Goal: Communication & Community: Ask a question

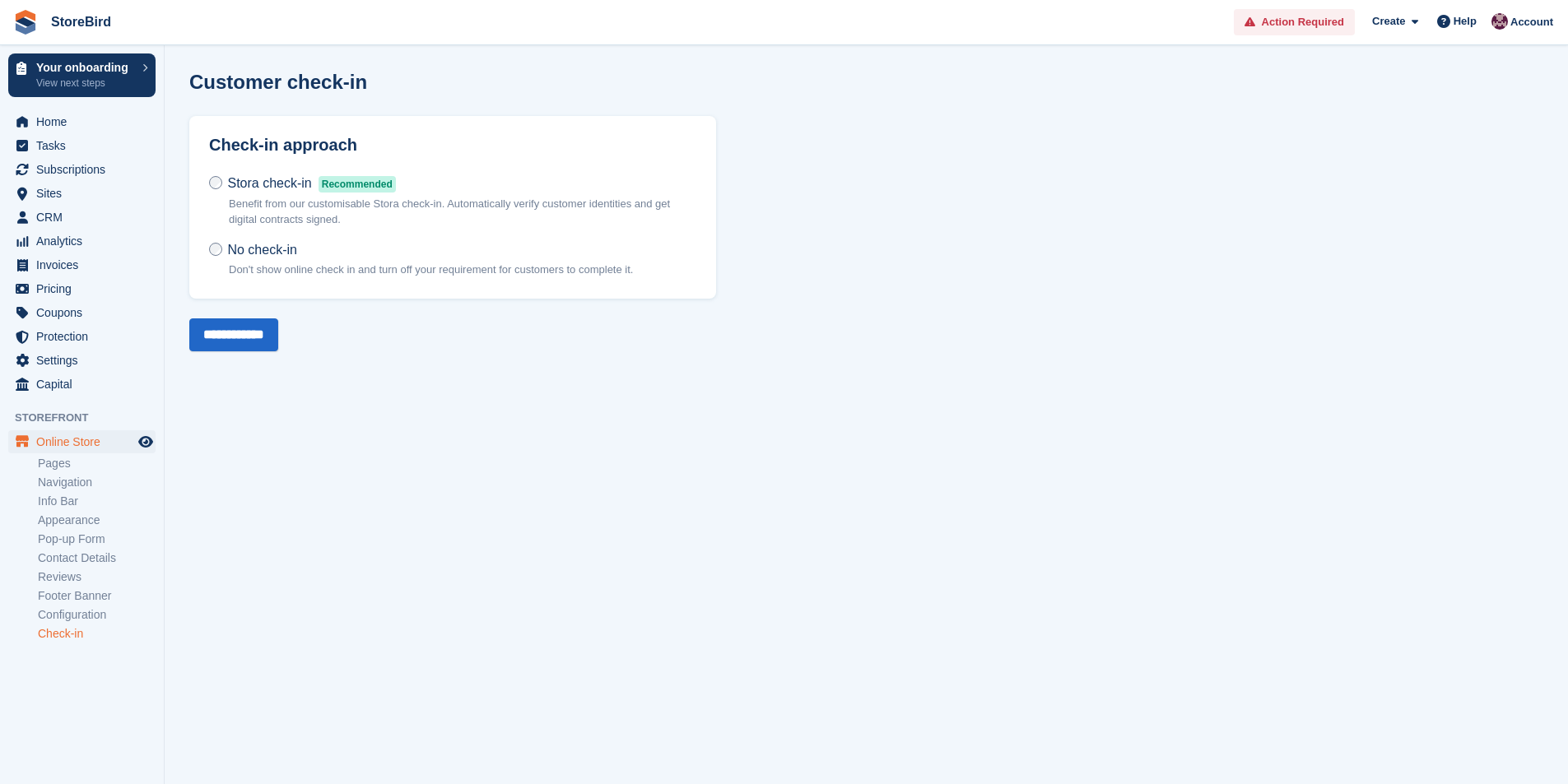
click at [1444, 19] on icon at bounding box center [1443, 21] width 13 height 13
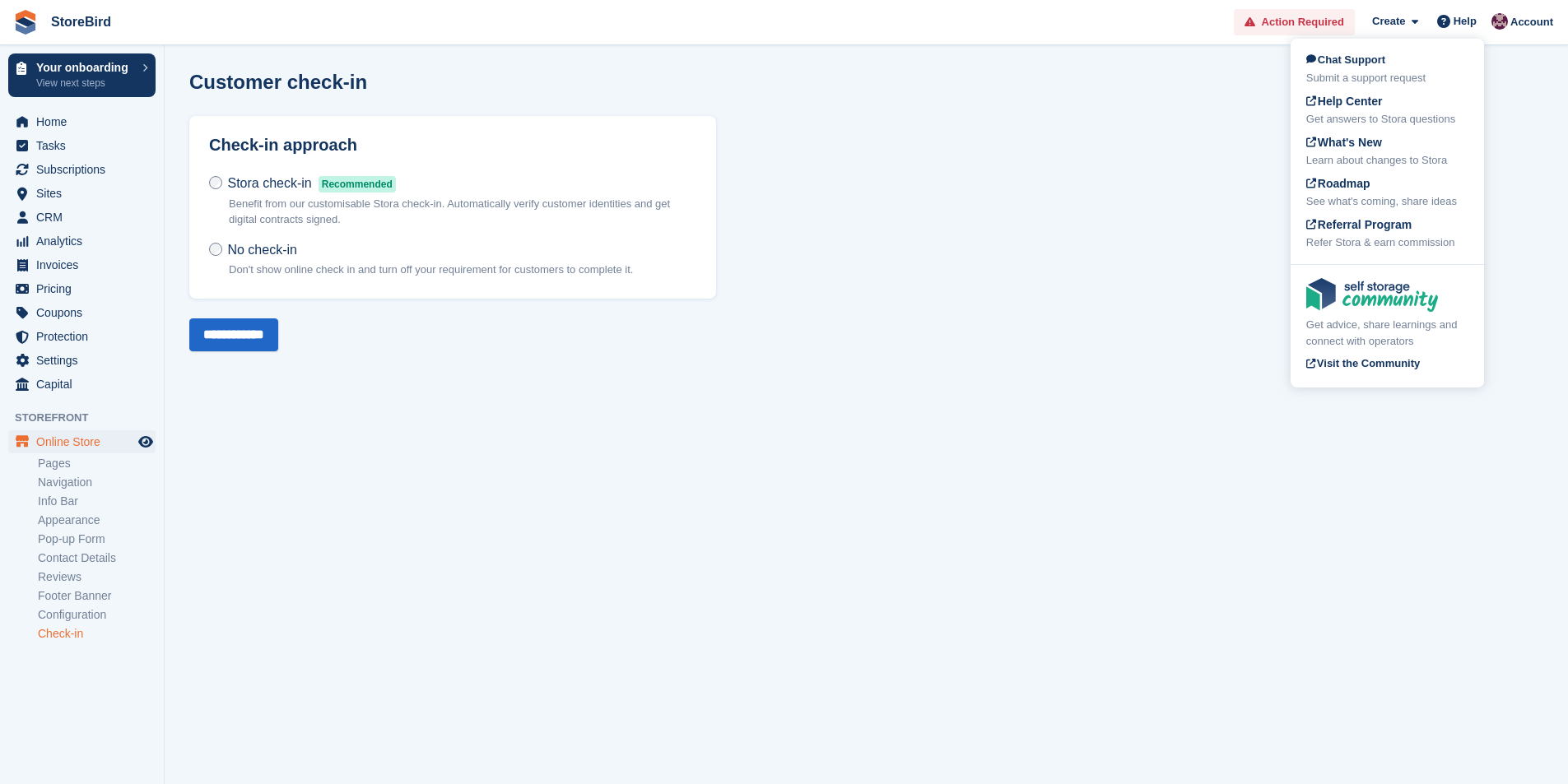
click at [933, 254] on div "Customer check-in Check-in approach Stora check-in Recommended Benefit from our…" at bounding box center [865, 210] width 1354 height 280
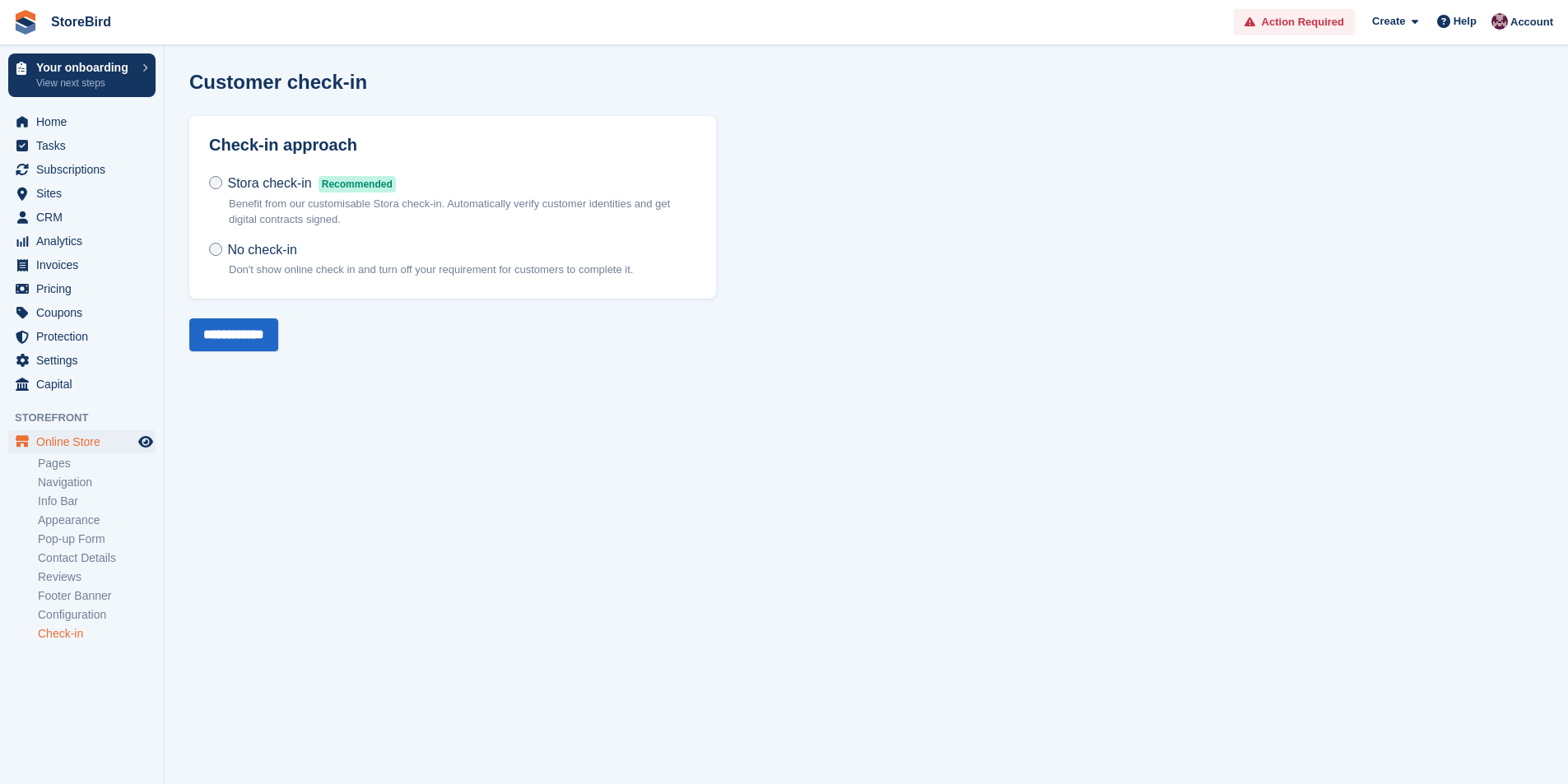
click at [81, 636] on link "Check-in" at bounding box center [96, 634] width 118 height 16
click at [76, 498] on link "Info Bar" at bounding box center [96, 501] width 118 height 16
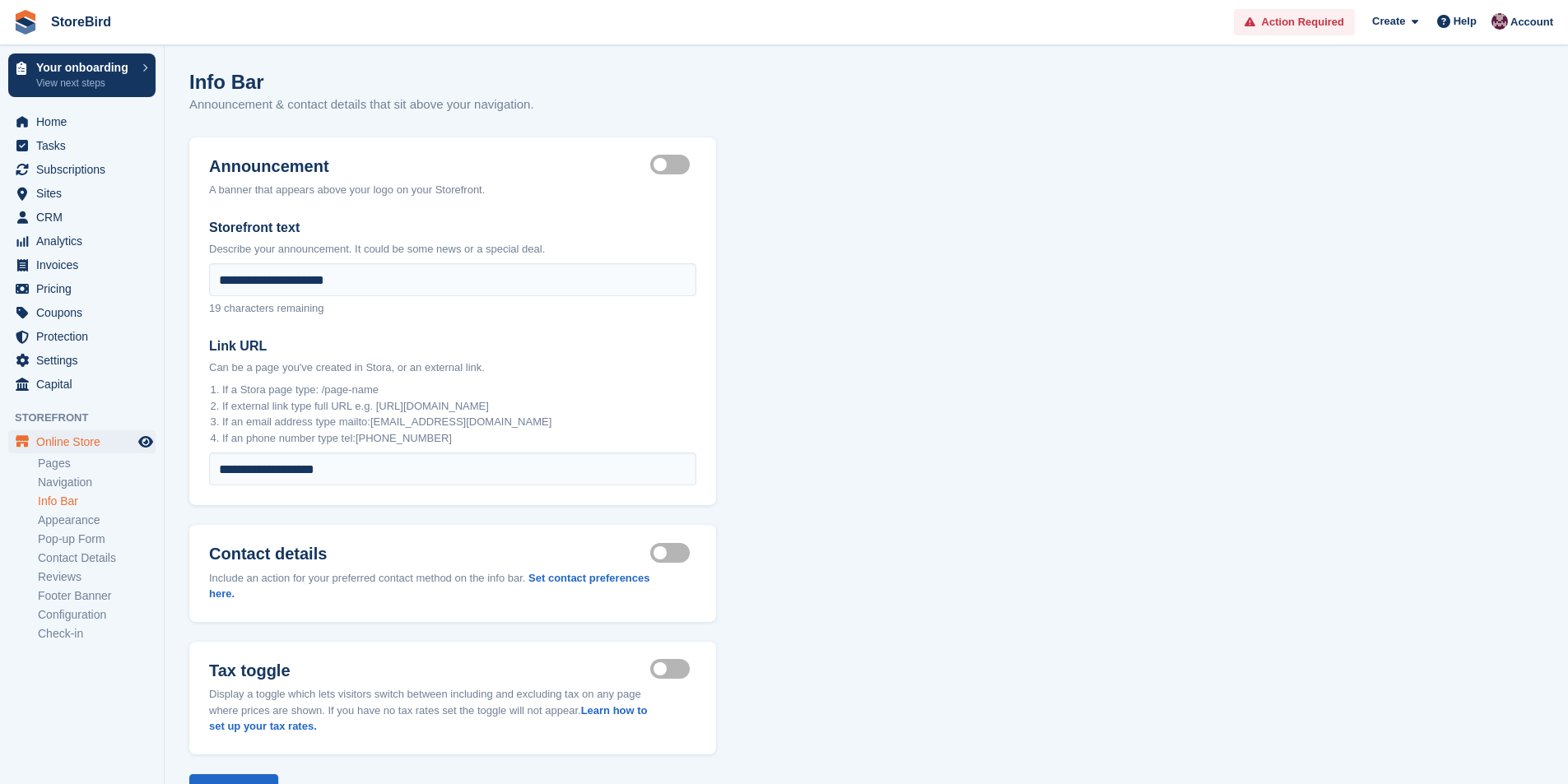
click at [91, 469] on link "Pages" at bounding box center [96, 464] width 118 height 16
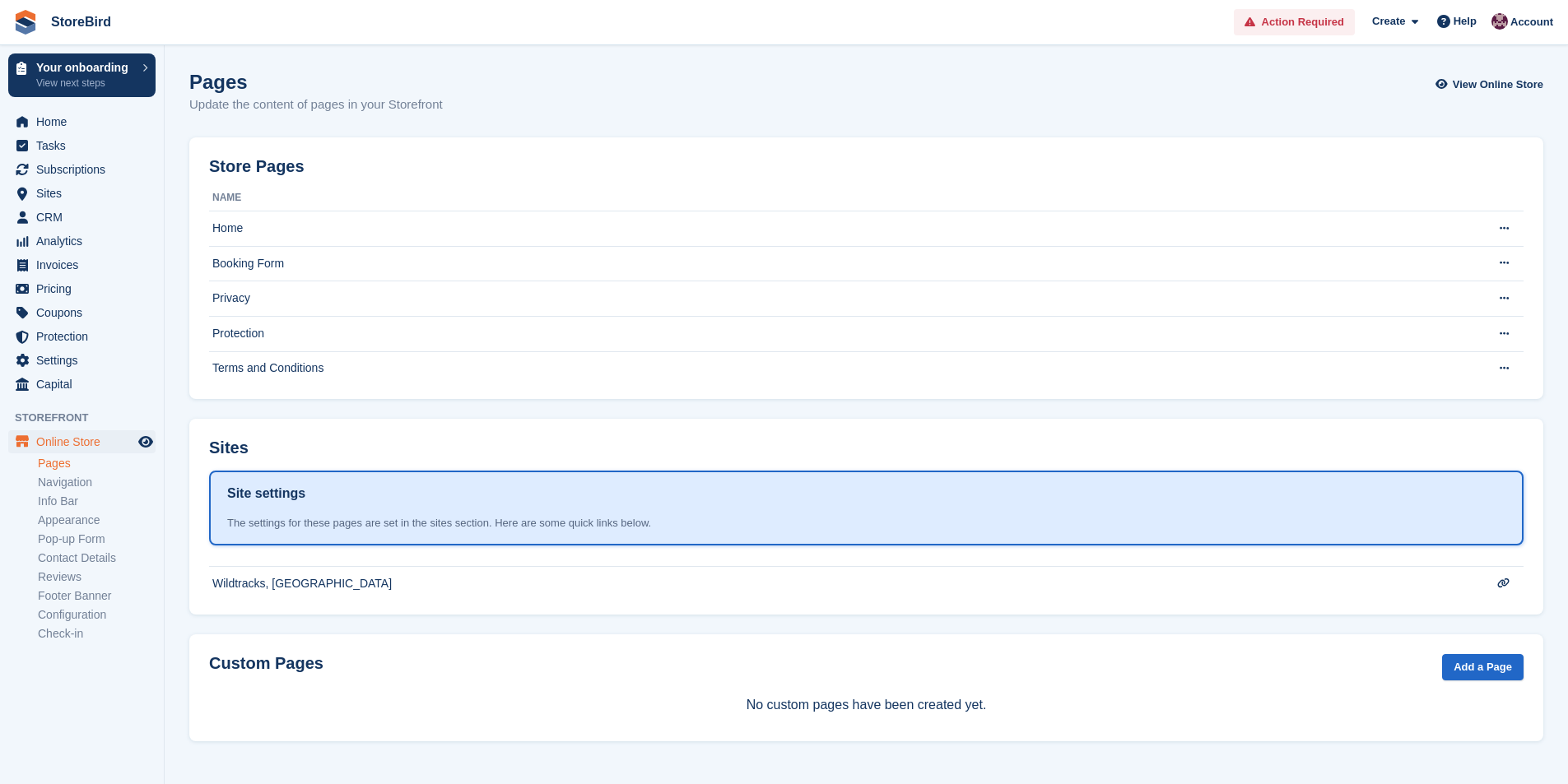
click at [277, 382] on td "Terms and Conditions" at bounding box center [833, 368] width 1249 height 34
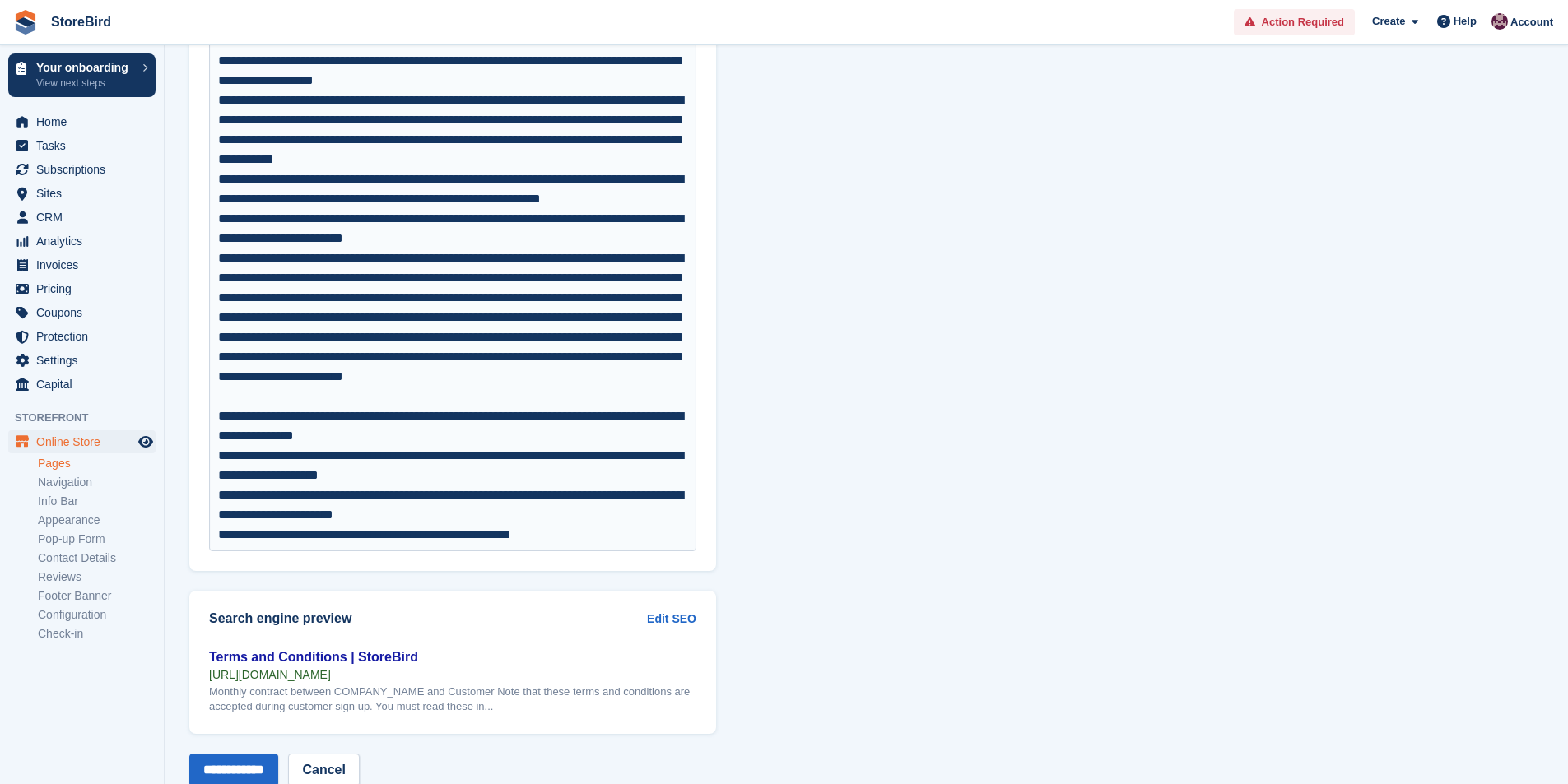
scroll to position [8245, 0]
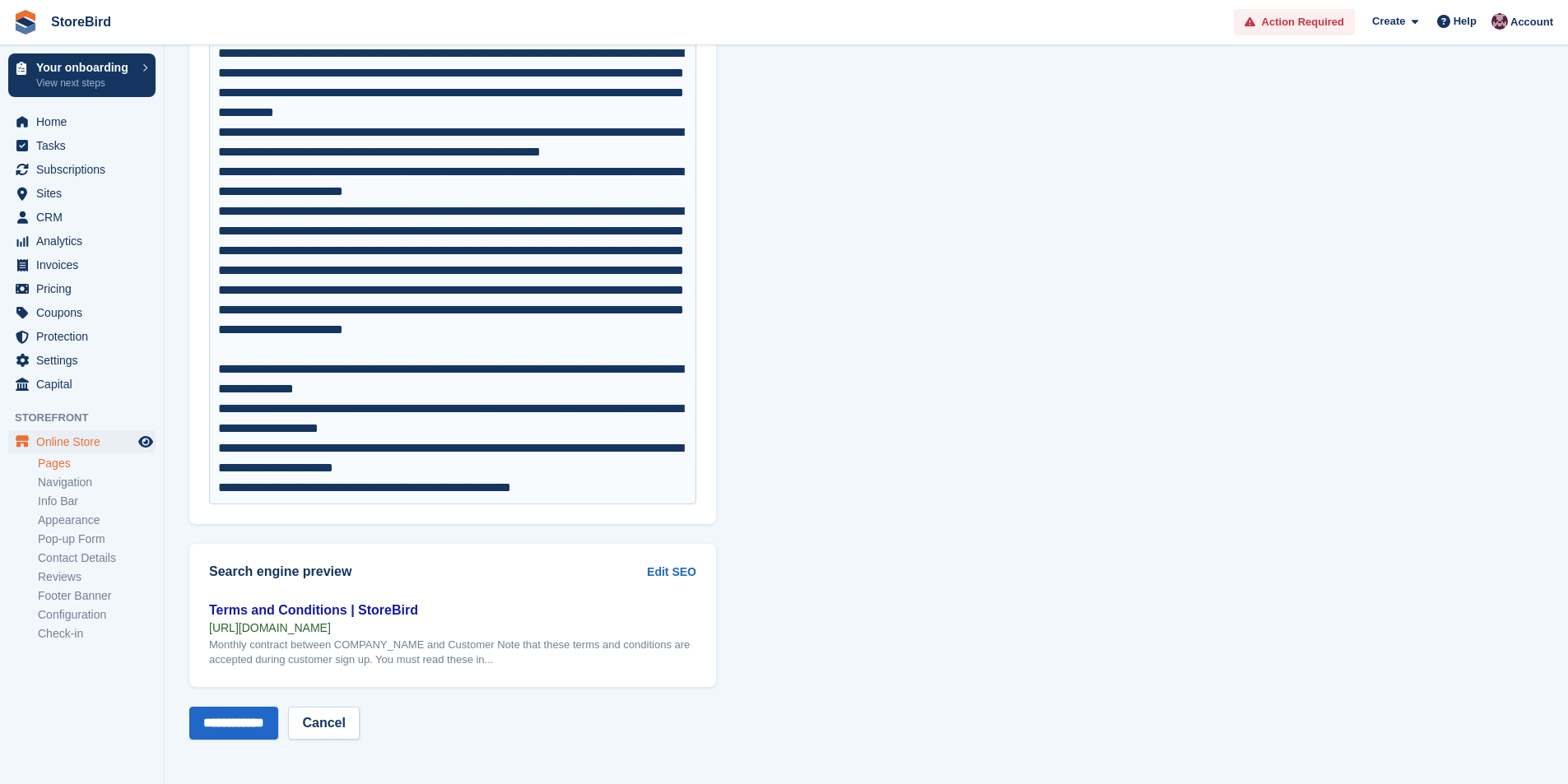
click at [103, 479] on link "Navigation" at bounding box center [96, 482] width 118 height 16
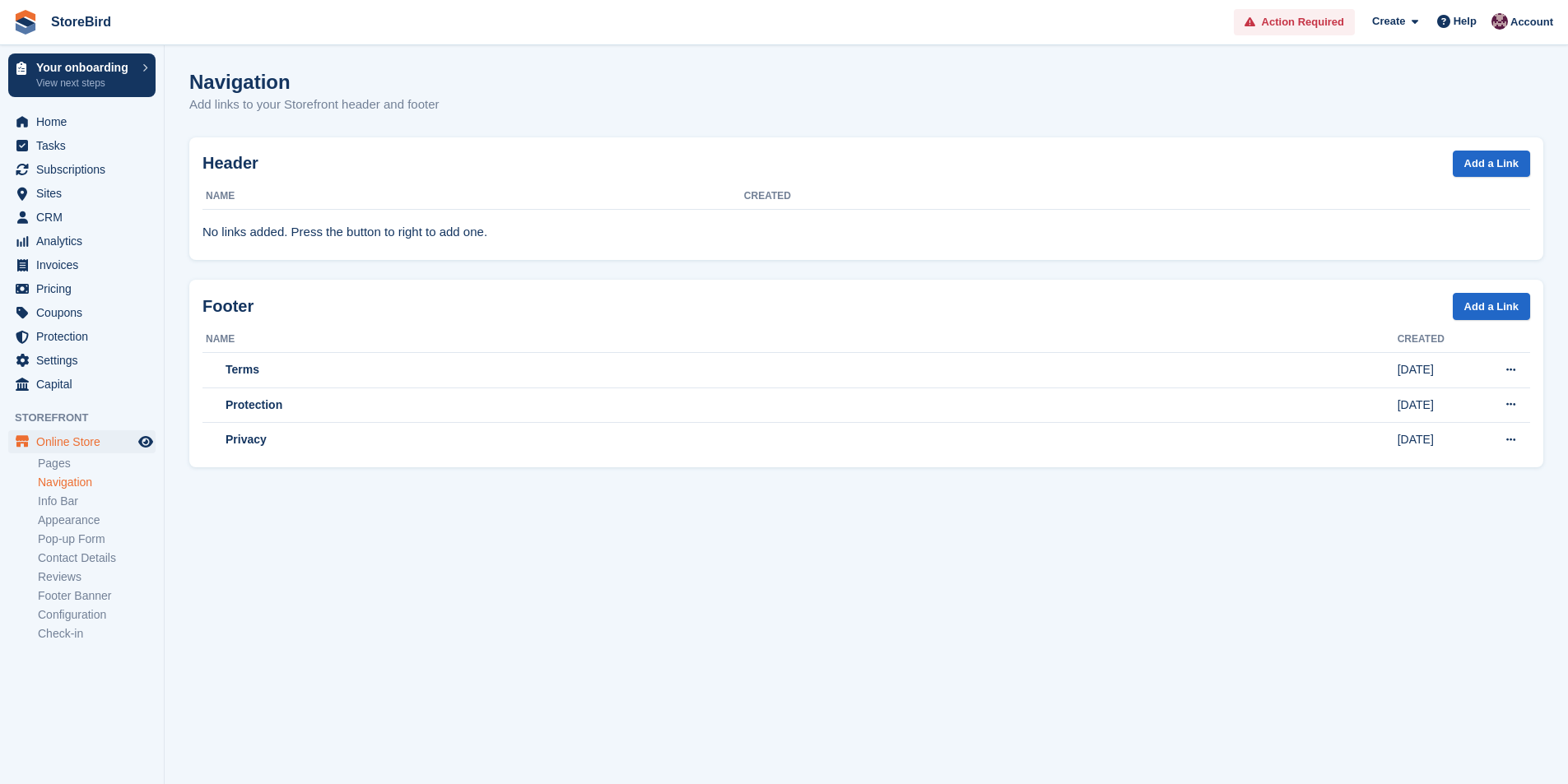
click at [92, 501] on link "Info Bar" at bounding box center [96, 501] width 118 height 16
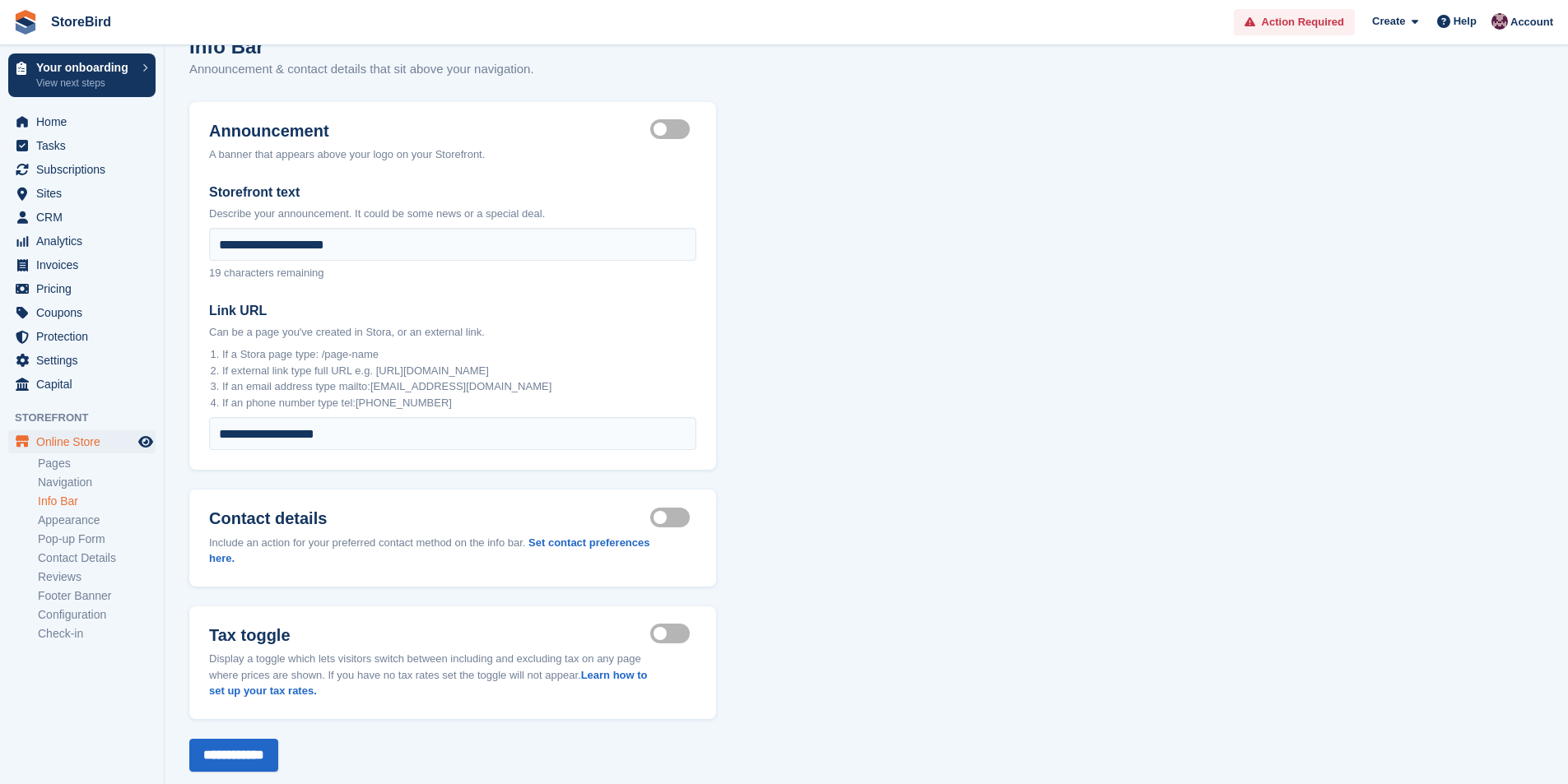
scroll to position [68, 0]
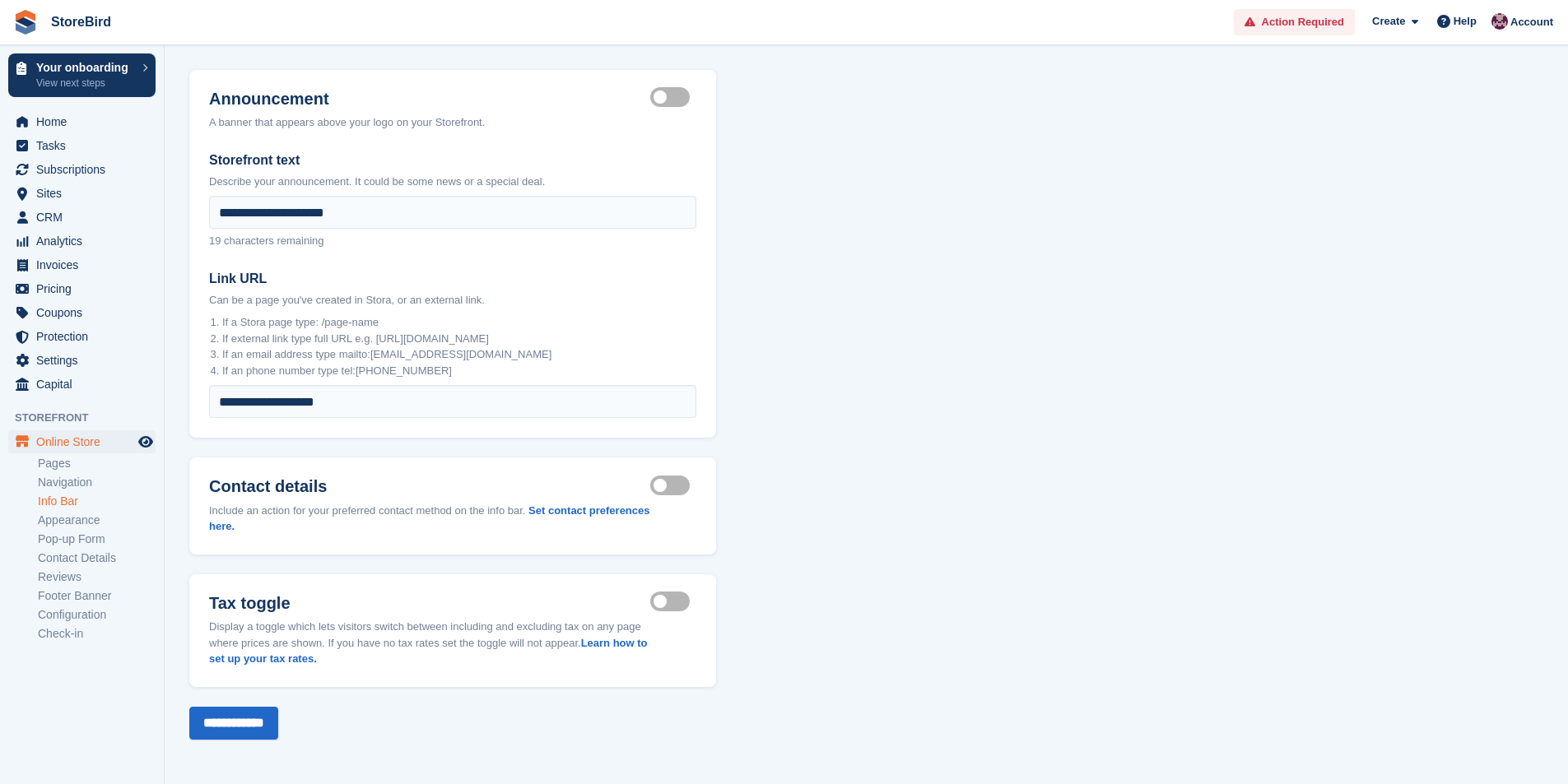
click at [63, 531] on link "Pop-up Form" at bounding box center [96, 539] width 118 height 16
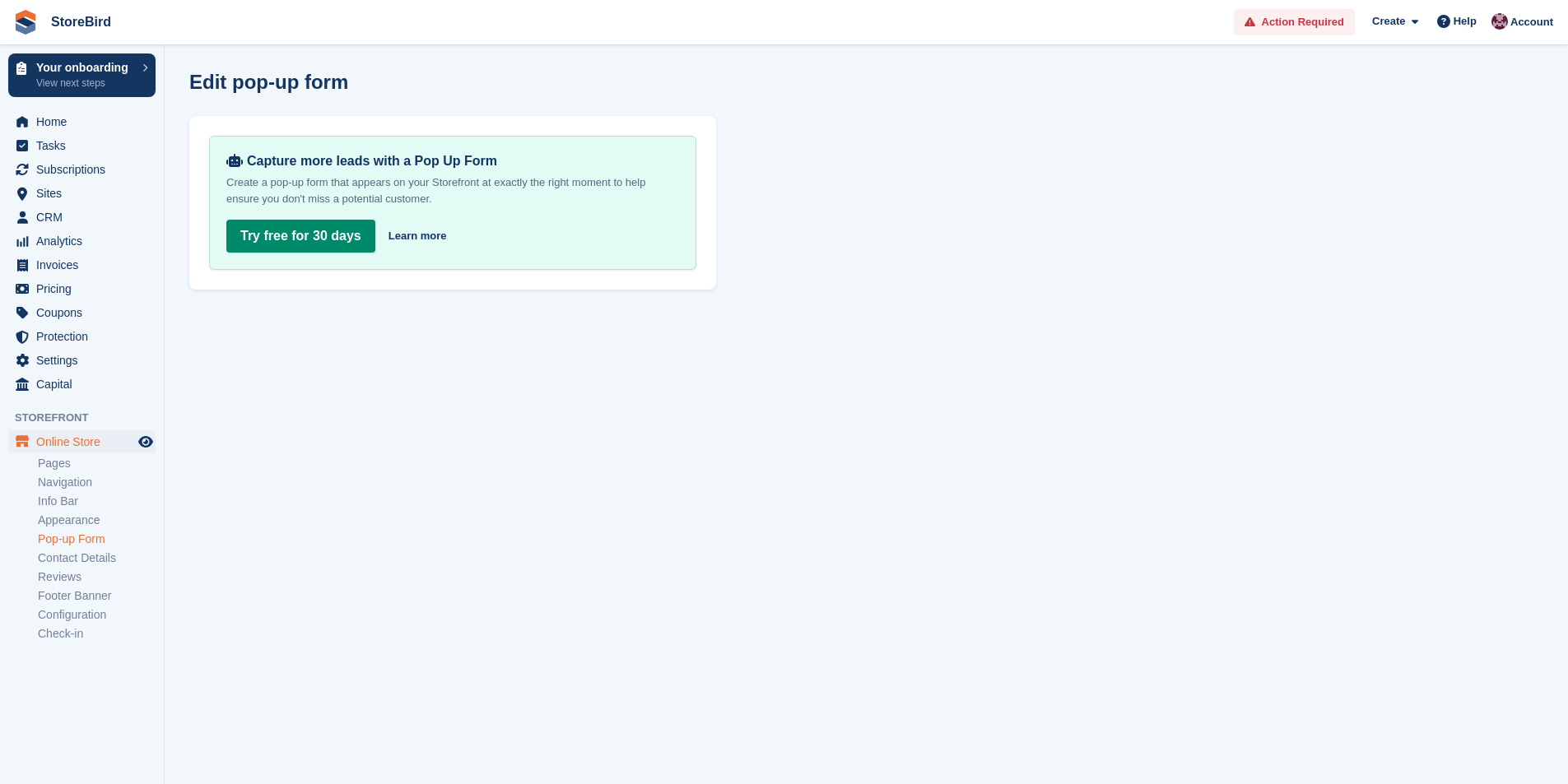
click at [64, 513] on link "Appearance" at bounding box center [96, 520] width 118 height 16
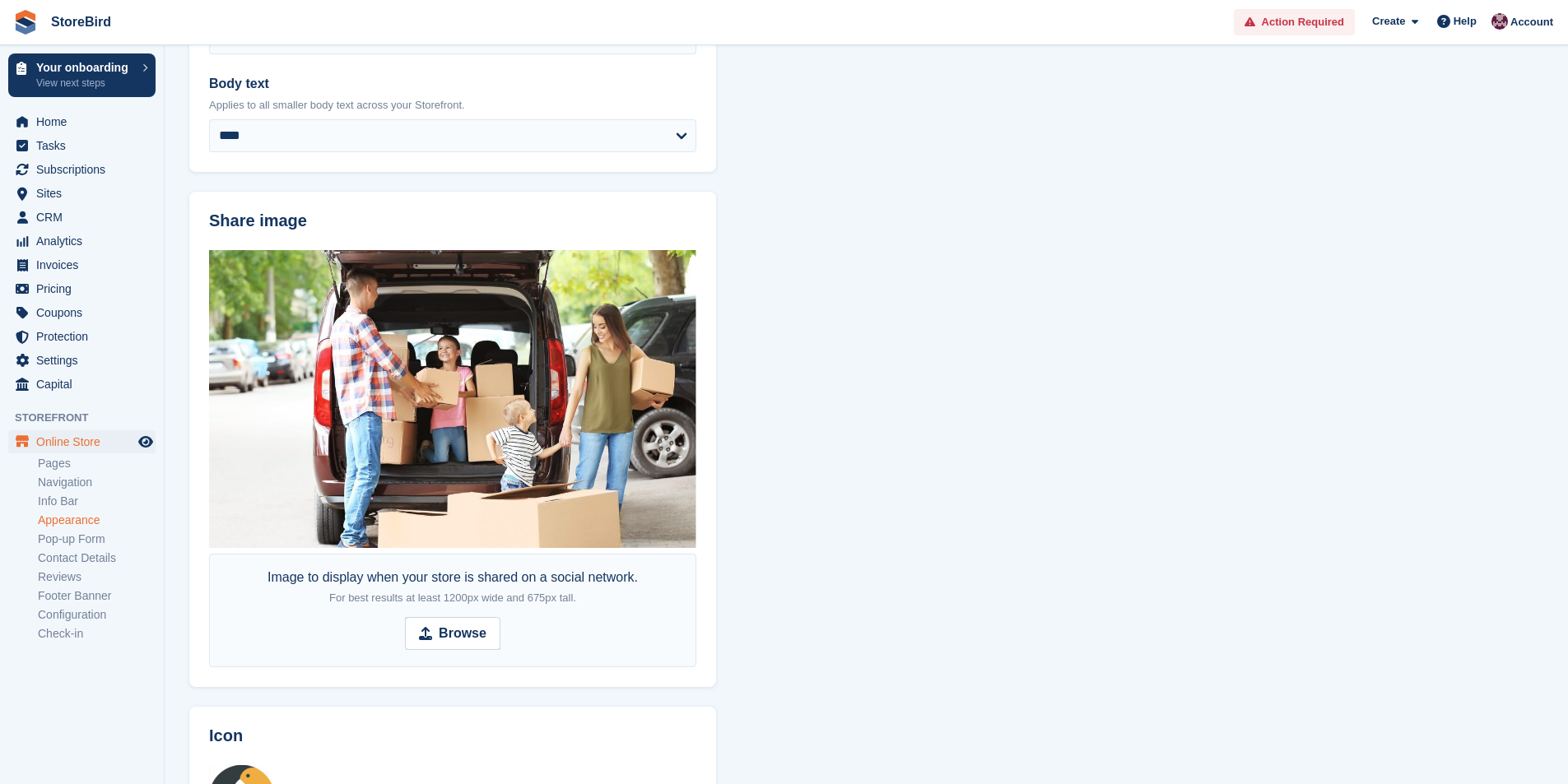
scroll to position [1048, 0]
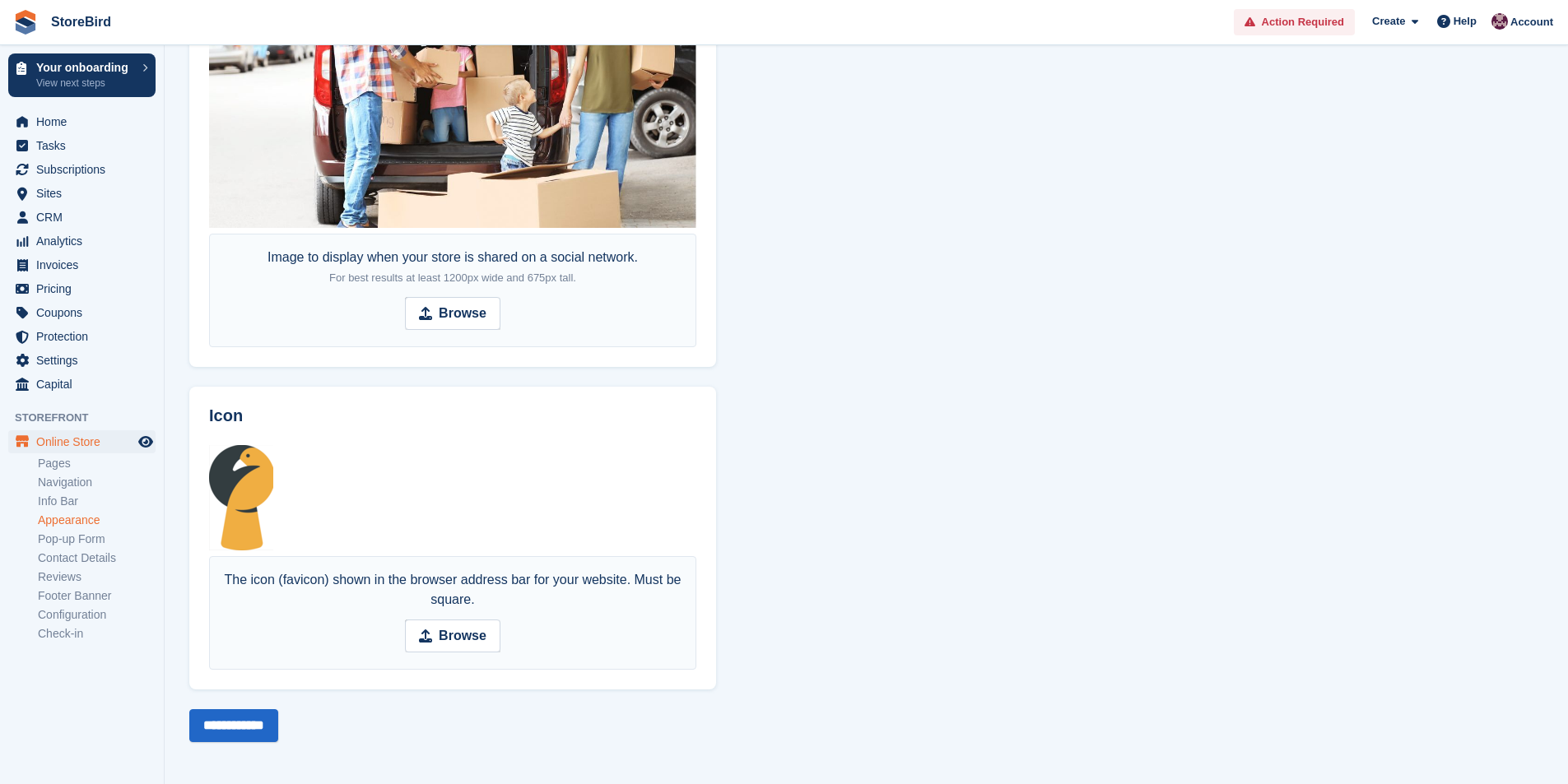
click at [57, 636] on link "Check-in" at bounding box center [96, 634] width 118 height 16
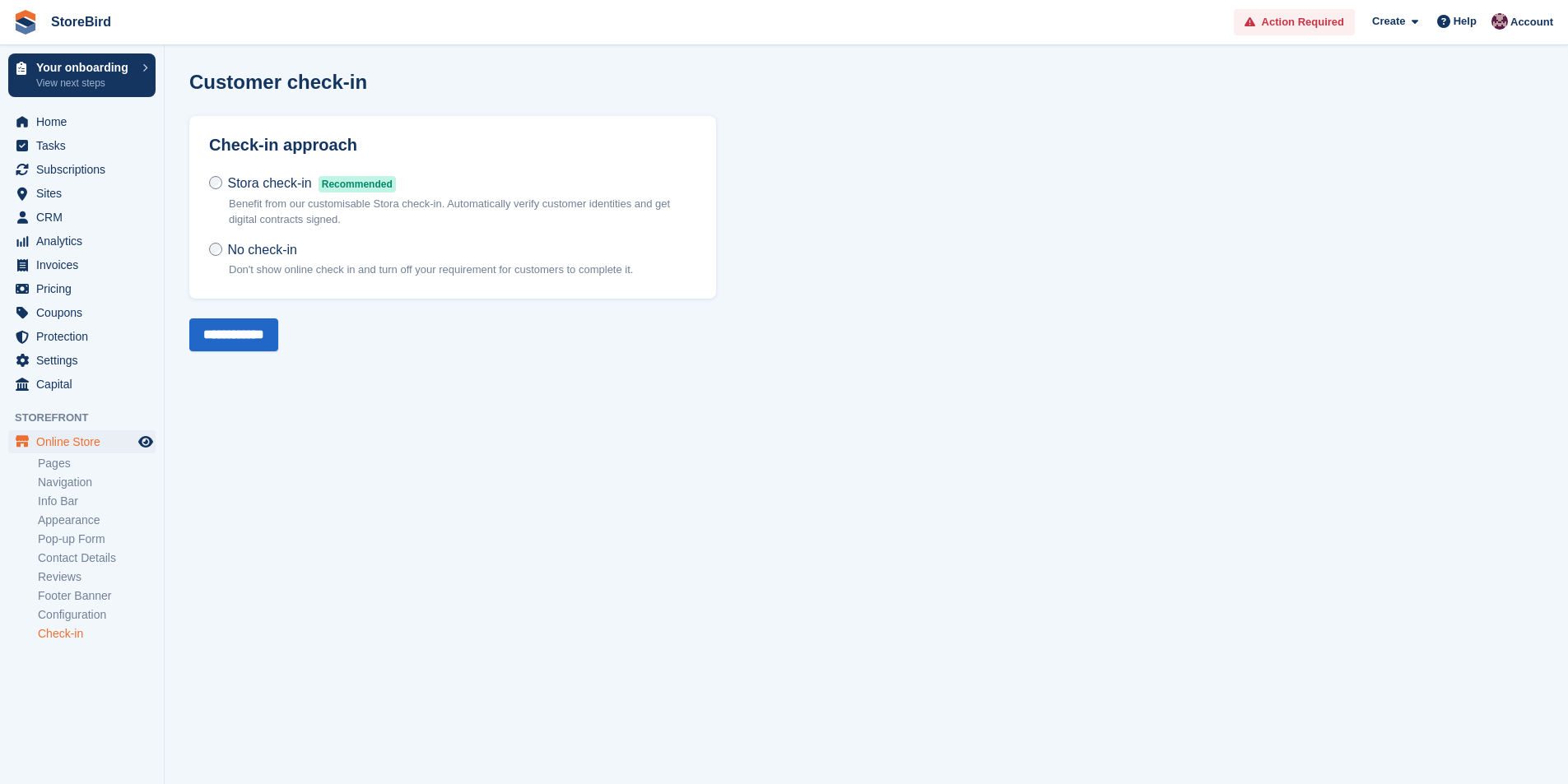
click at [296, 199] on p "Benefit from our customisable Stora check-in. Automatically verify customer ide…" at bounding box center [462, 212] width 467 height 32
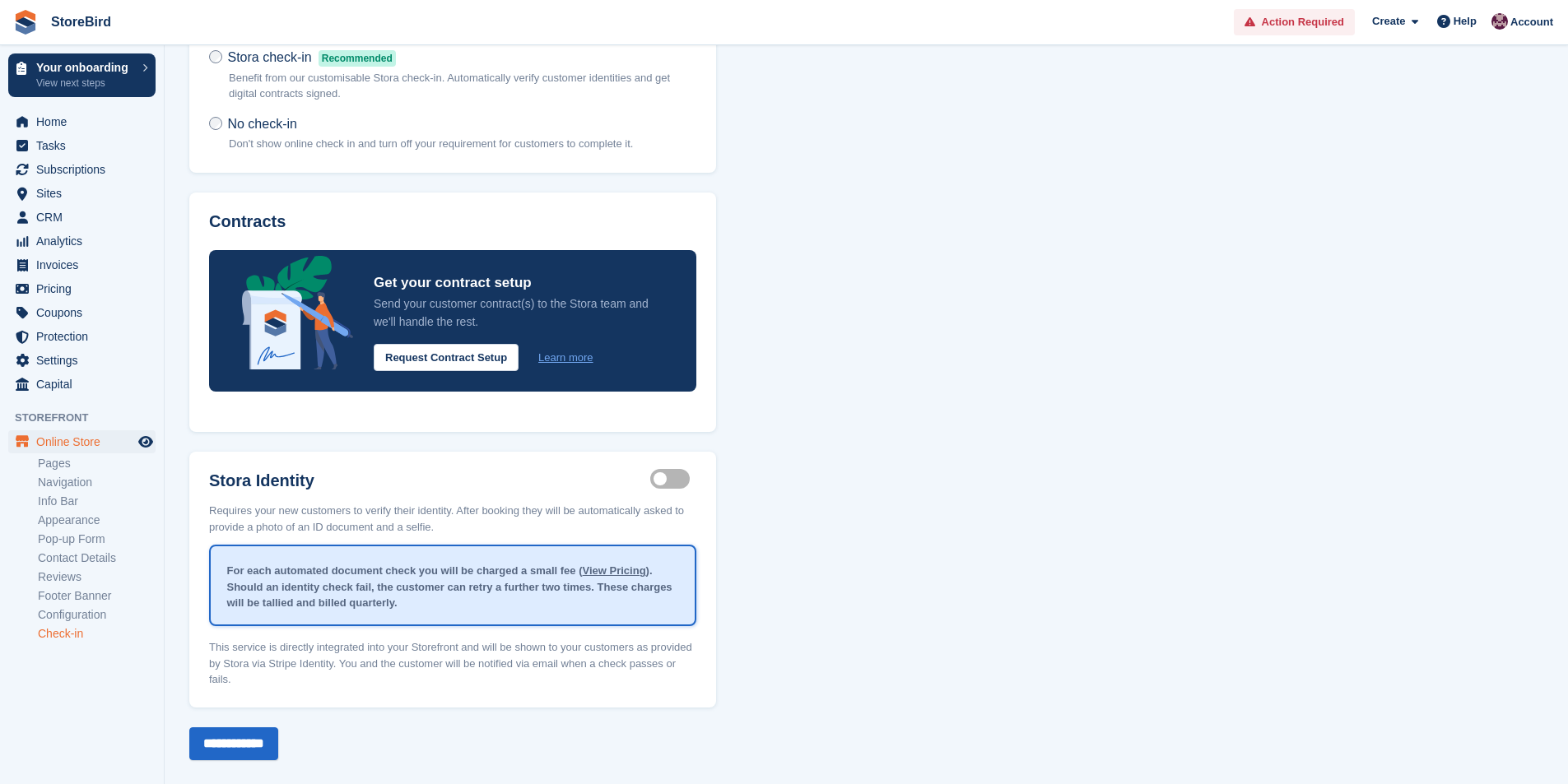
scroll to position [129, 0]
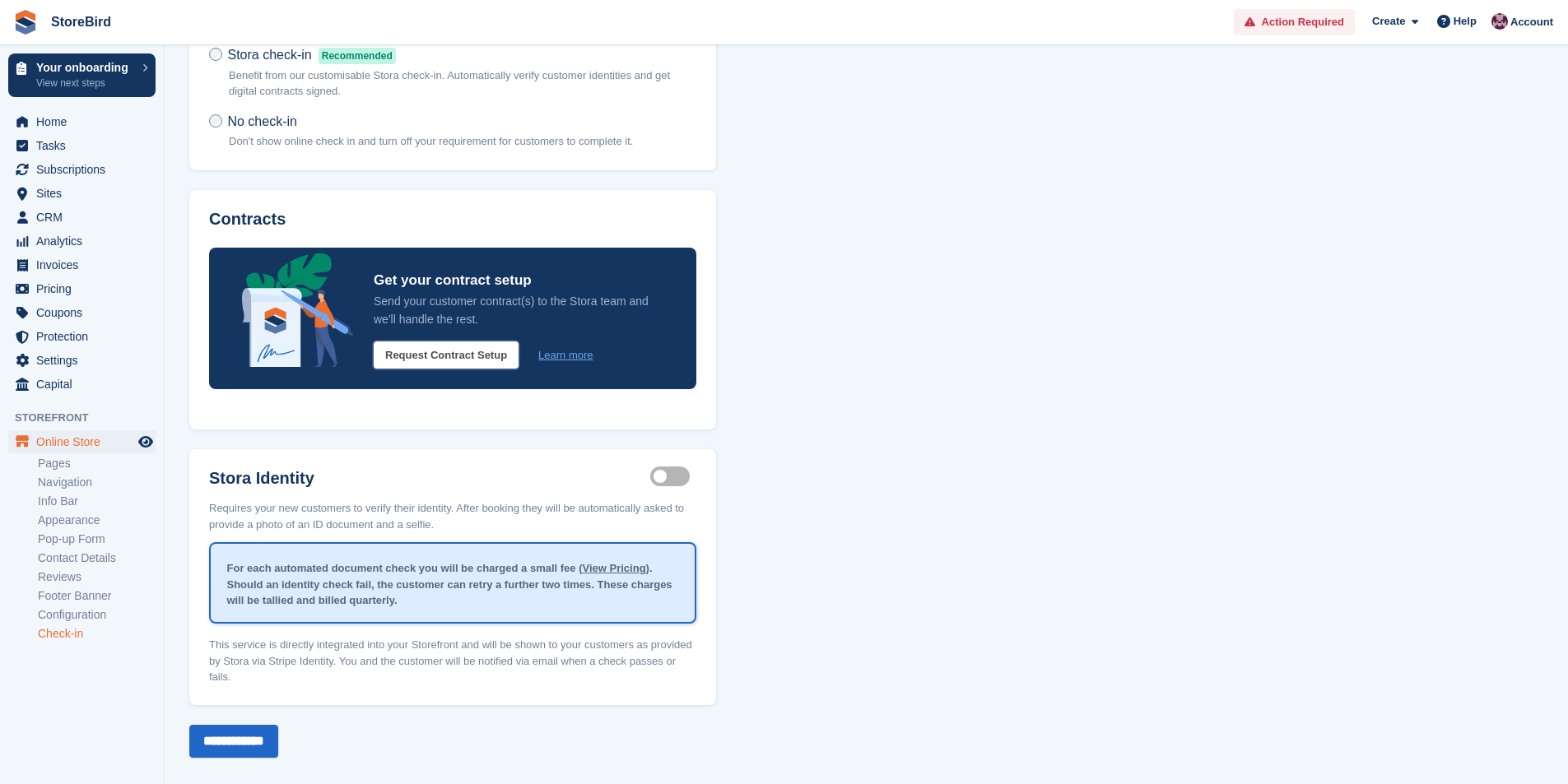
click at [418, 343] on button "Request Contract Setup" at bounding box center [446, 355] width 144 height 27
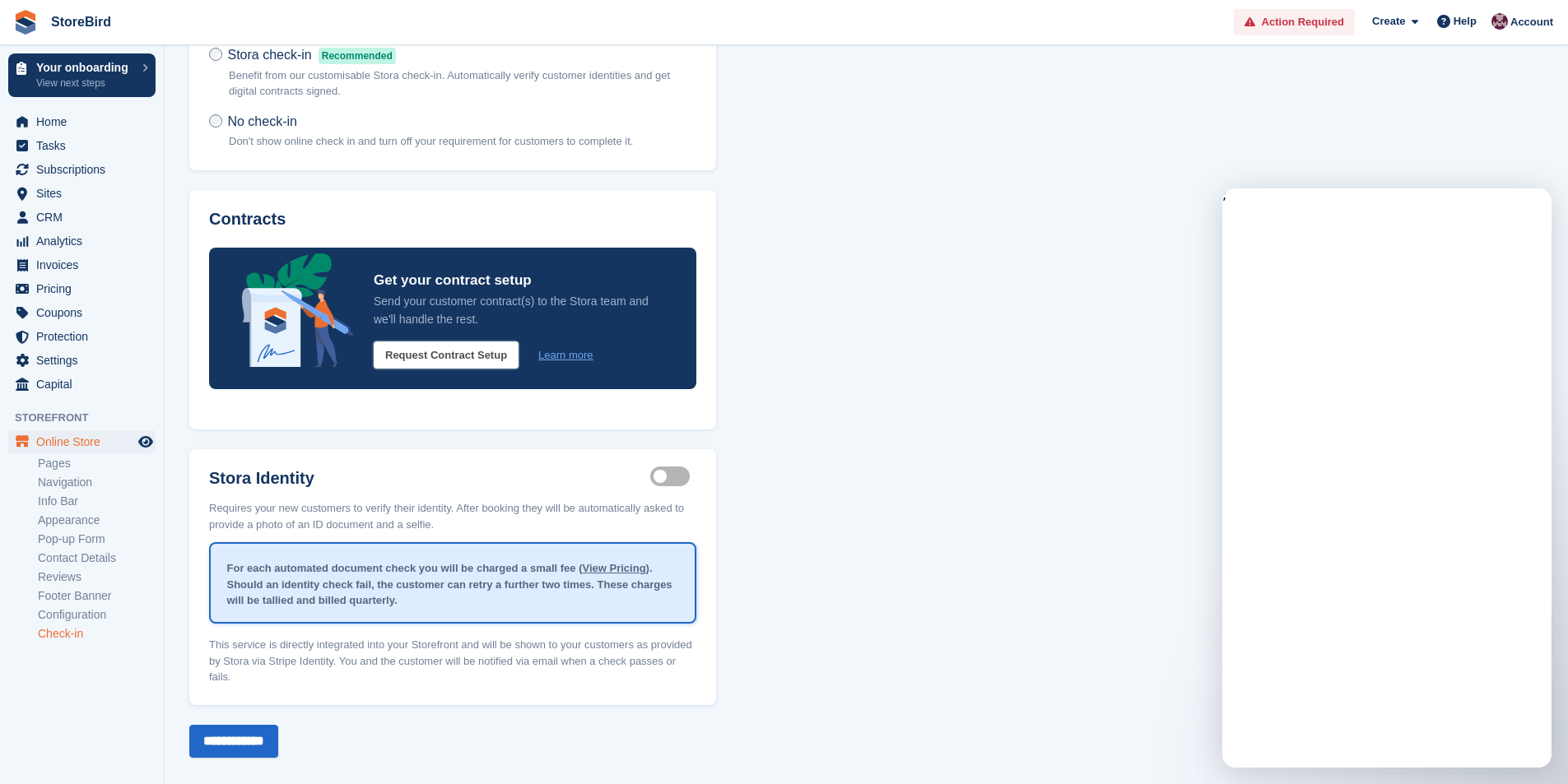
scroll to position [0, 0]
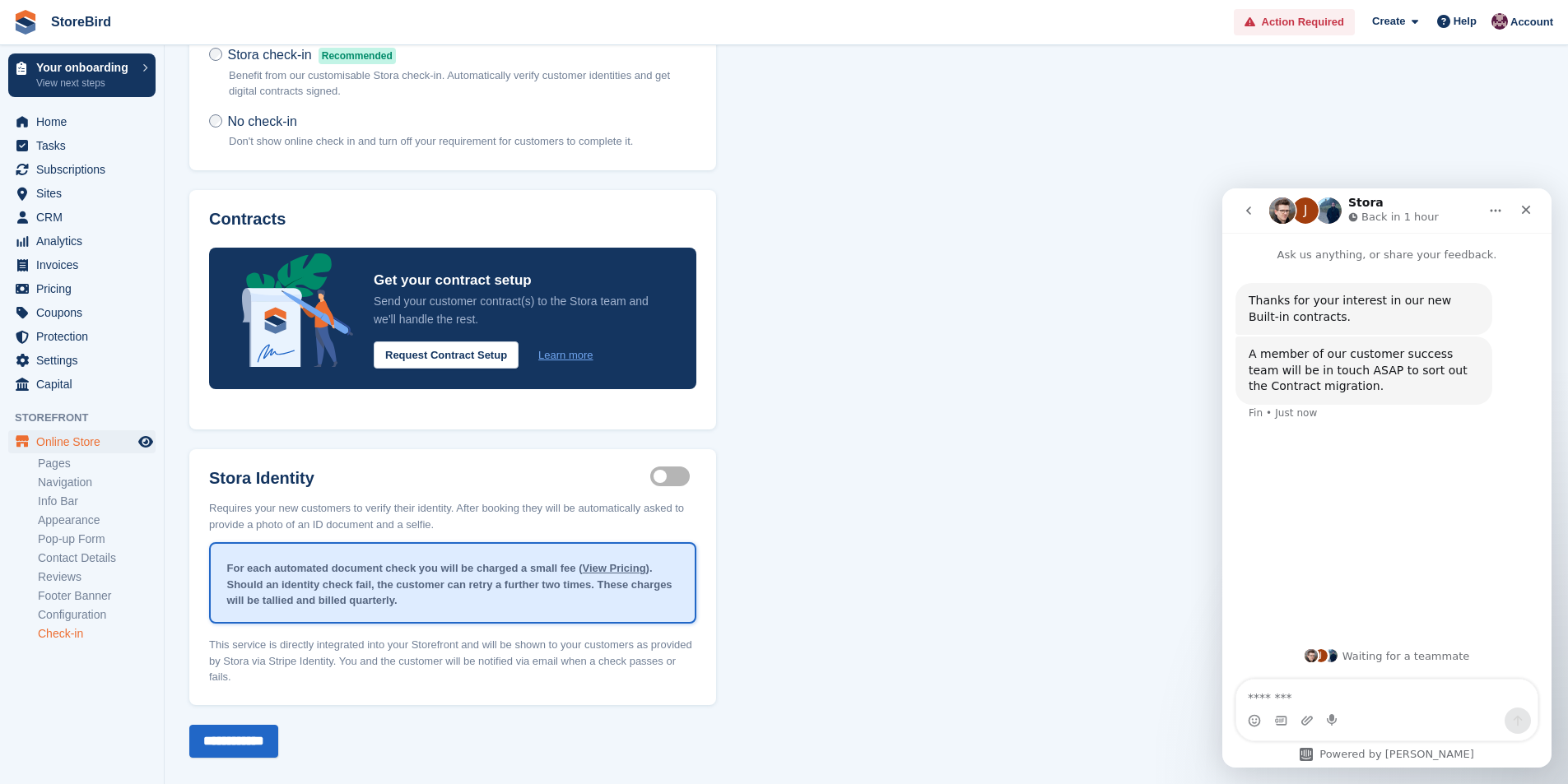
click at [1295, 696] on textarea "Message…" at bounding box center [1386, 693] width 301 height 28
click at [1332, 211] on img "Intercom messenger" at bounding box center [1328, 210] width 26 height 26
click at [1302, 717] on icon "Upload attachment" at bounding box center [1307, 721] width 13 height 13
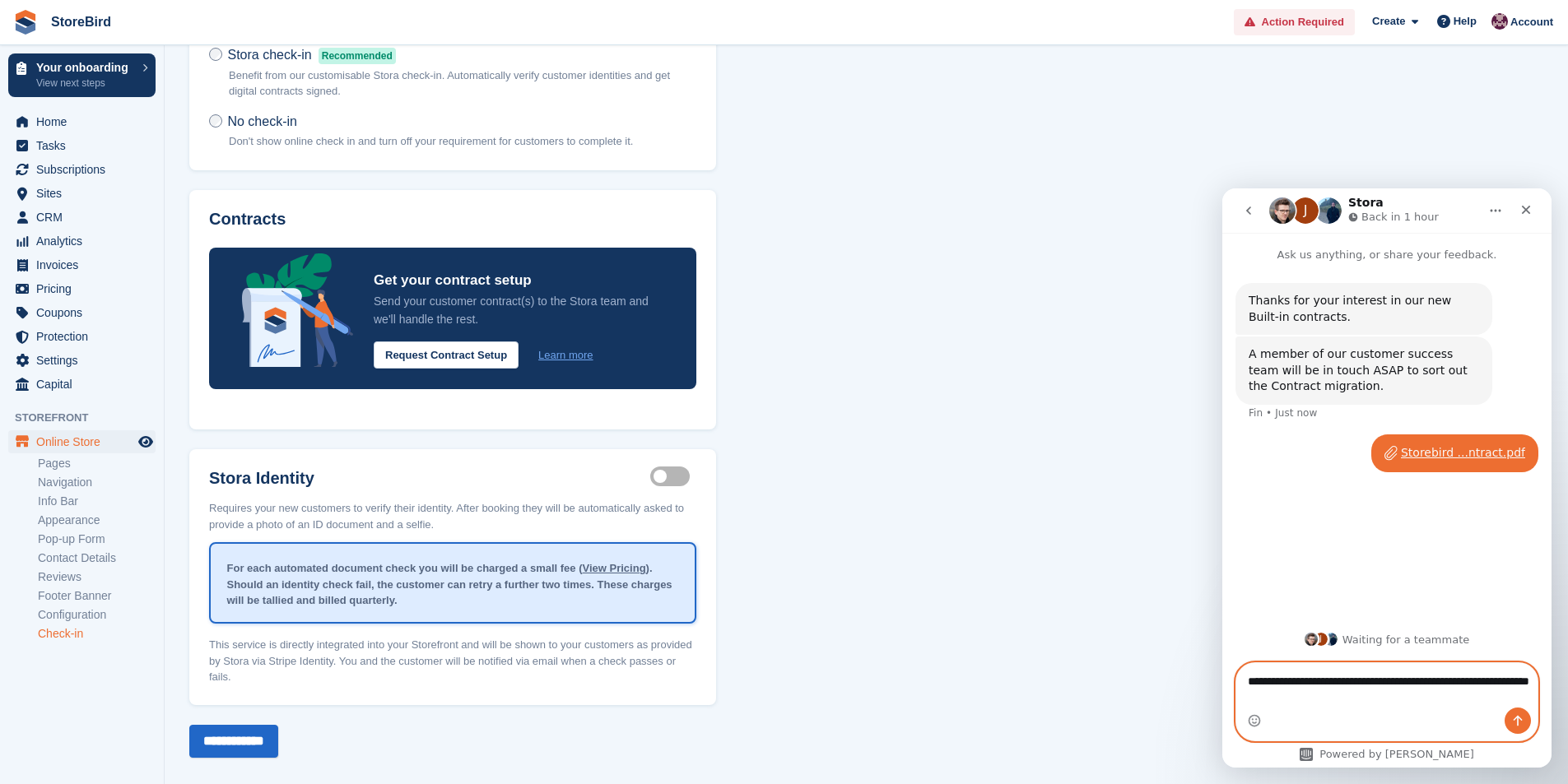
type textarea "**********"
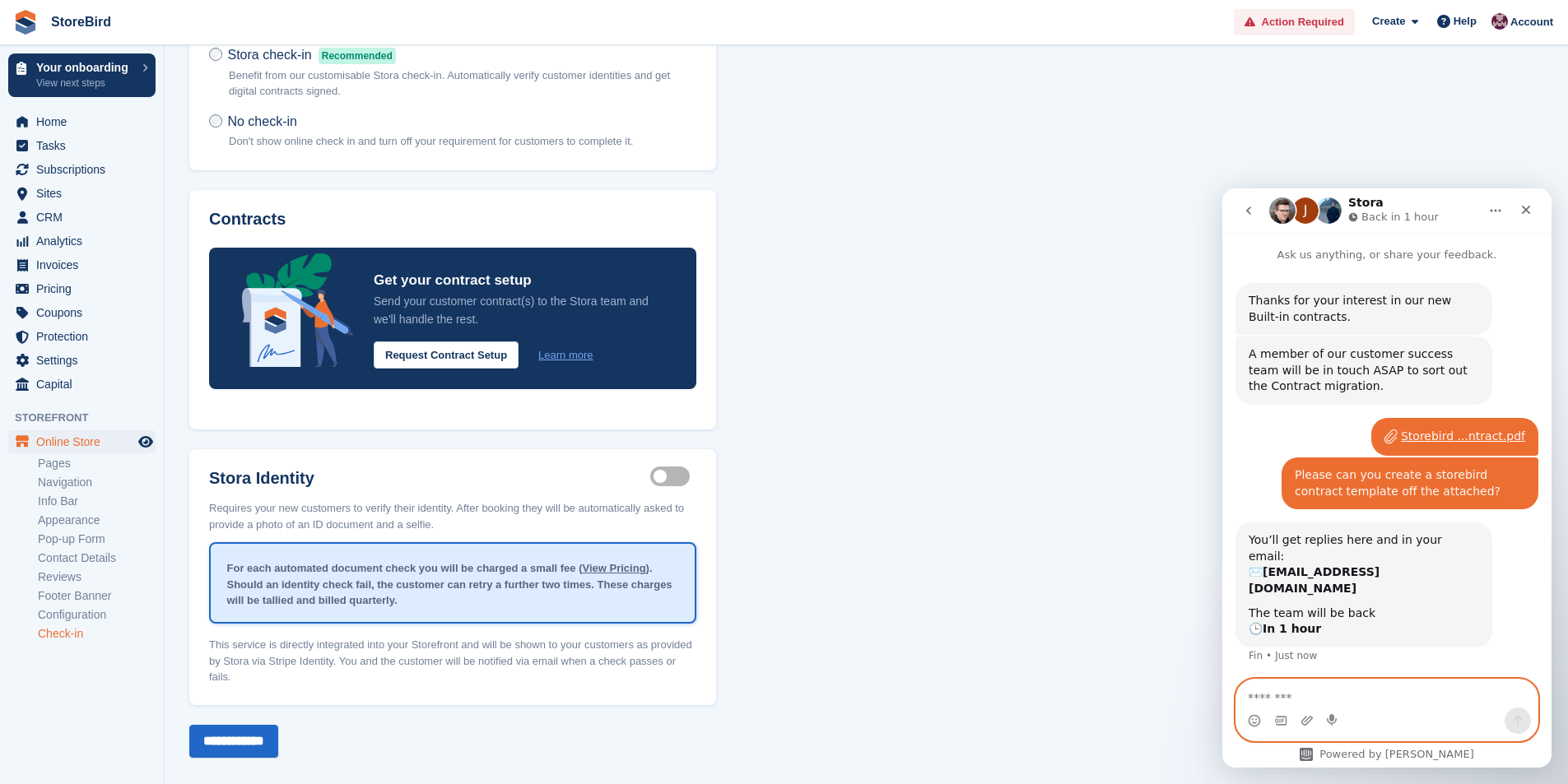
scroll to position [17, 0]
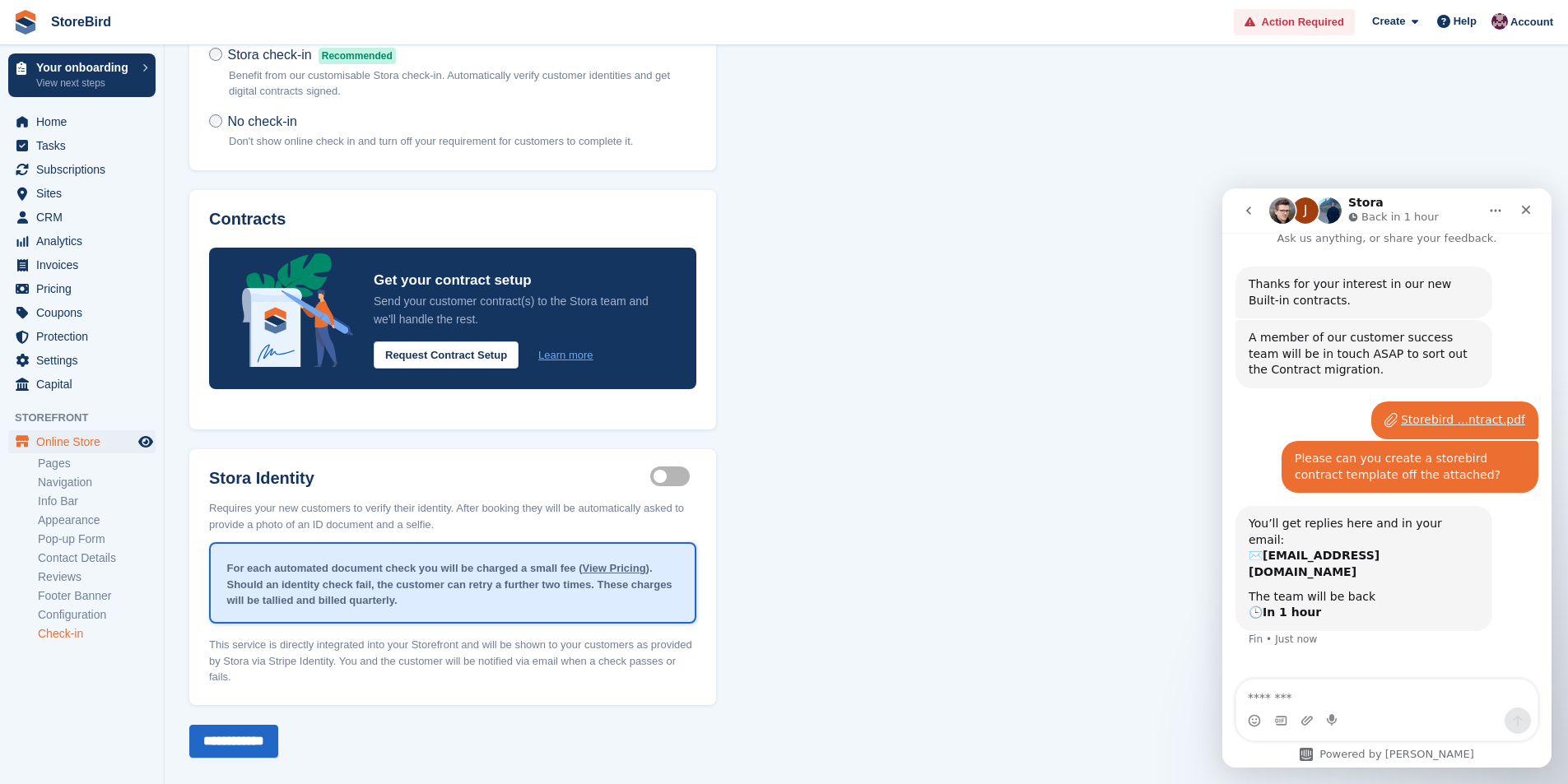
click at [507, 298] on p "Send your customer contract(s) to the Stora team and we'll handle the rest." at bounding box center [518, 310] width 290 height 36
drag, startPoint x: 579, startPoint y: 298, endPoint x: 455, endPoint y: 298, distance: 124.0
click at [455, 298] on p "Send your customer contract(s) to the Stora team and we'll handle the rest." at bounding box center [518, 310] width 290 height 36
click at [435, 314] on p "Send your customer contract(s) to the Stora team and we'll handle the rest." at bounding box center [518, 310] width 290 height 36
click at [544, 355] on link "Learn more" at bounding box center [565, 355] width 55 height 17
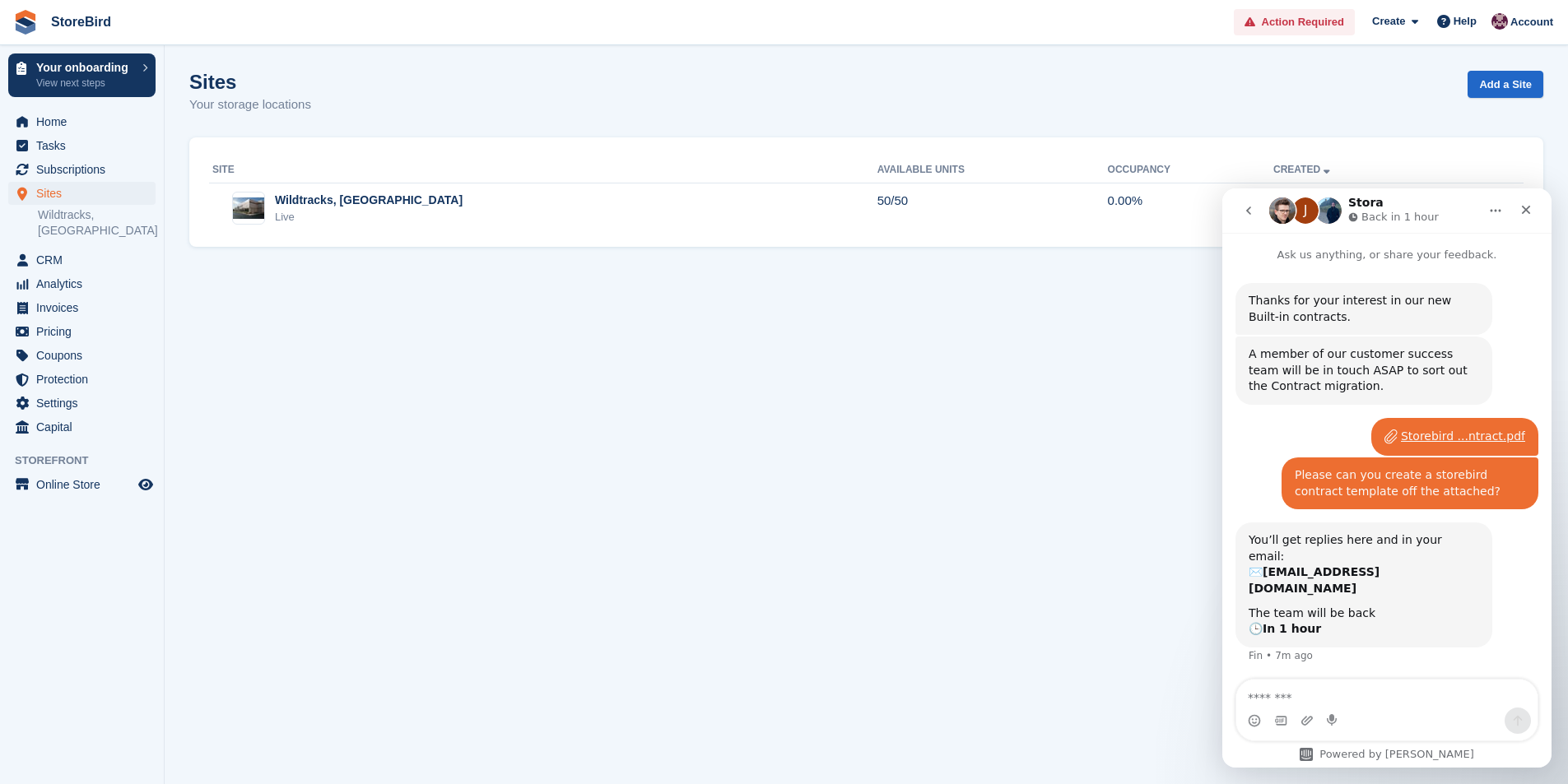
scroll to position [17, 0]
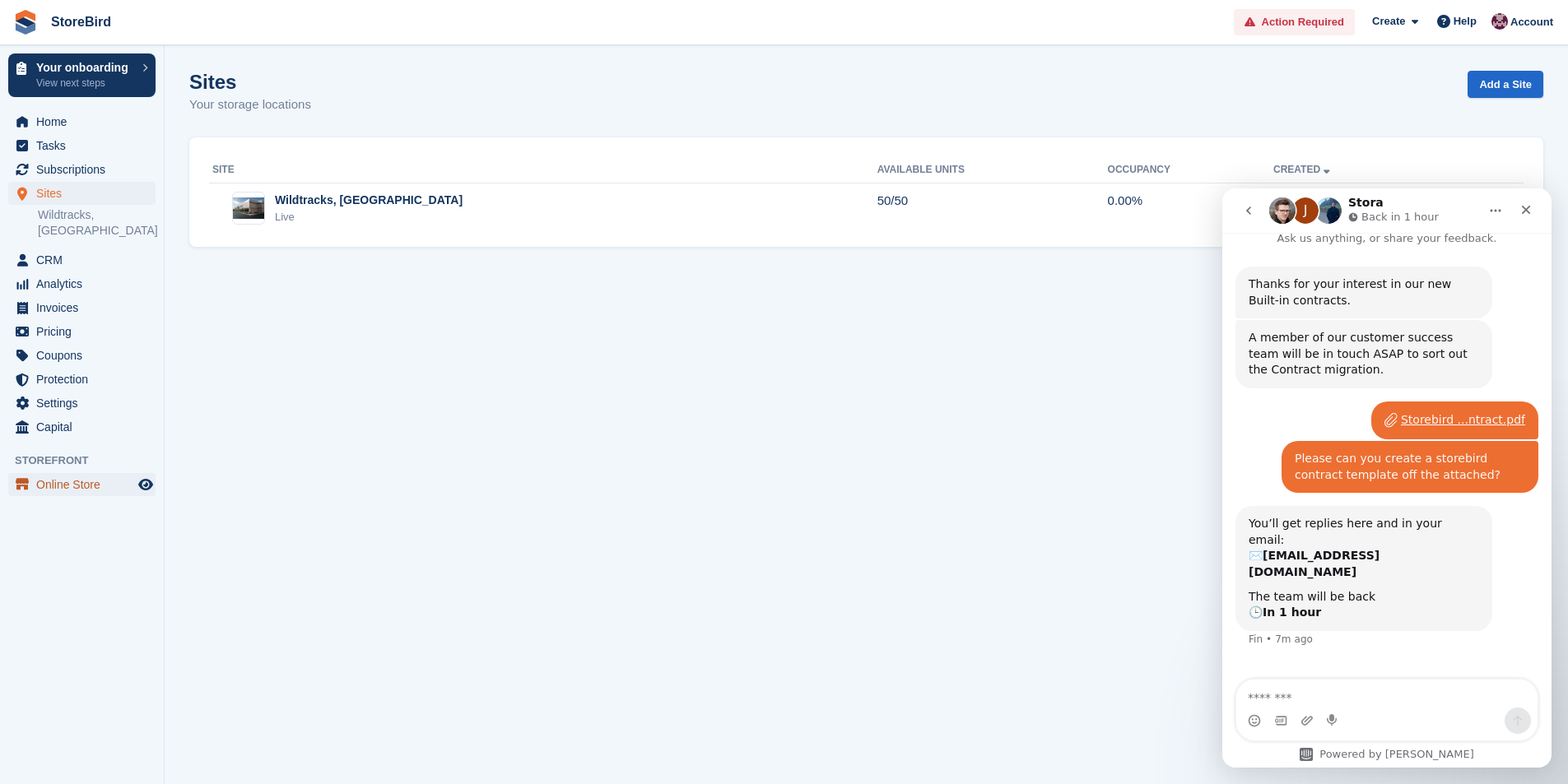
click at [71, 475] on span "Online Store" at bounding box center [85, 484] width 99 height 23
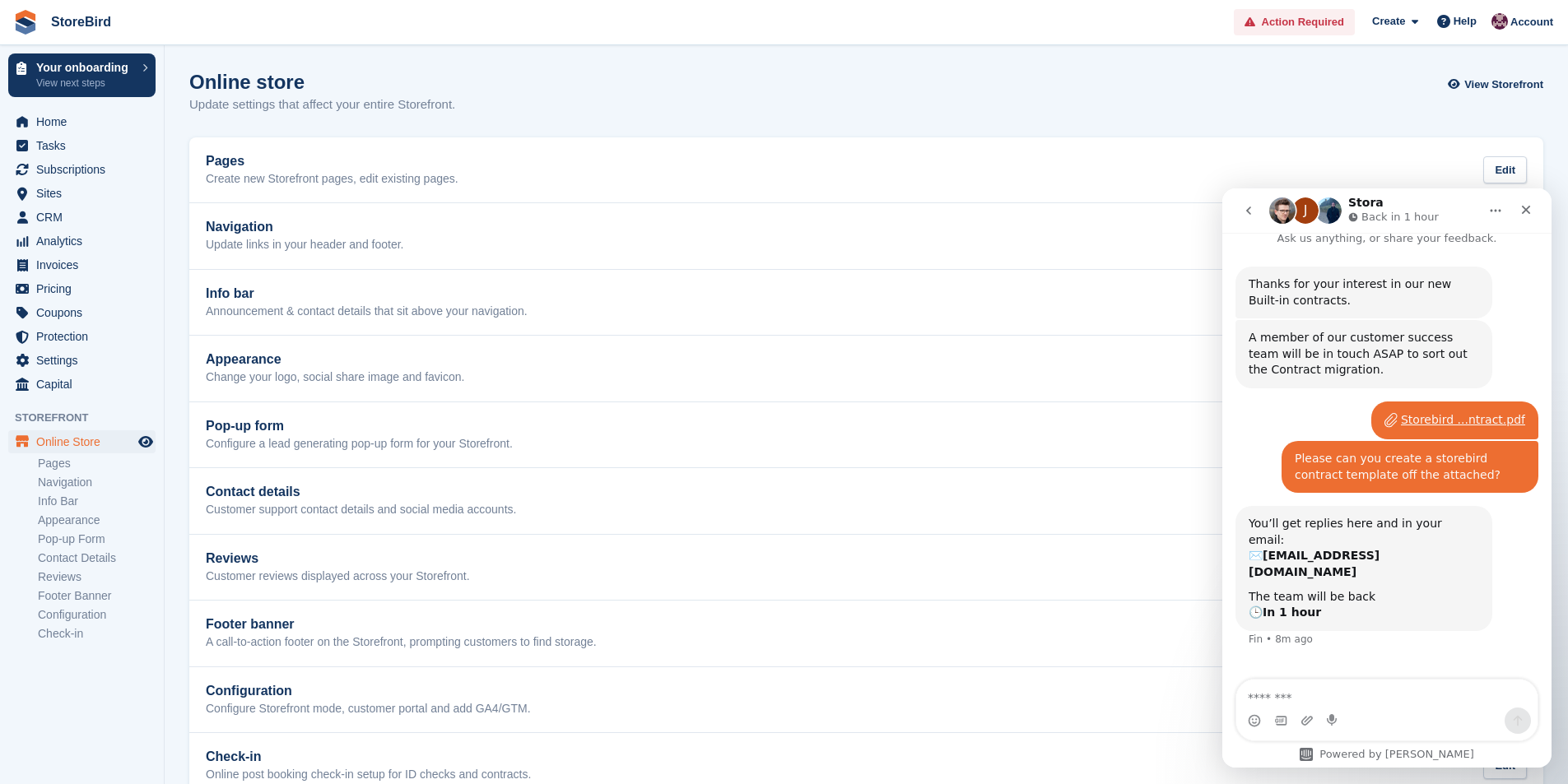
scroll to position [40, 0]
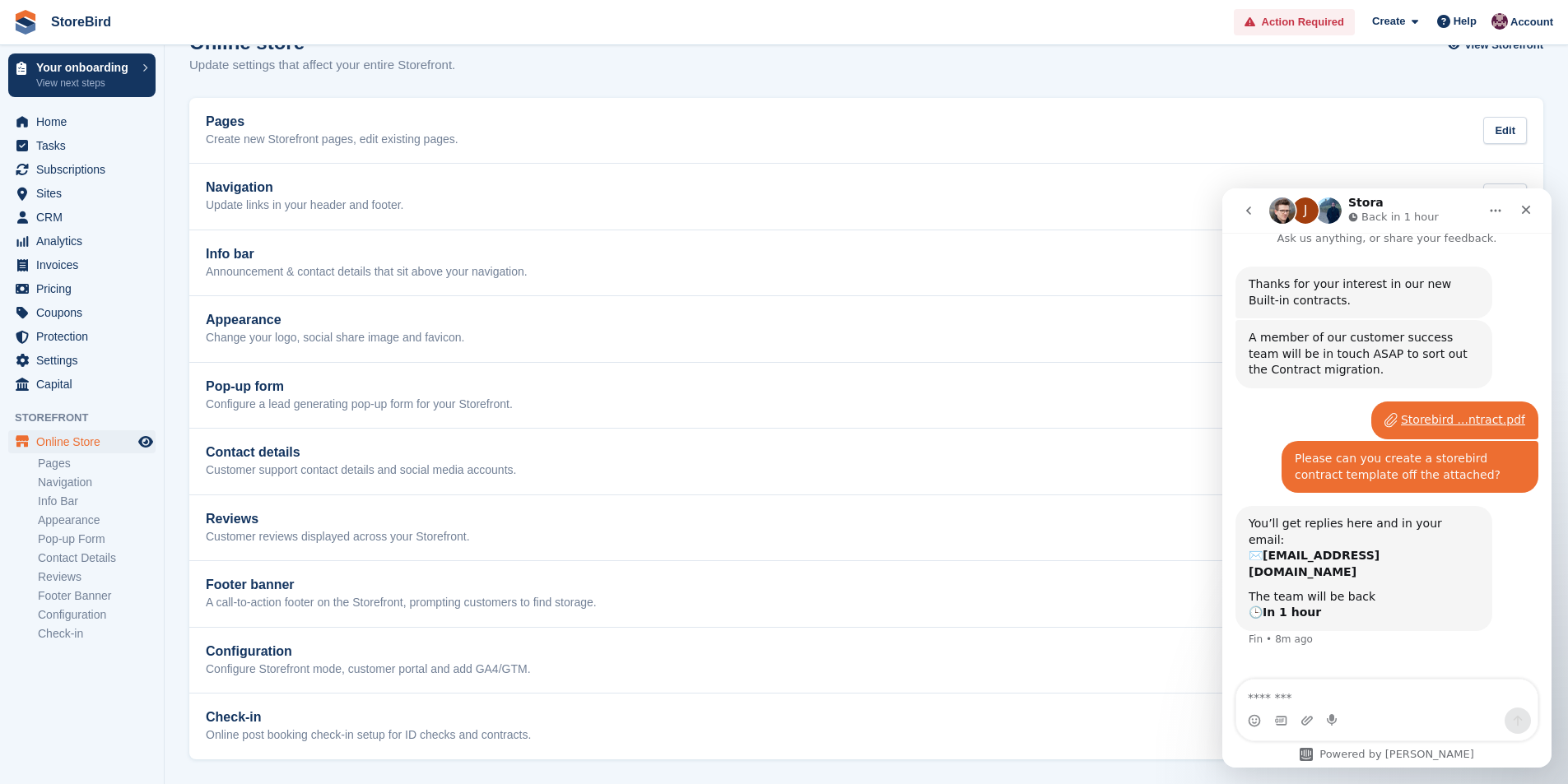
click at [346, 726] on div "Check-in Online post booking check-in setup for ID checks and contracts." at bounding box center [367, 727] width 325 height 33
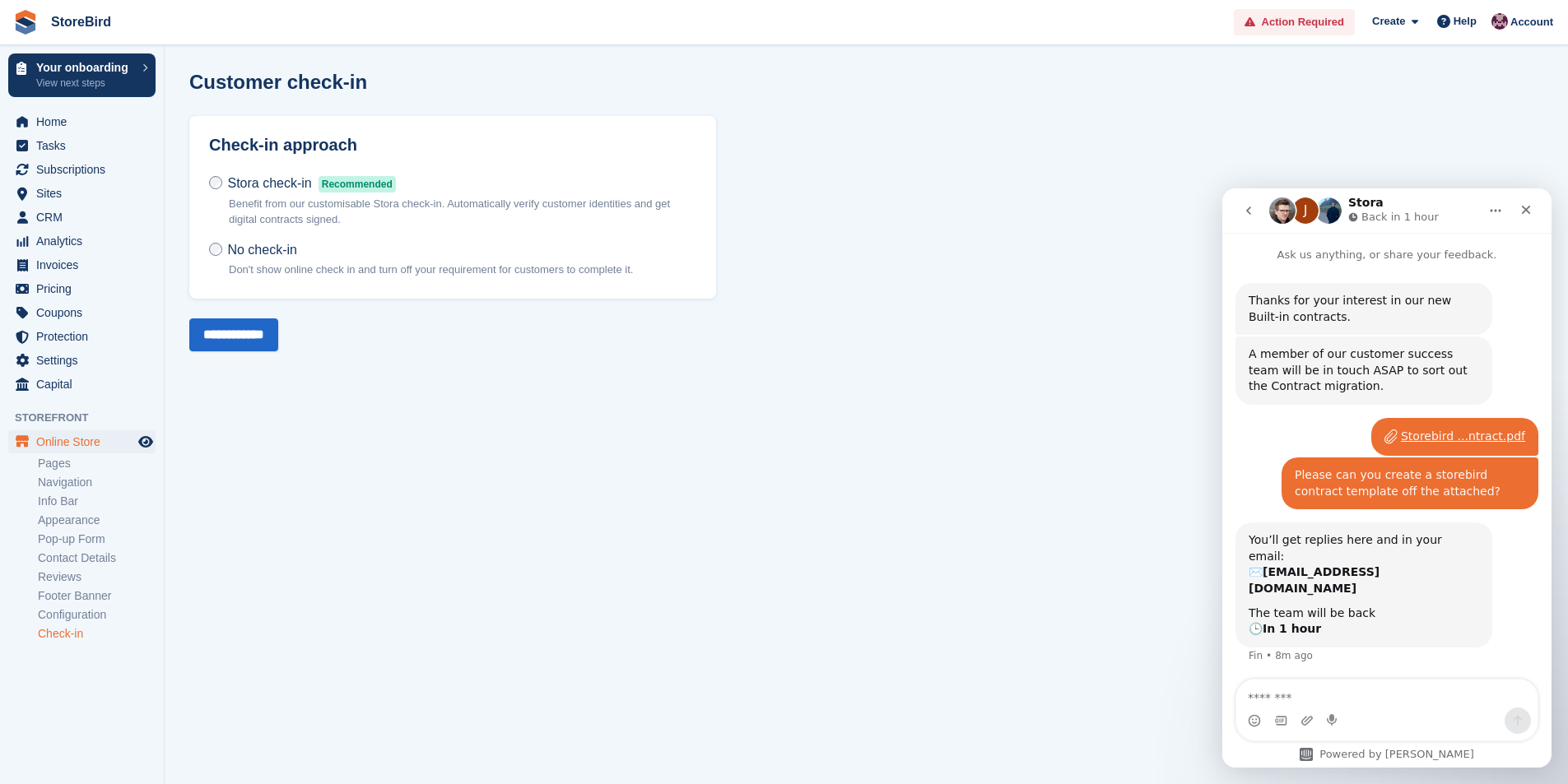
scroll to position [17, 0]
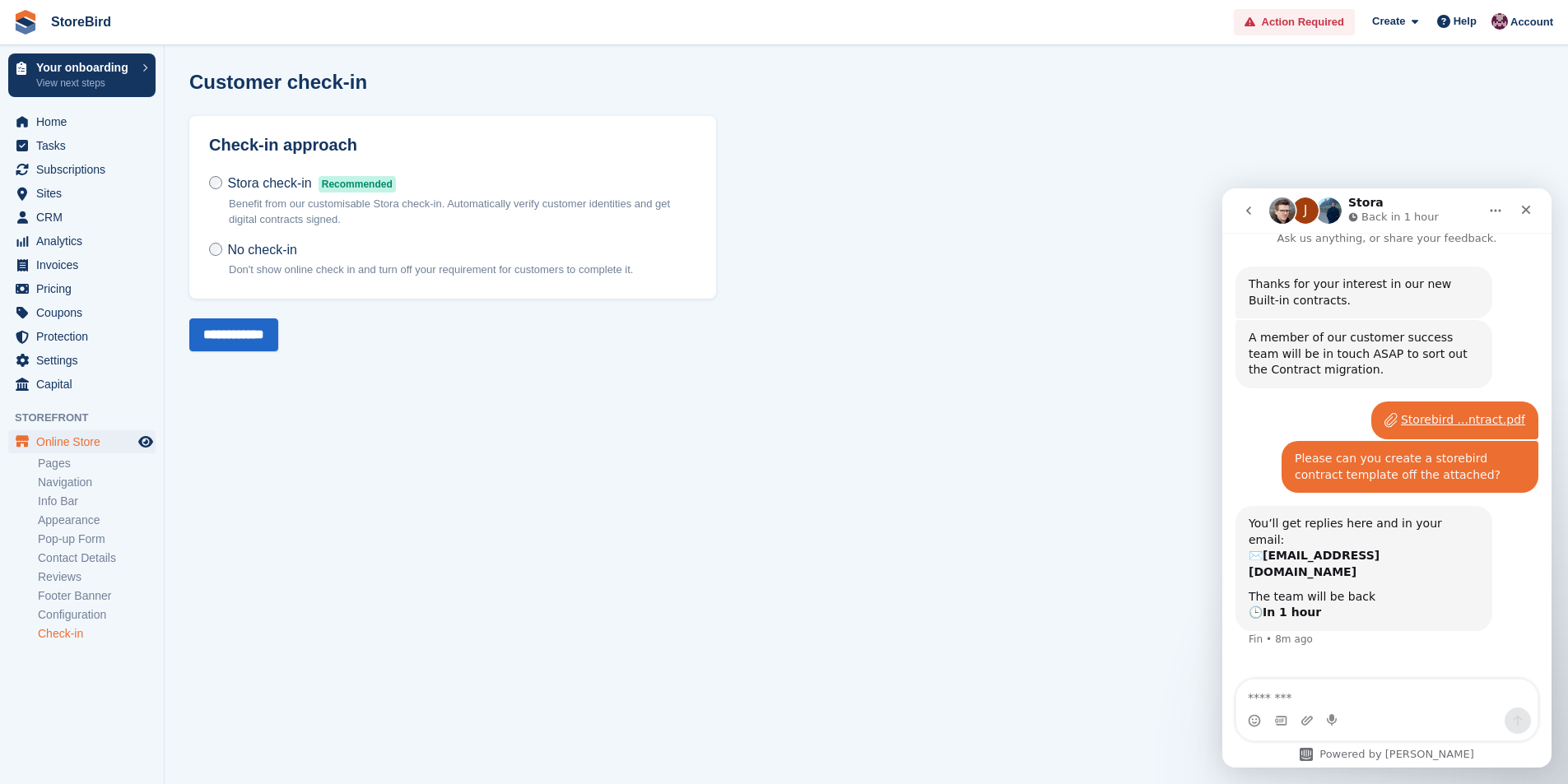
click at [244, 190] on span "Stora check-in" at bounding box center [268, 182] width 84 height 14
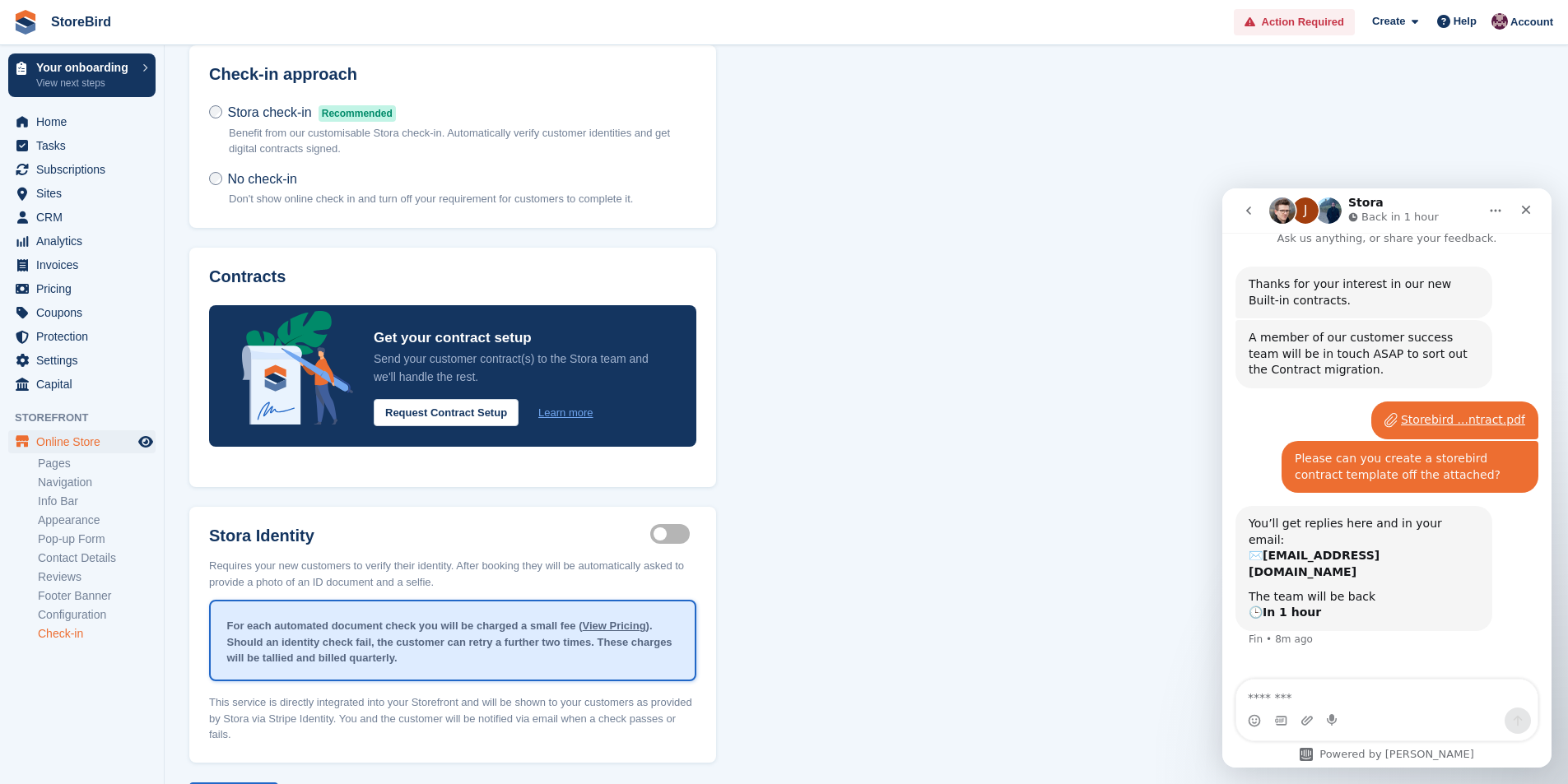
scroll to position [0, 0]
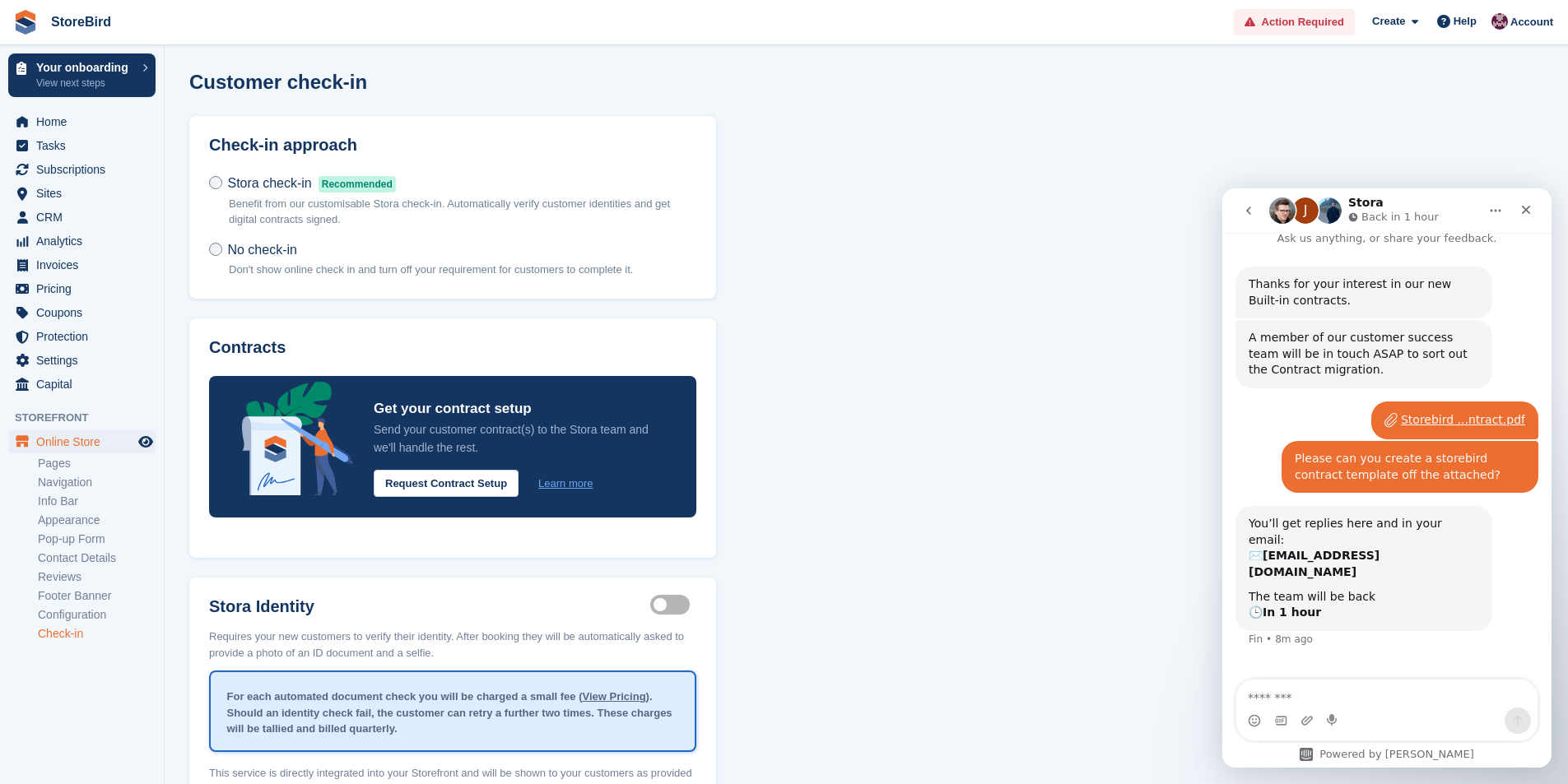
click at [72, 500] on link "Info Bar" at bounding box center [96, 501] width 118 height 16
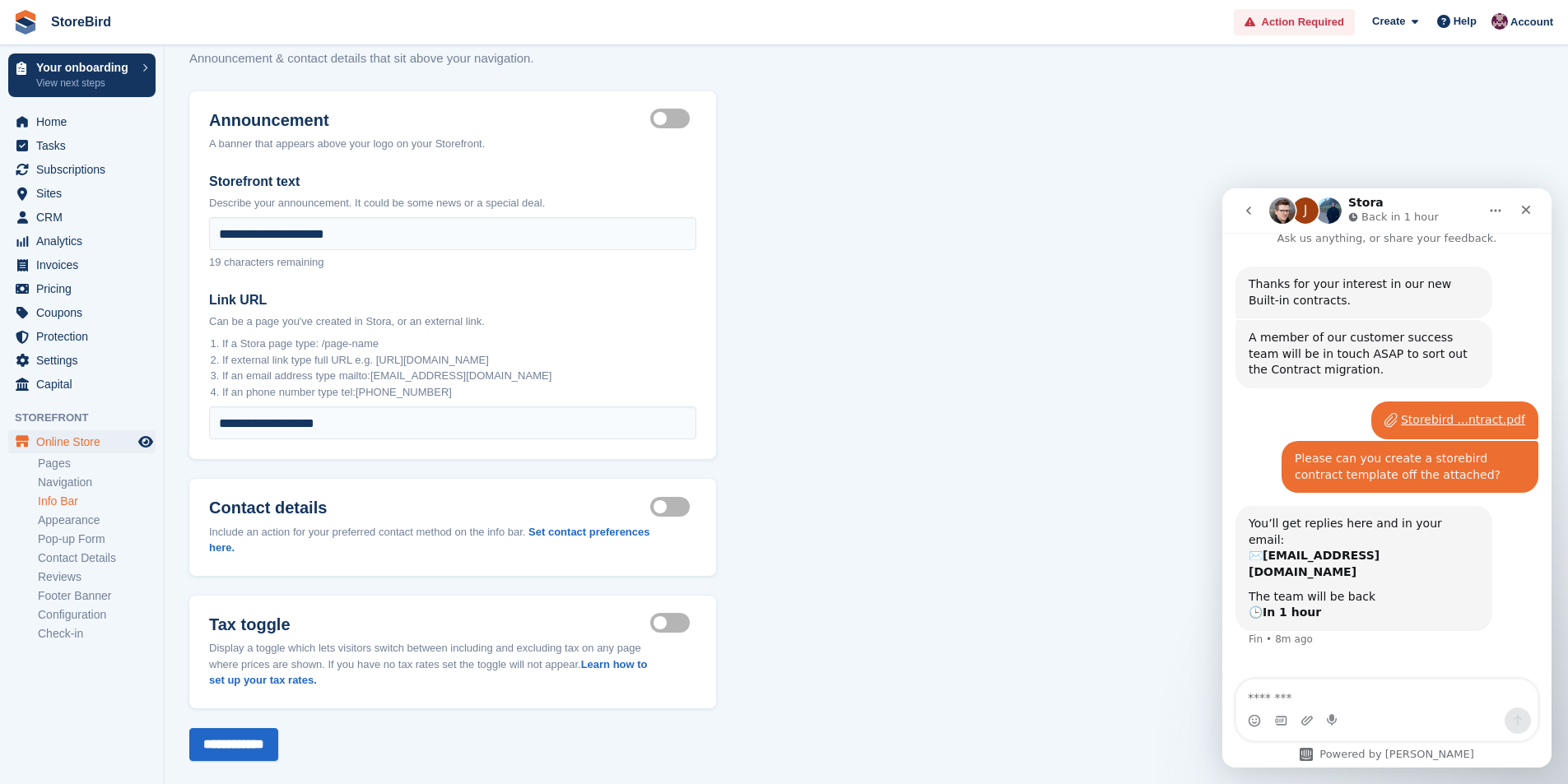
scroll to position [68, 0]
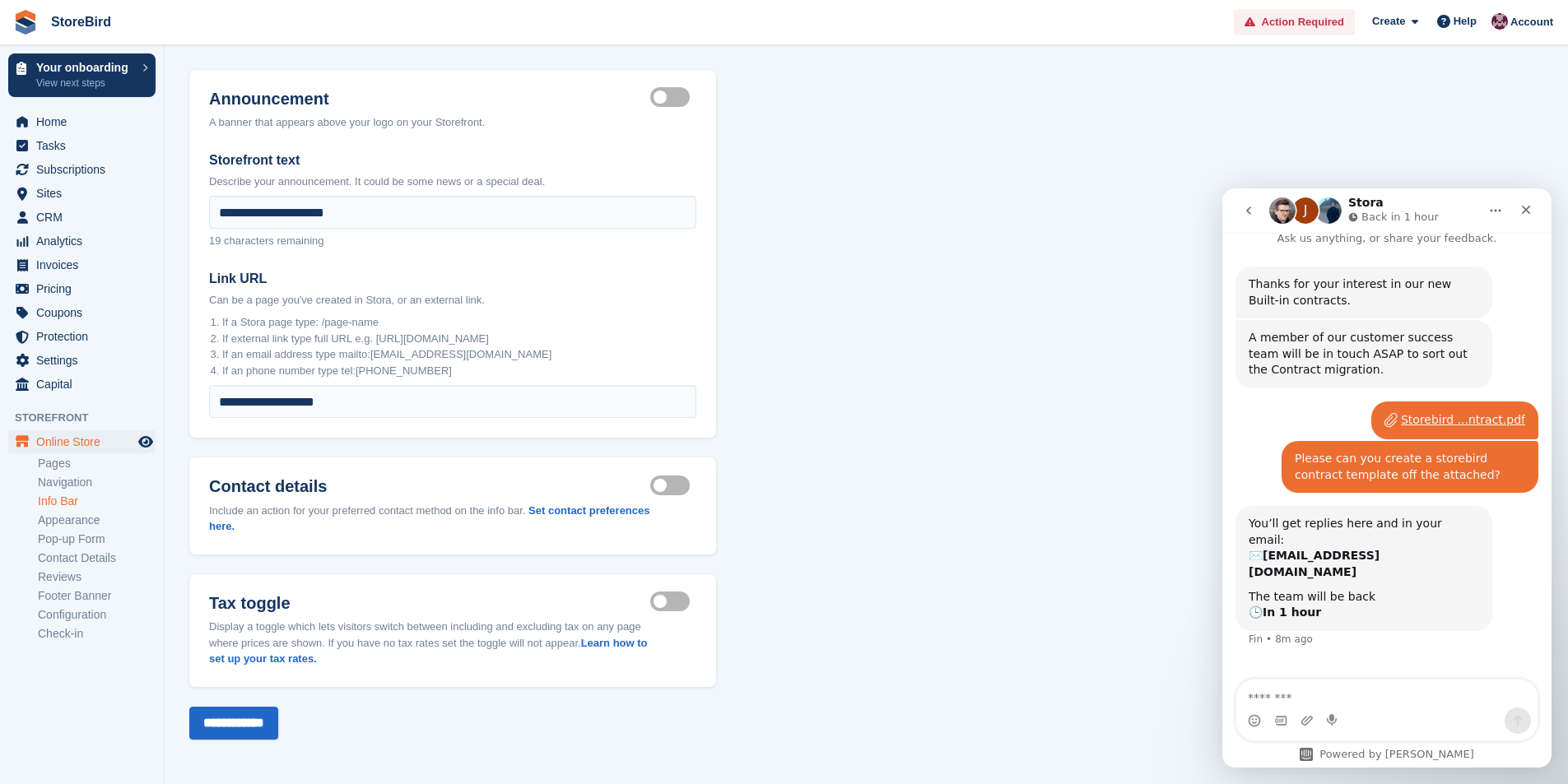
click at [76, 530] on li "Pop-up Form" at bounding box center [101, 539] width 126 height 18
click at [77, 516] on link "Appearance" at bounding box center [96, 520] width 118 height 16
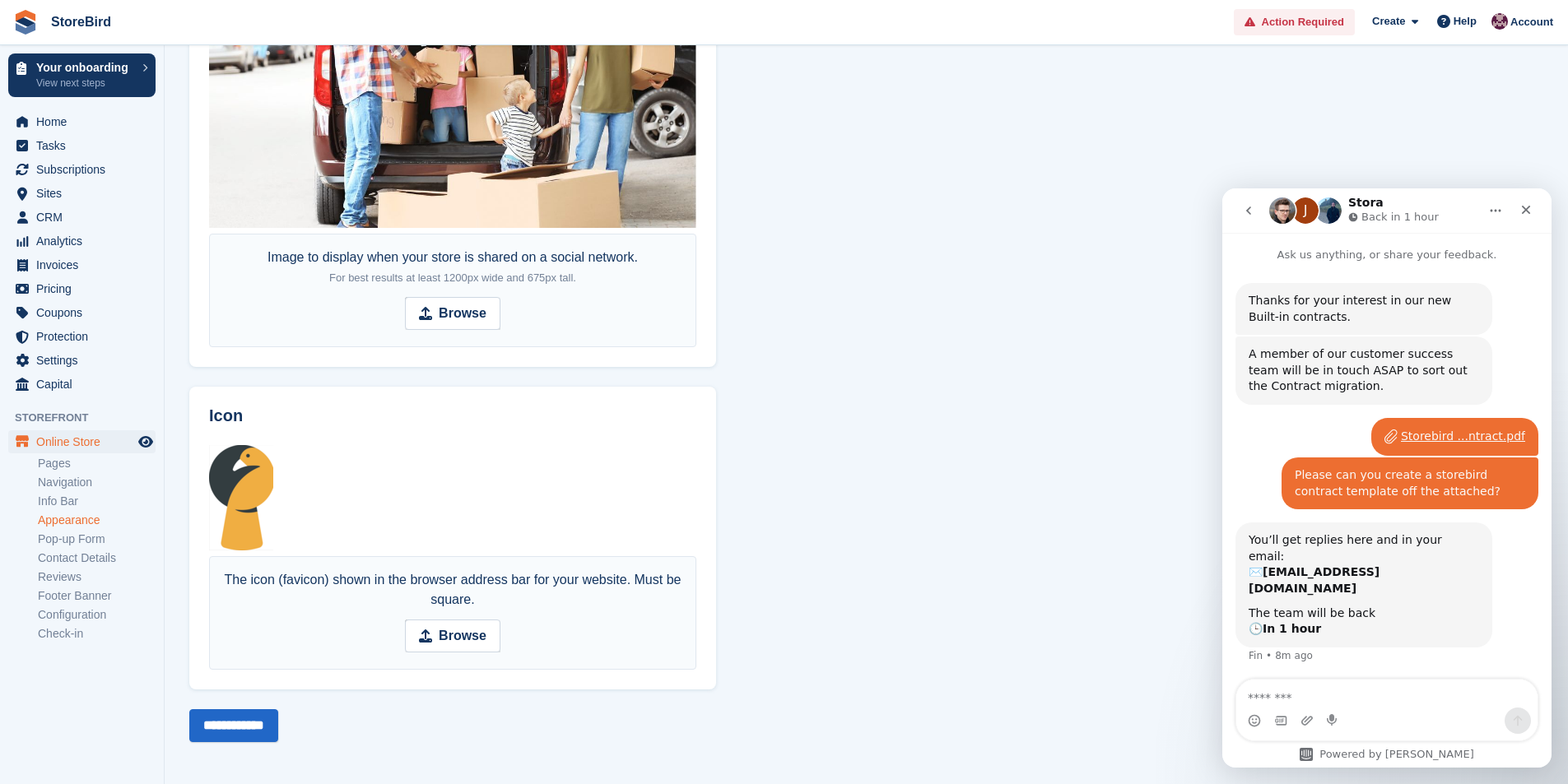
scroll to position [17, 0]
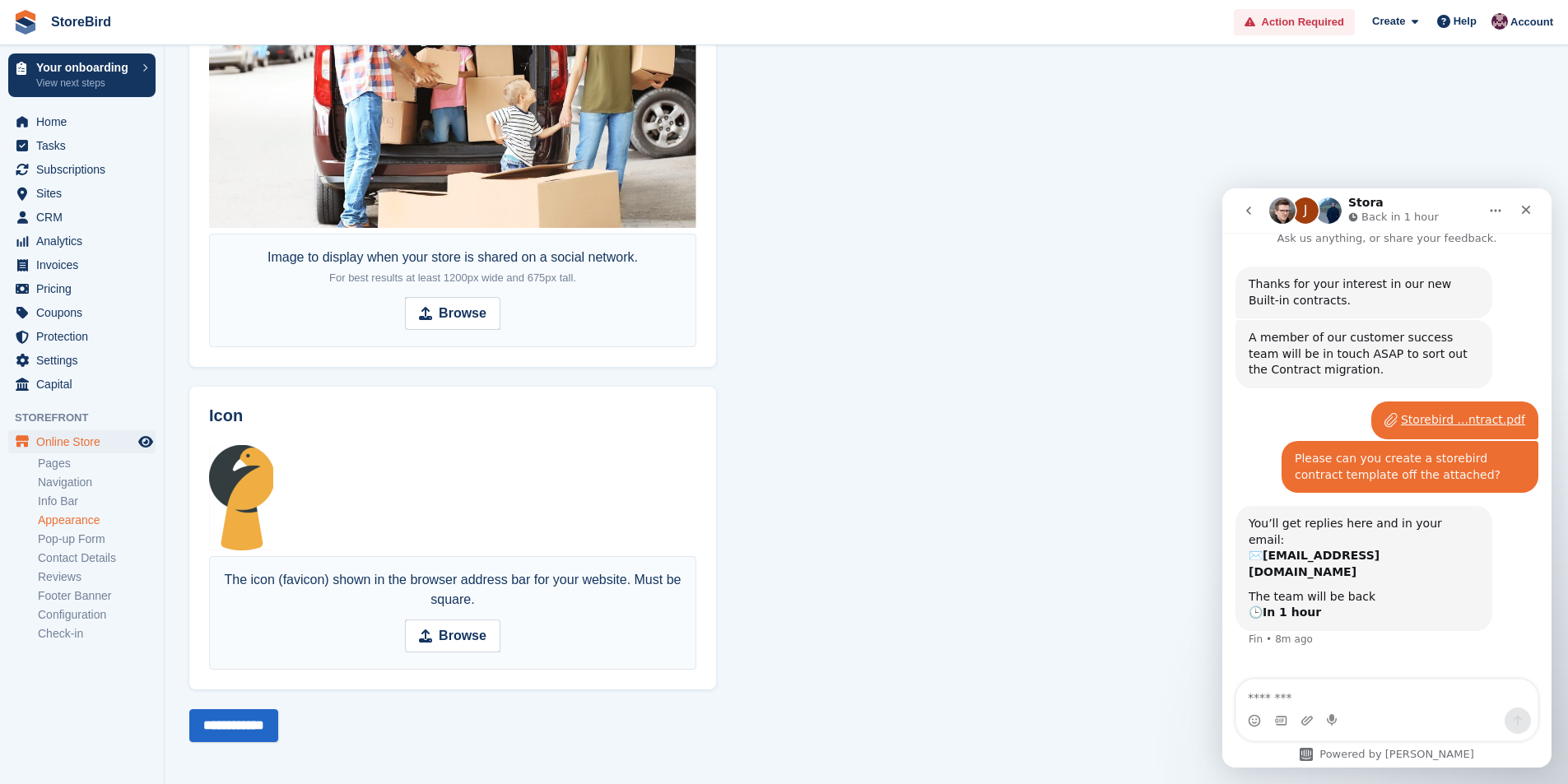
click at [97, 539] on link "Pop-up Form" at bounding box center [96, 539] width 118 height 16
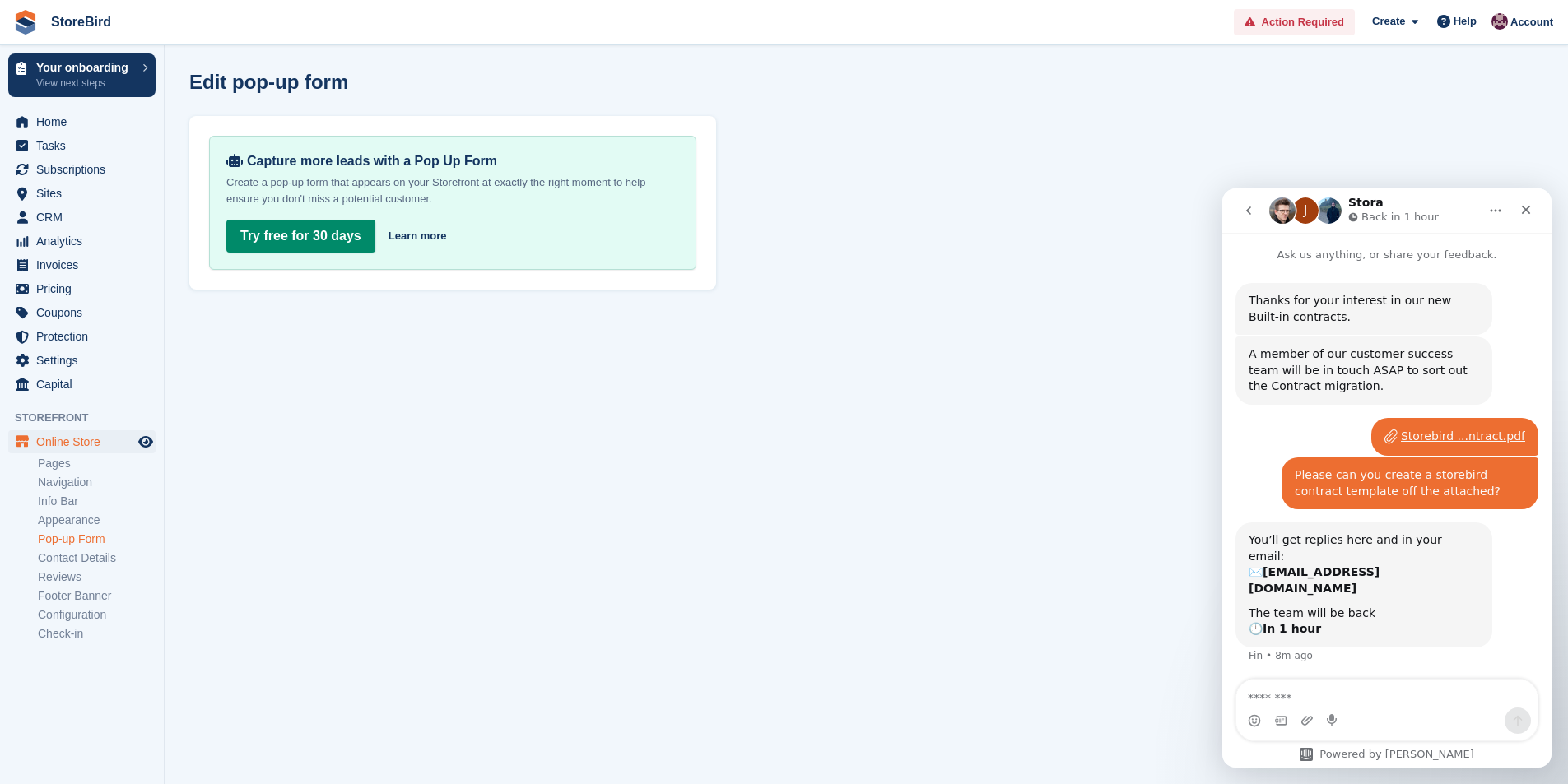
scroll to position [17, 0]
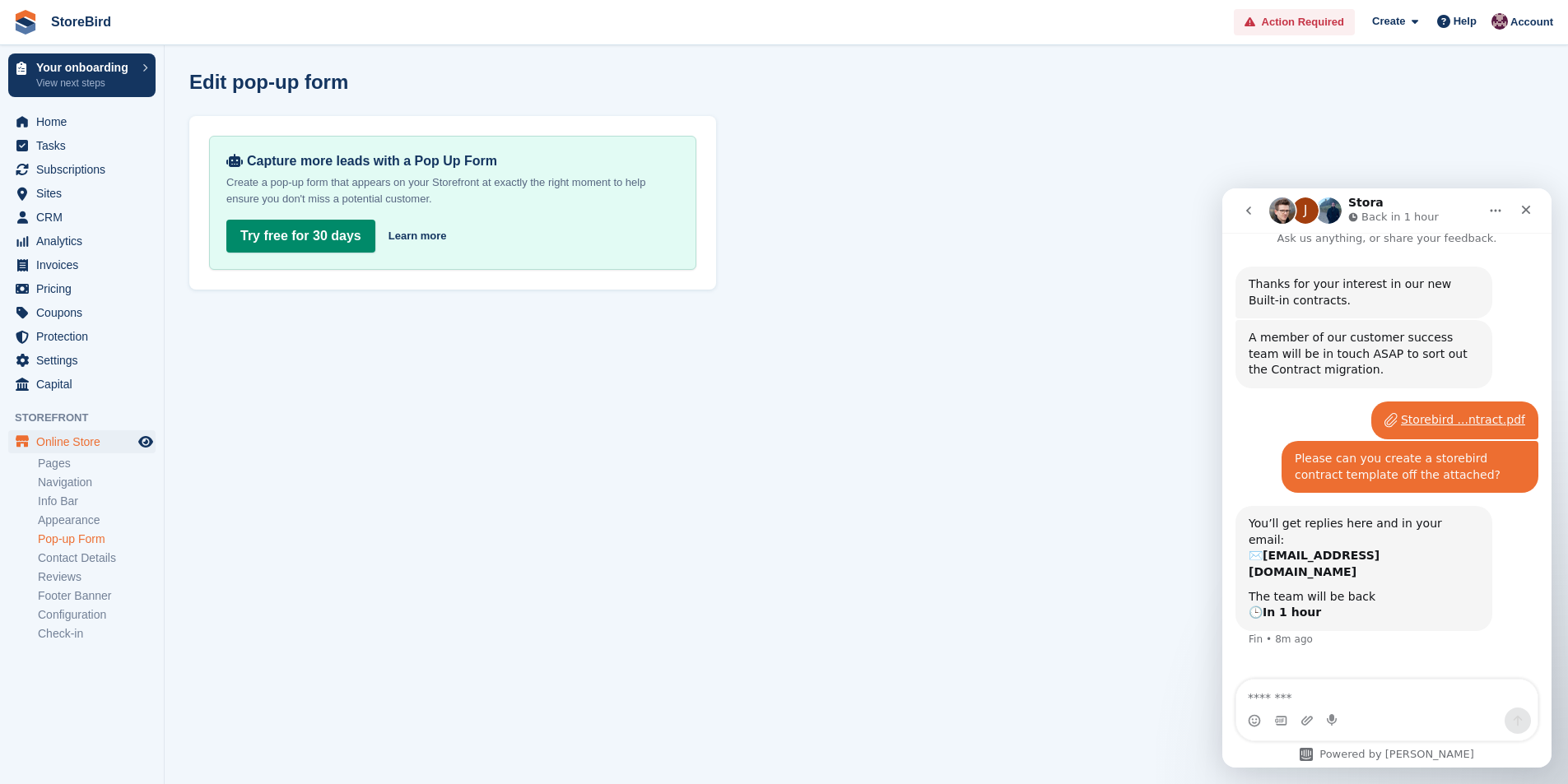
click at [86, 561] on link "Contact Details" at bounding box center [96, 558] width 118 height 16
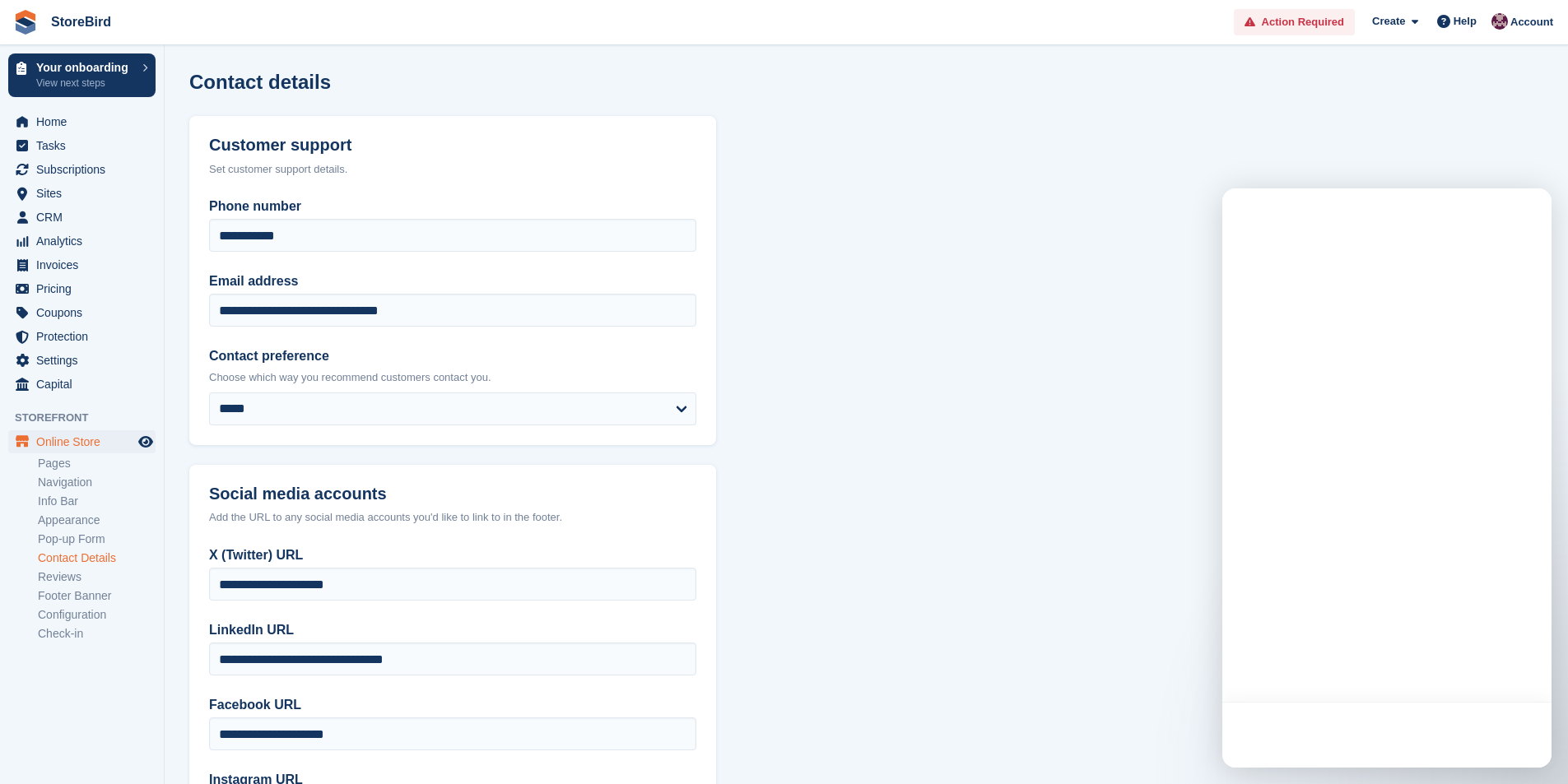
scroll to position [159, 0]
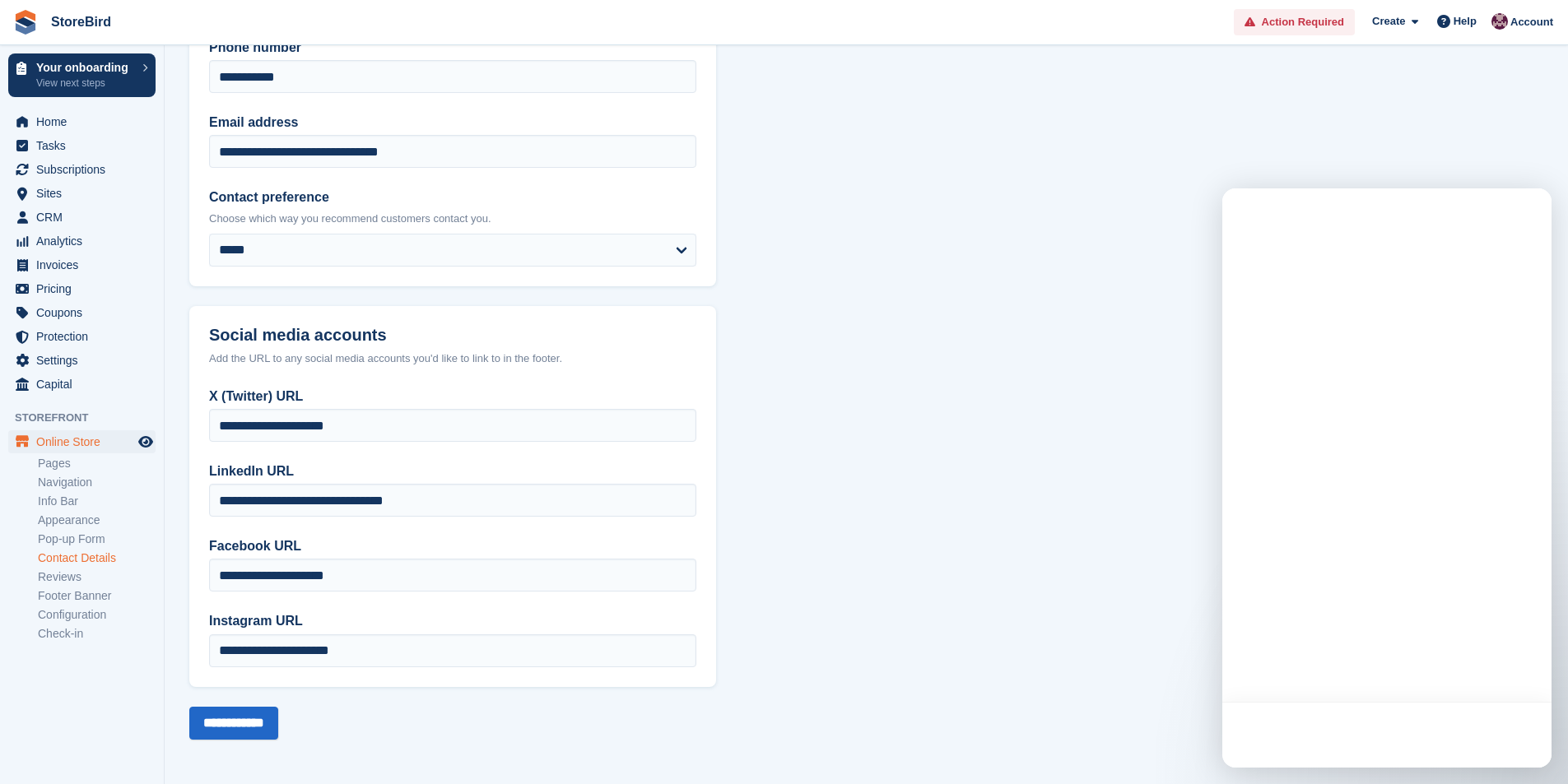
click at [85, 572] on link "Reviews" at bounding box center [96, 577] width 118 height 16
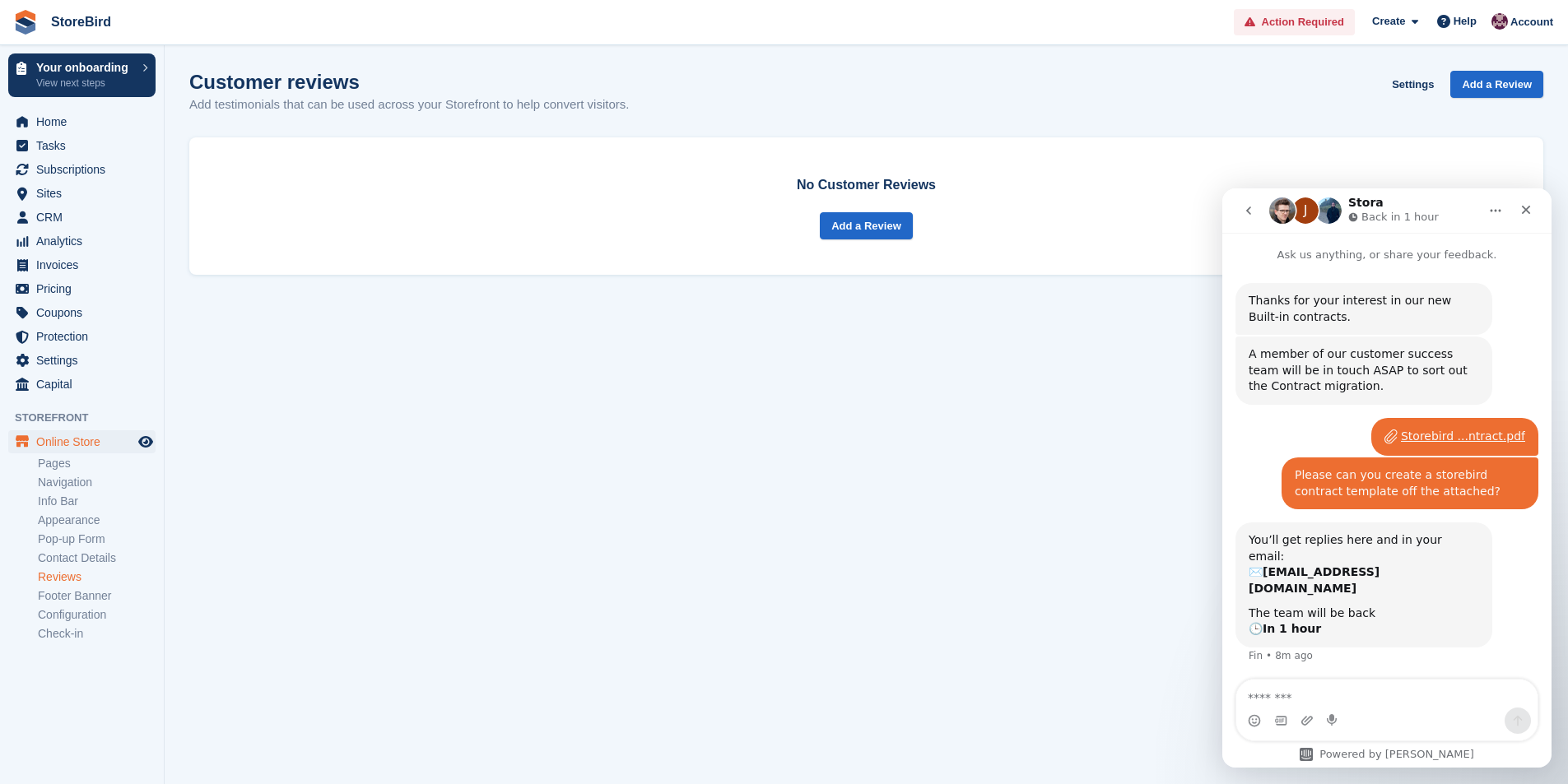
click at [90, 597] on link "Footer Banner" at bounding box center [96, 596] width 118 height 16
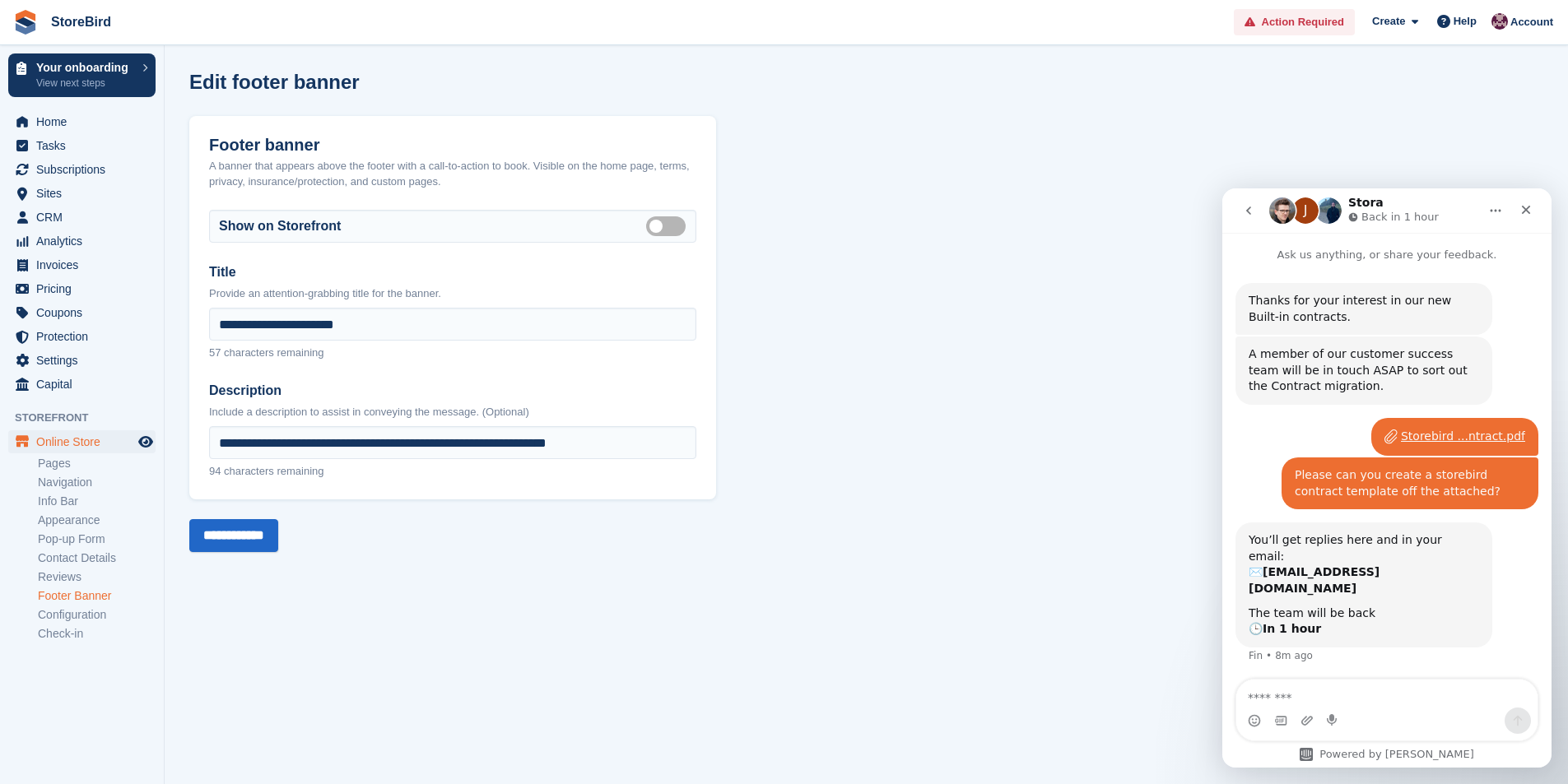
scroll to position [17, 0]
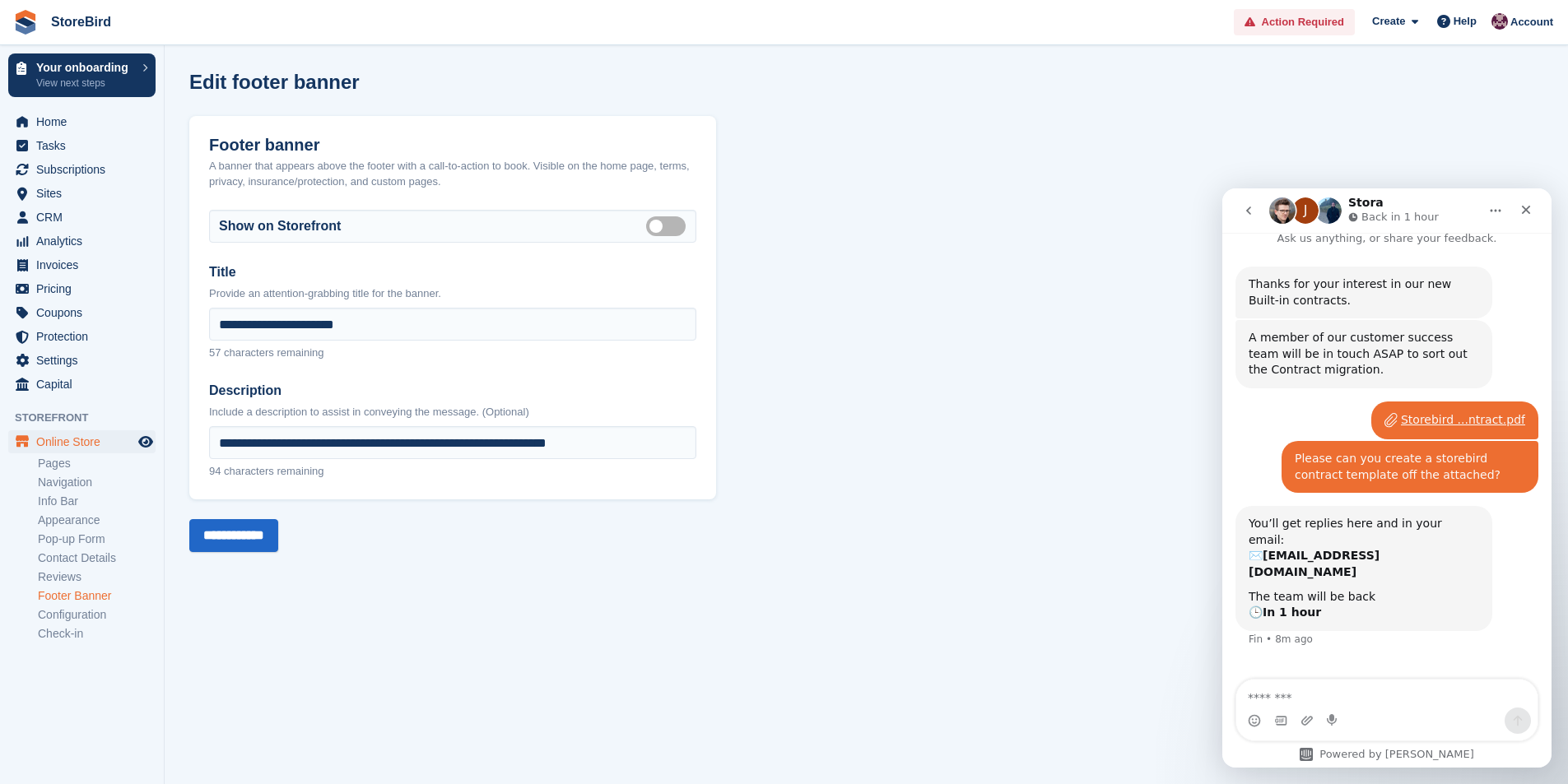
click at [55, 613] on link "Configuration" at bounding box center [96, 615] width 118 height 16
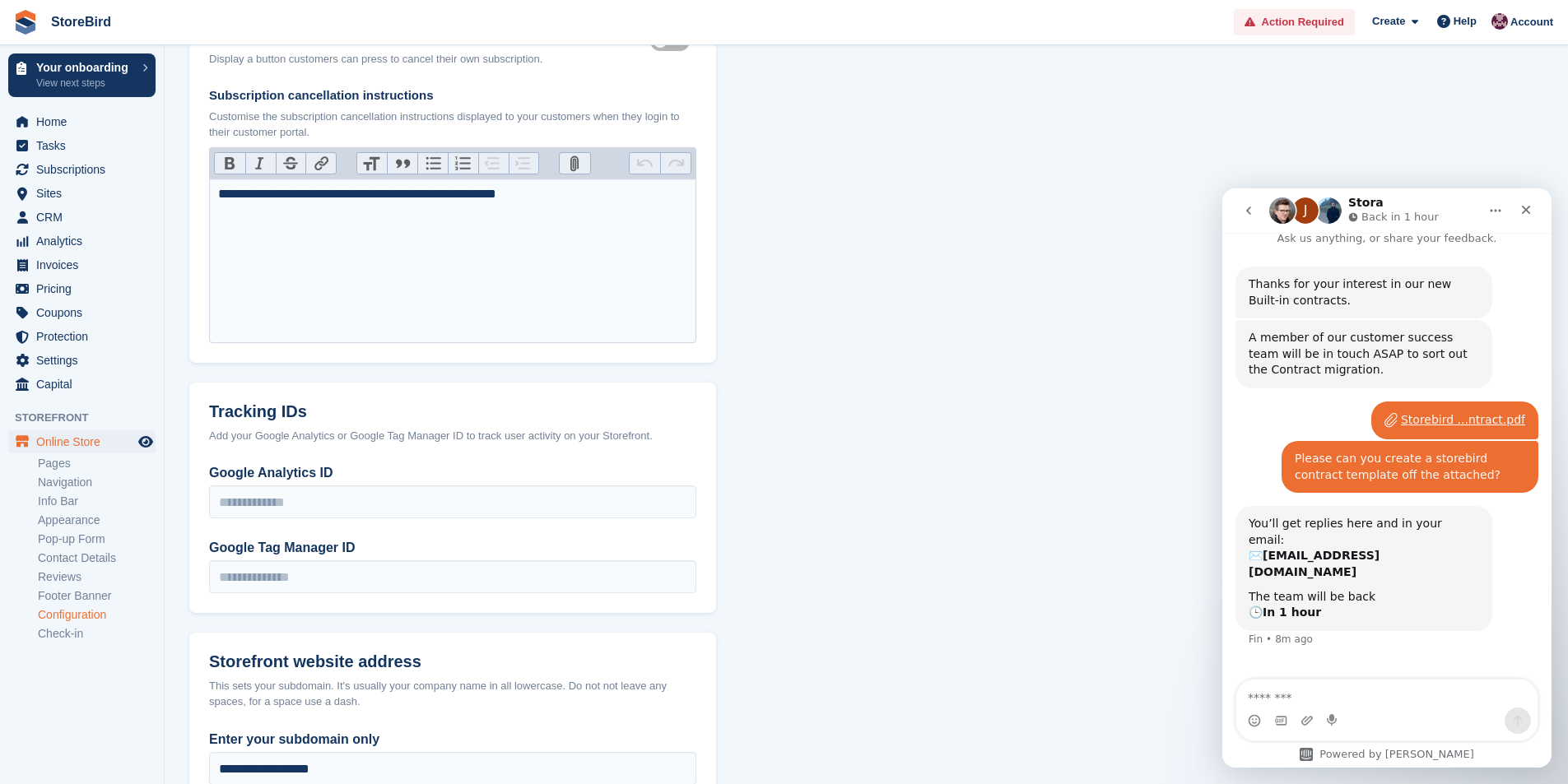
click at [70, 627] on link "Check-in" at bounding box center [96, 634] width 118 height 16
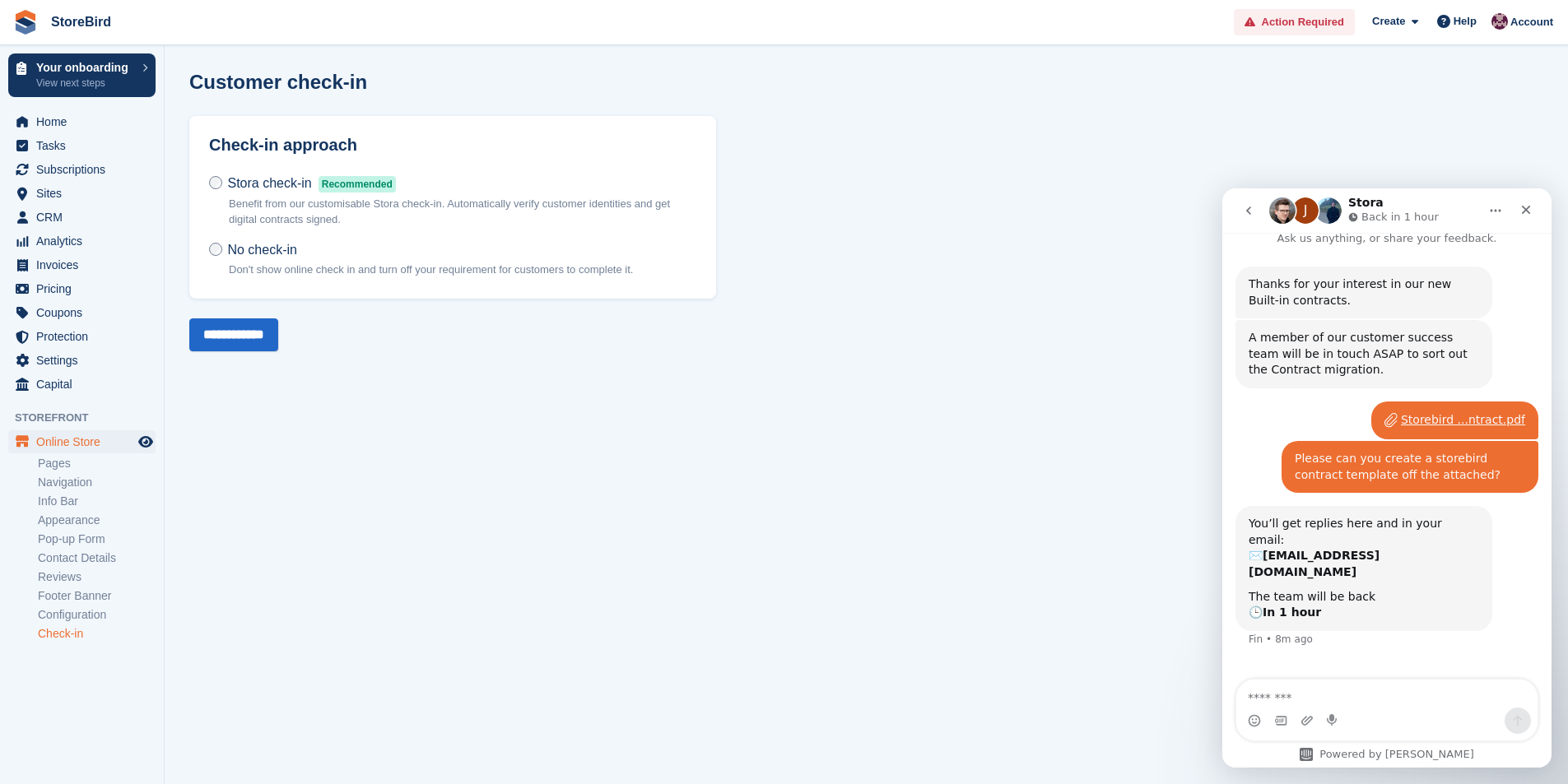
click at [88, 468] on link "Pages" at bounding box center [96, 464] width 118 height 16
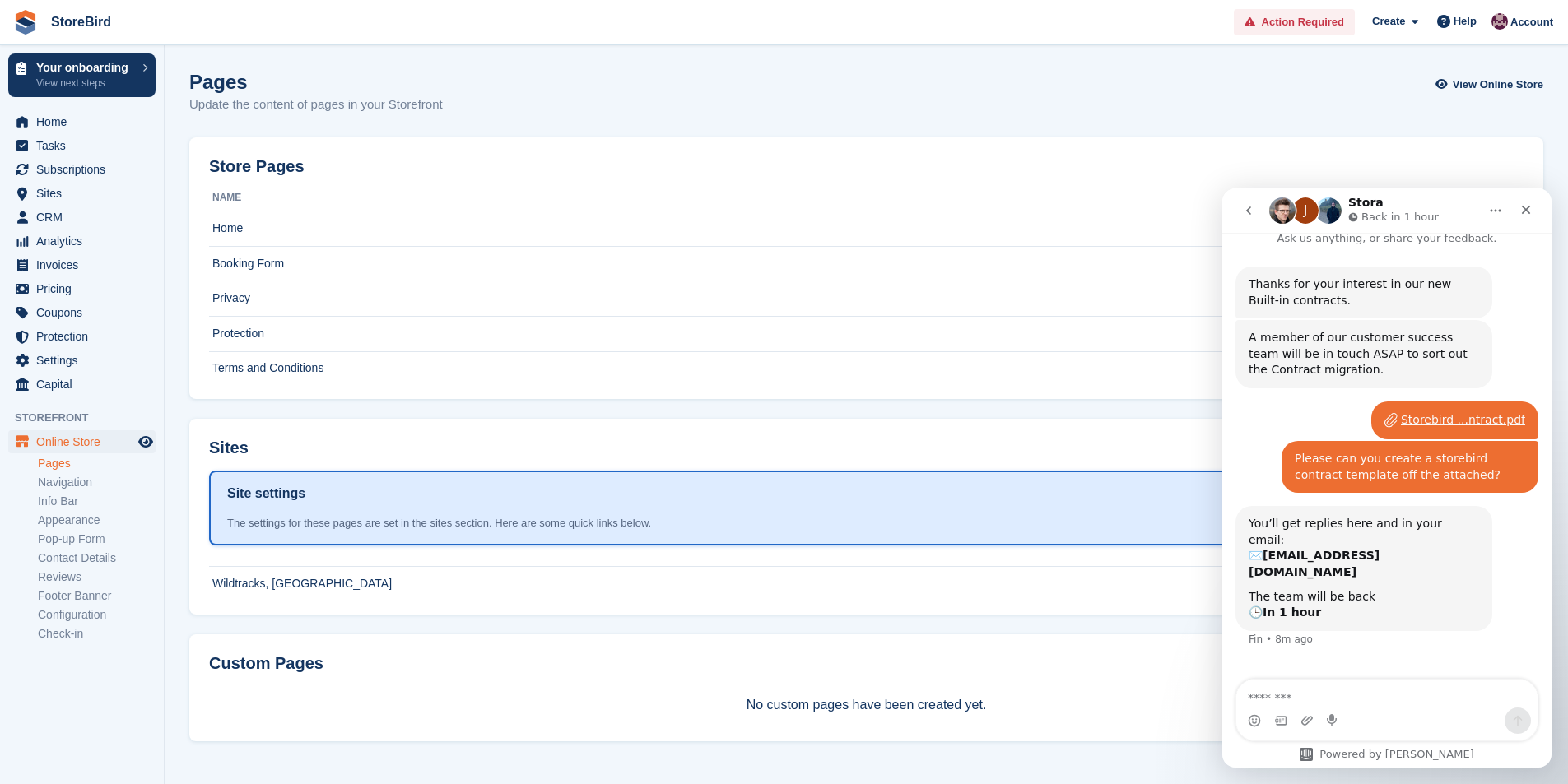
click at [70, 483] on link "Navigation" at bounding box center [96, 482] width 118 height 16
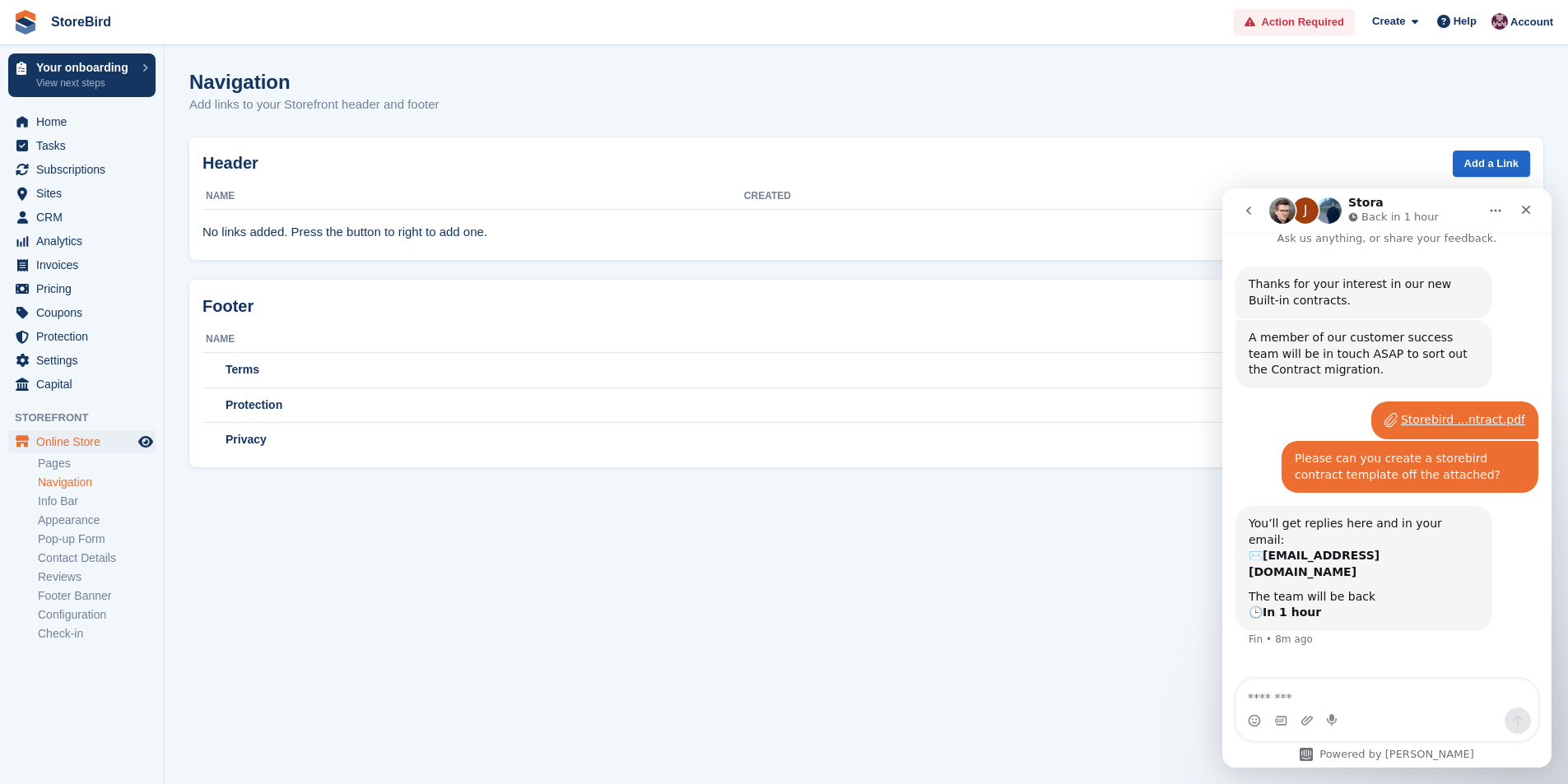
click at [84, 520] on link "Appearance" at bounding box center [96, 520] width 118 height 16
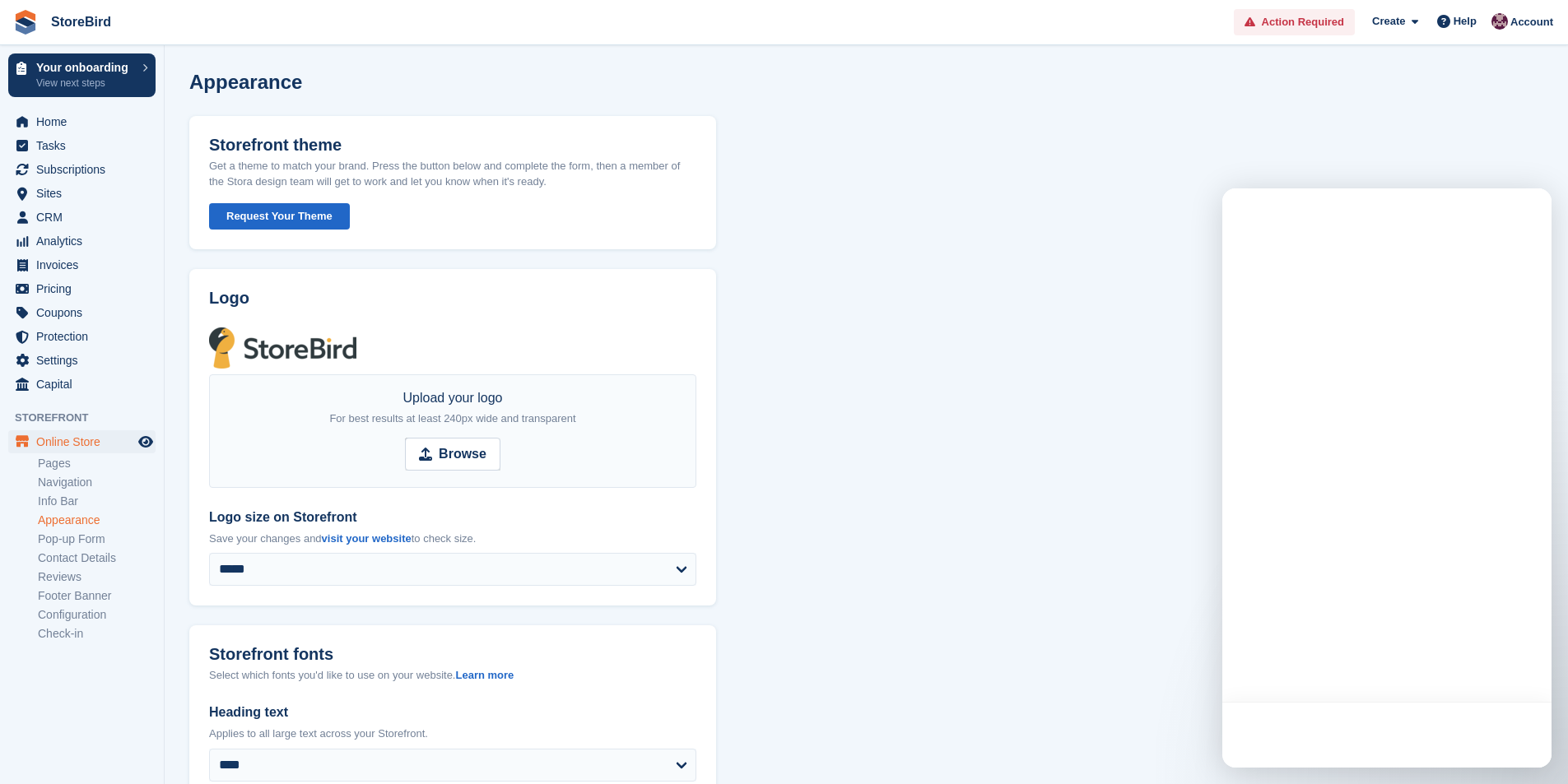
click at [58, 503] on link "Info Bar" at bounding box center [96, 501] width 118 height 16
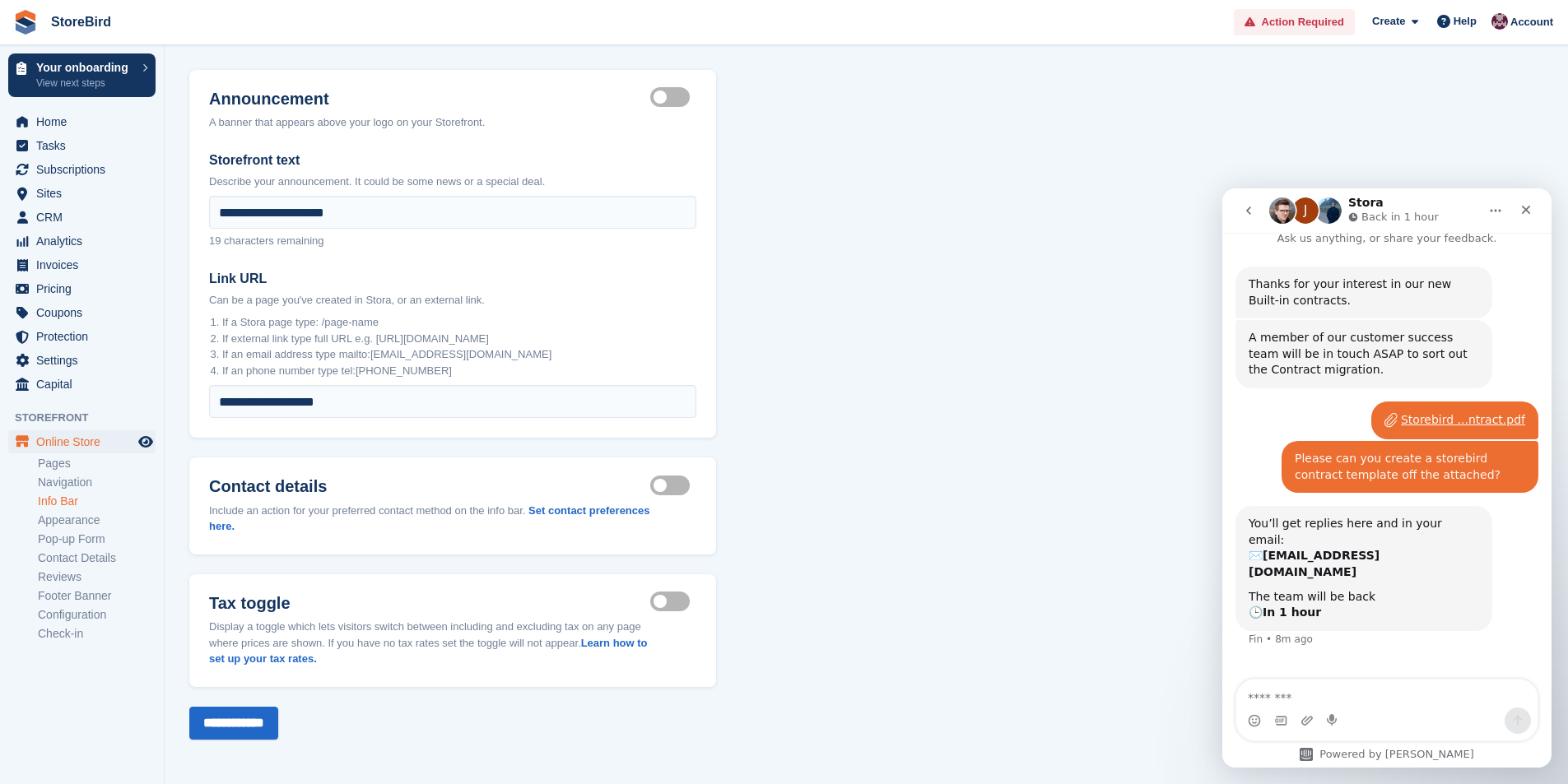
click at [93, 527] on link "Appearance" at bounding box center [96, 520] width 118 height 16
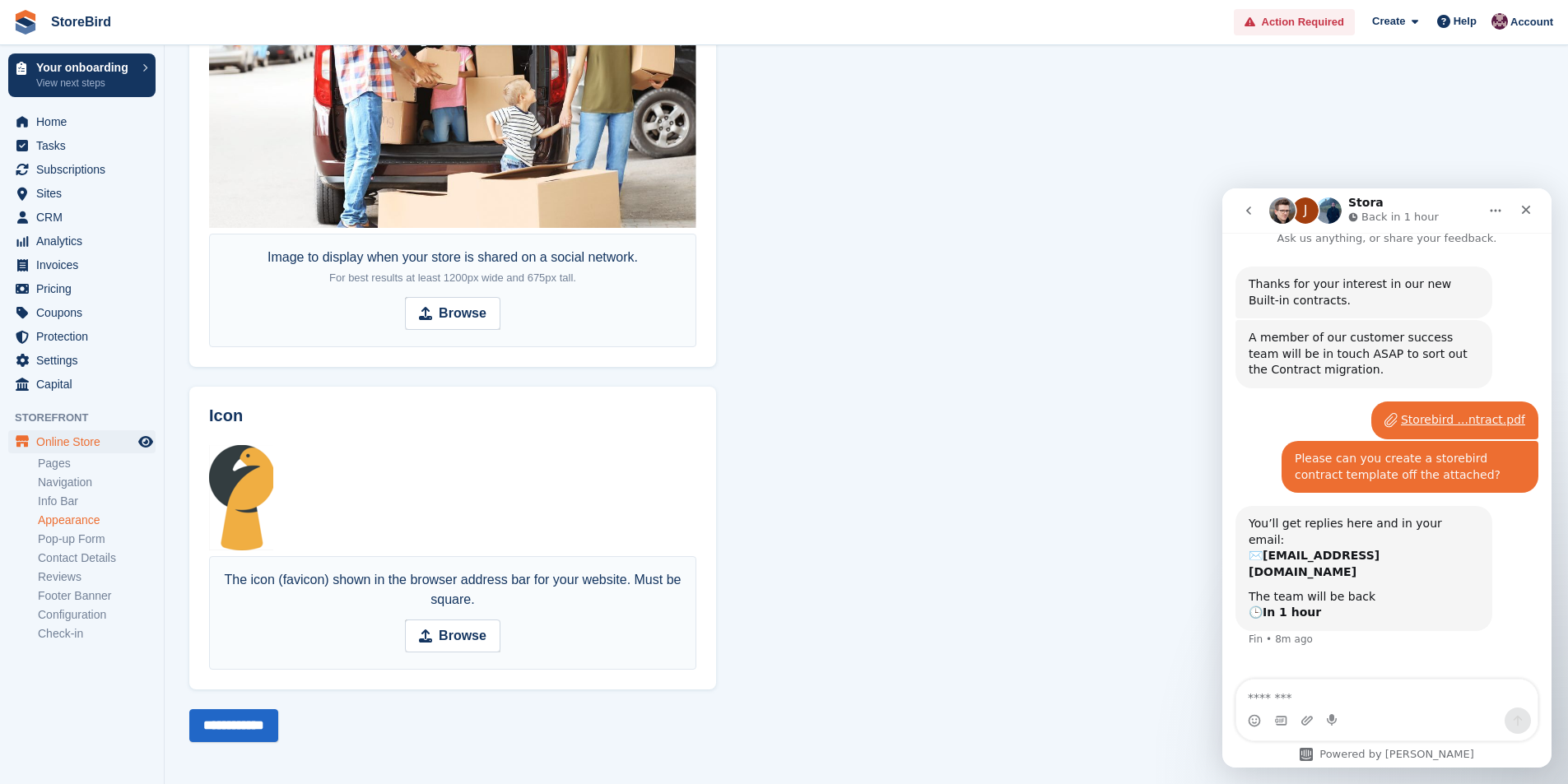
click at [73, 527] on link "Appearance" at bounding box center [96, 520] width 118 height 16
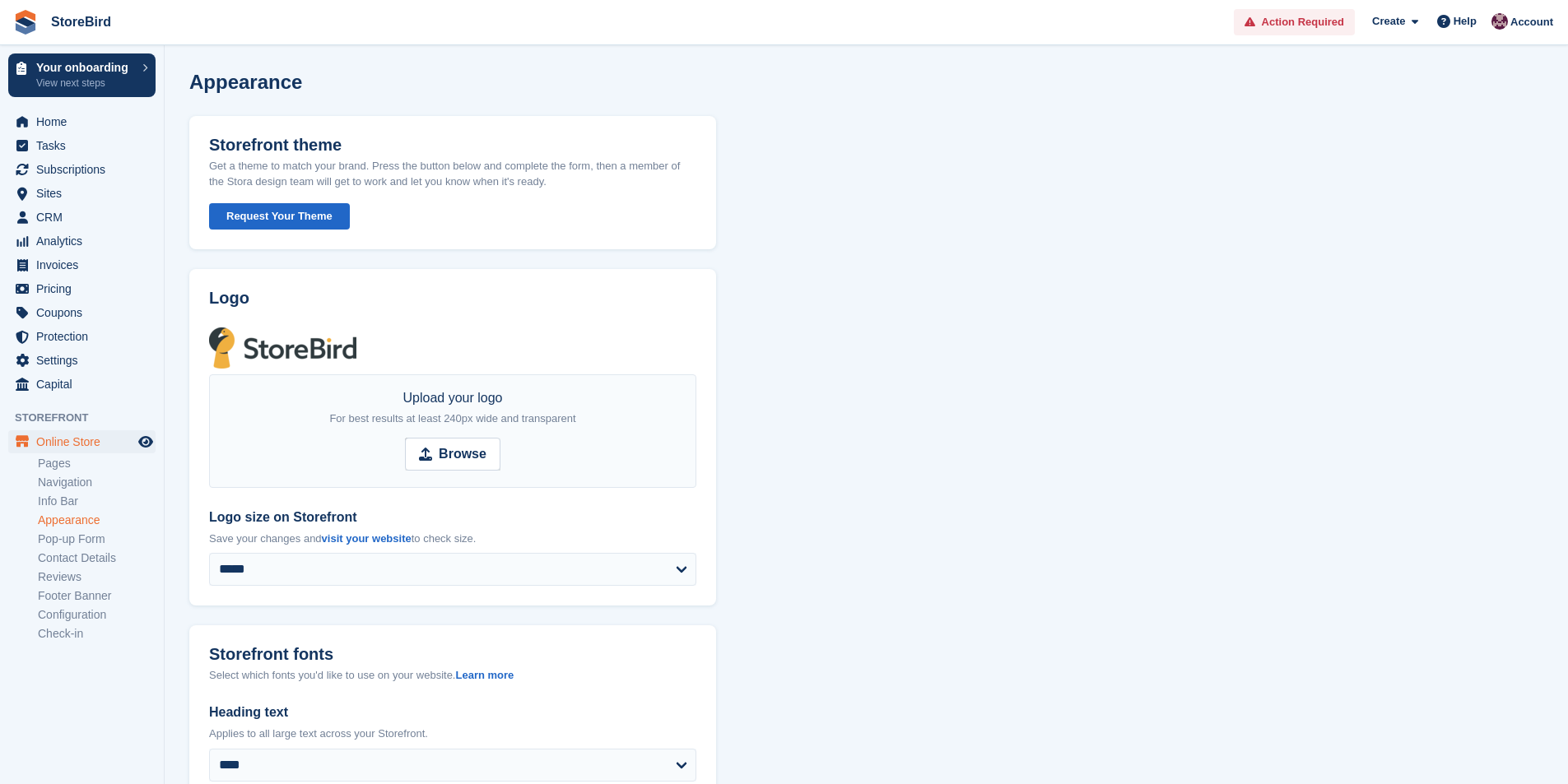
click at [72, 531] on link "Pop-up Form" at bounding box center [96, 539] width 118 height 16
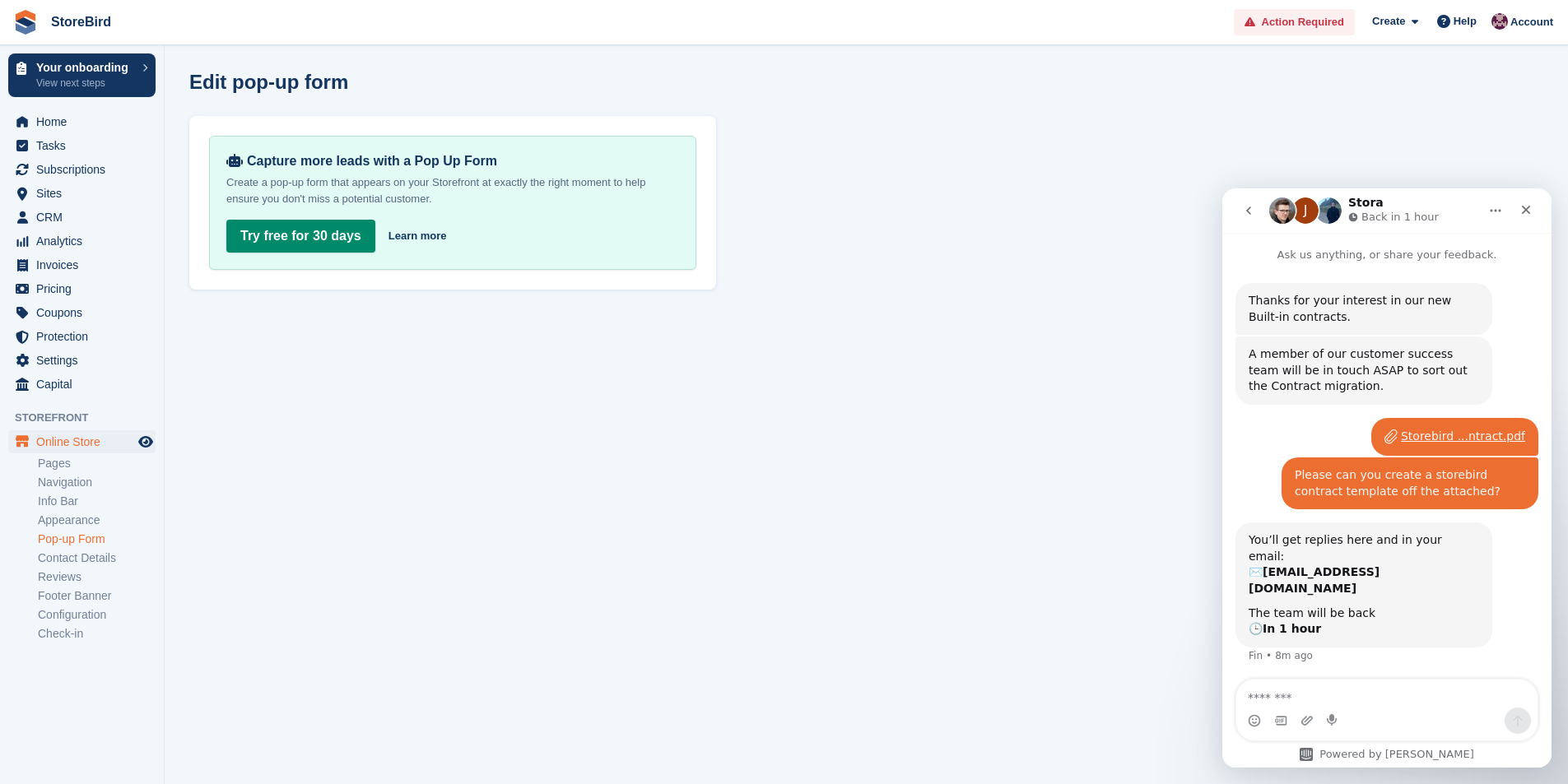
click at [67, 456] on link "Pages" at bounding box center [96, 464] width 118 height 16
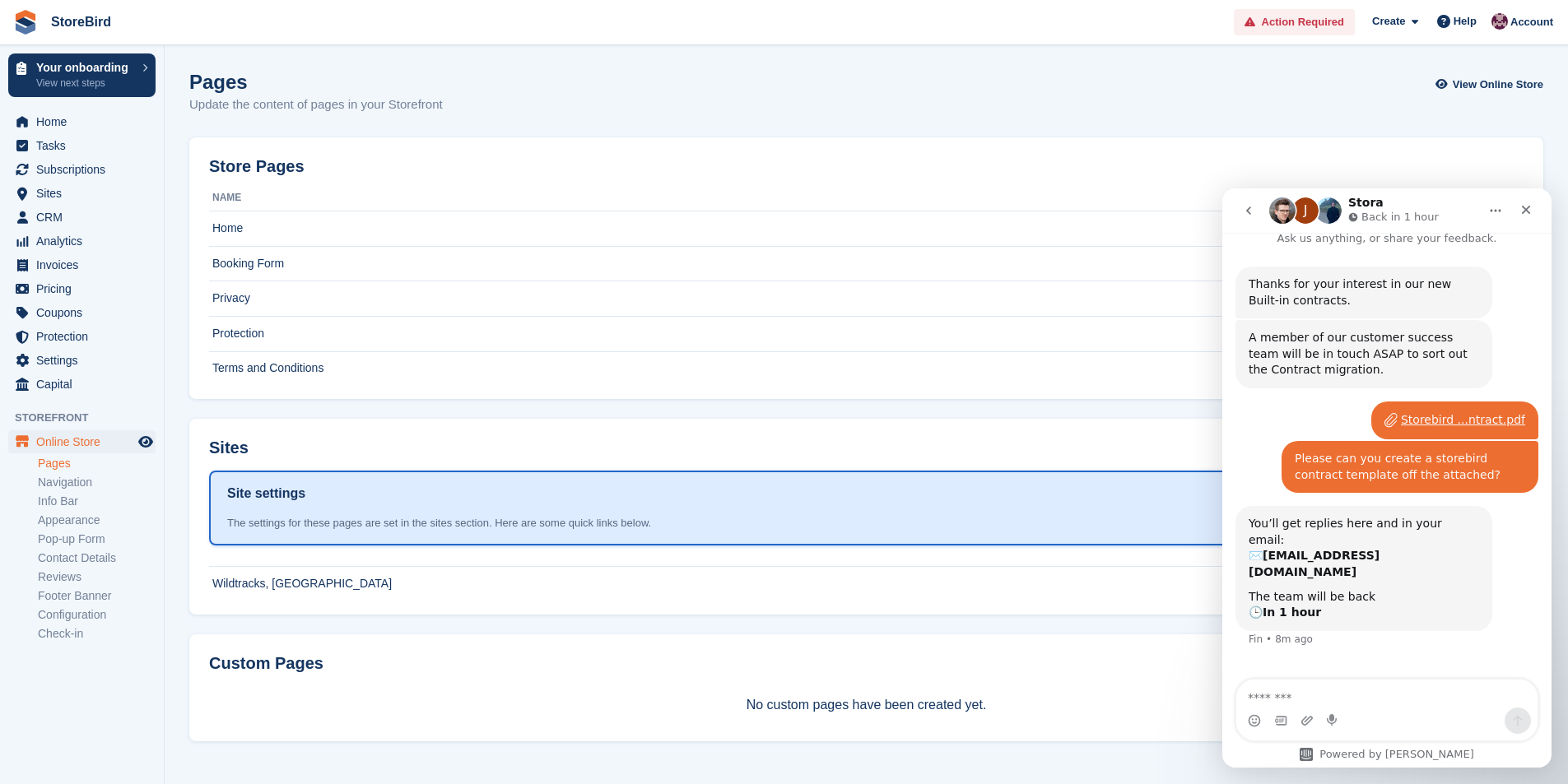
click at [297, 380] on td "Terms and Conditions" at bounding box center [833, 368] width 1249 height 34
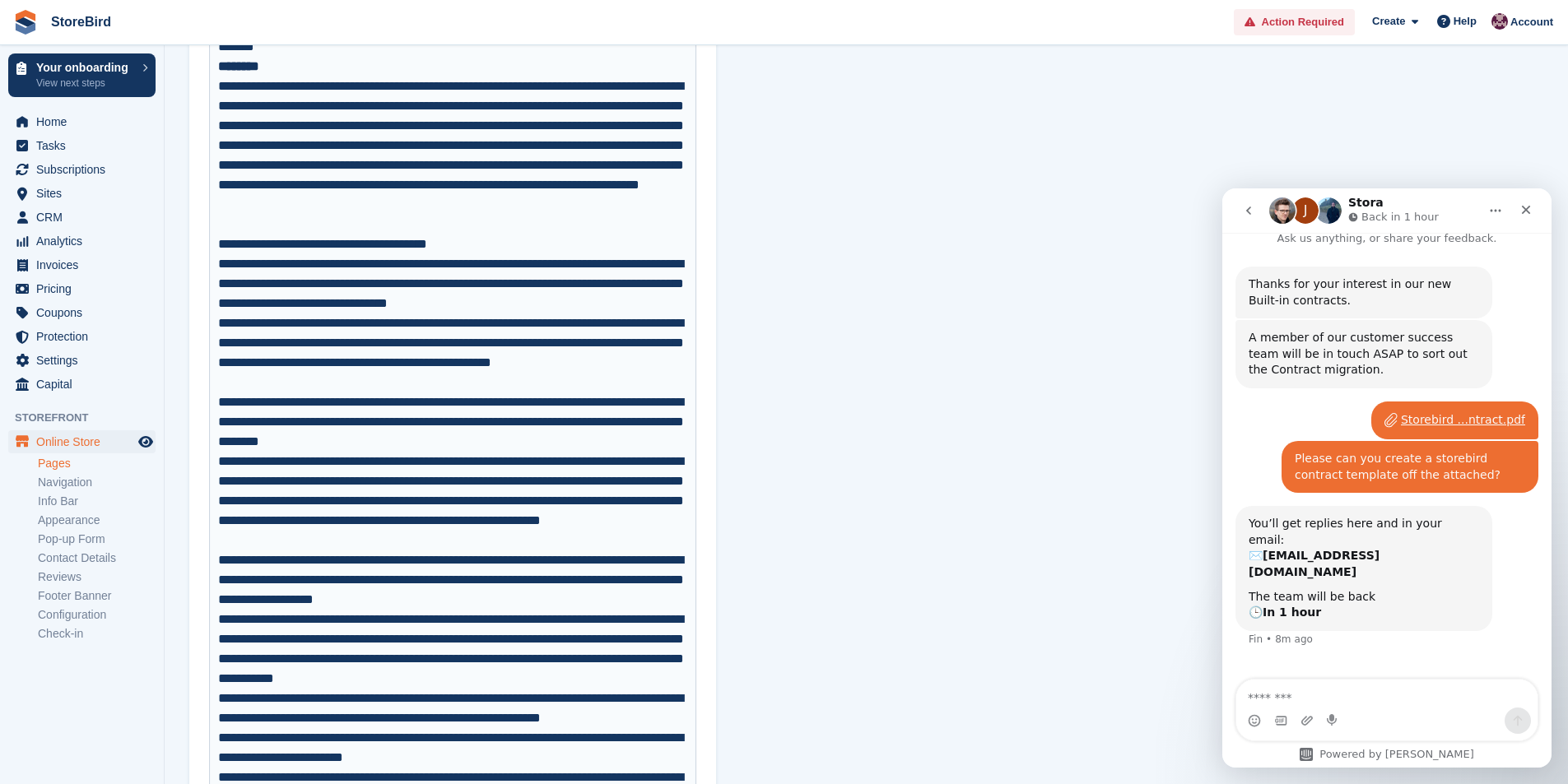
scroll to position [7591, 0]
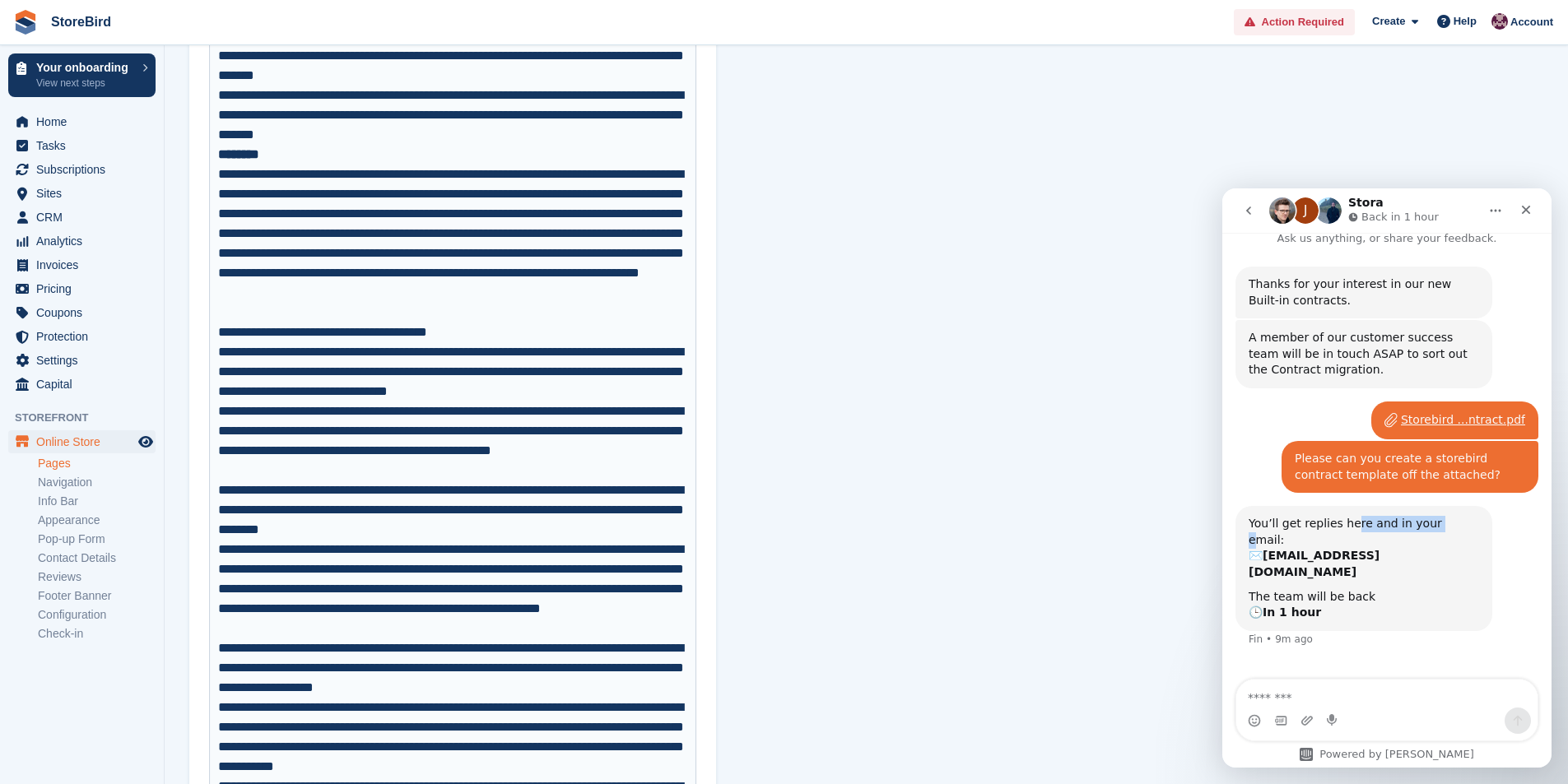
drag, startPoint x: 1428, startPoint y: 530, endPoint x: 1347, endPoint y: 531, distance: 81.0
click at [1349, 530] on div "You’ll get replies here and in your email: ✉️ hughstanton@live.co.uk" at bounding box center [1363, 547] width 230 height 64
click at [1320, 590] on div "The team will be back 🕒 In 1 hour" at bounding box center [1363, 605] width 230 height 32
click at [1259, 210] on button "go back" at bounding box center [1249, 211] width 31 height 31
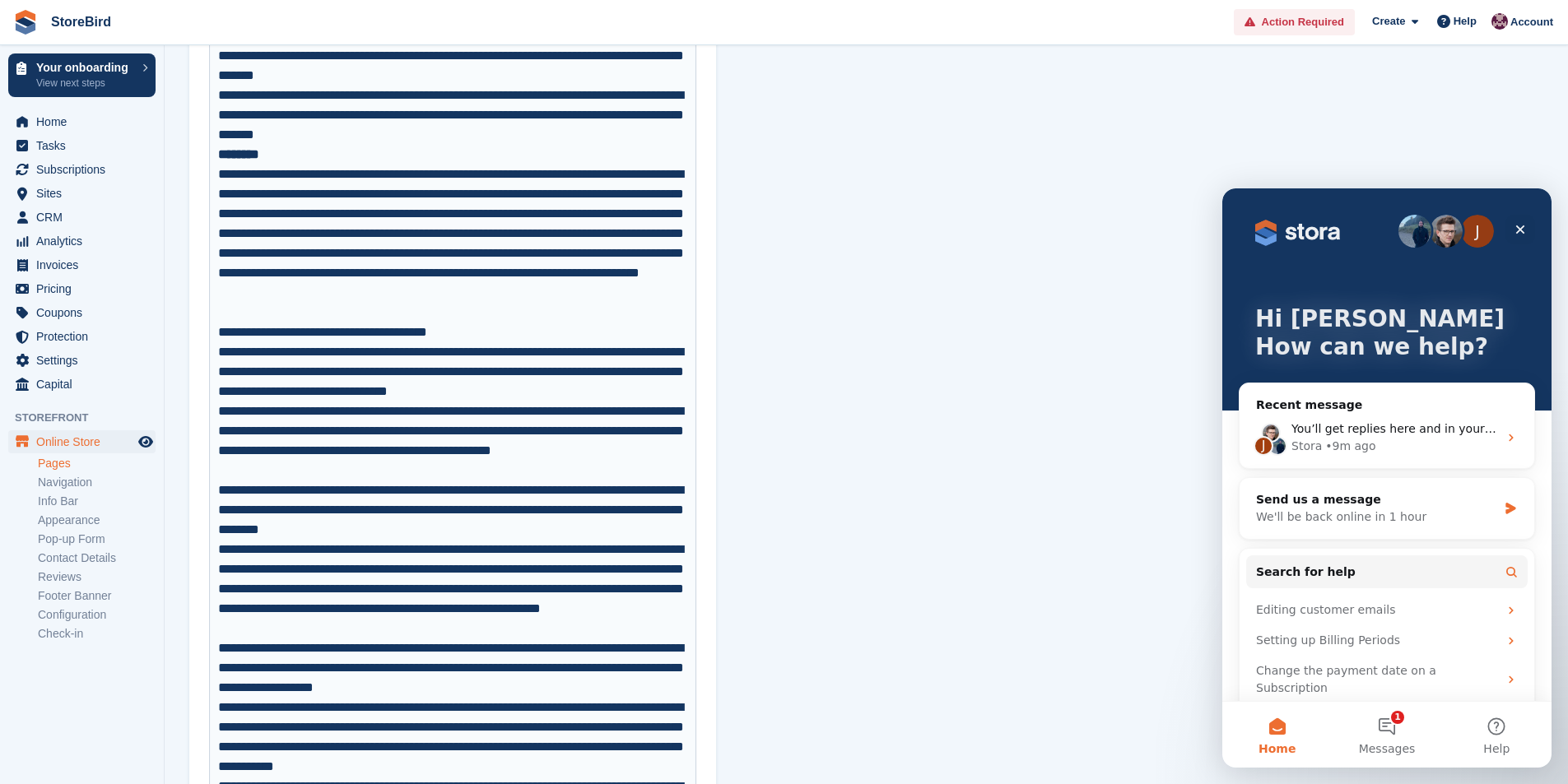
scroll to position [31, 0]
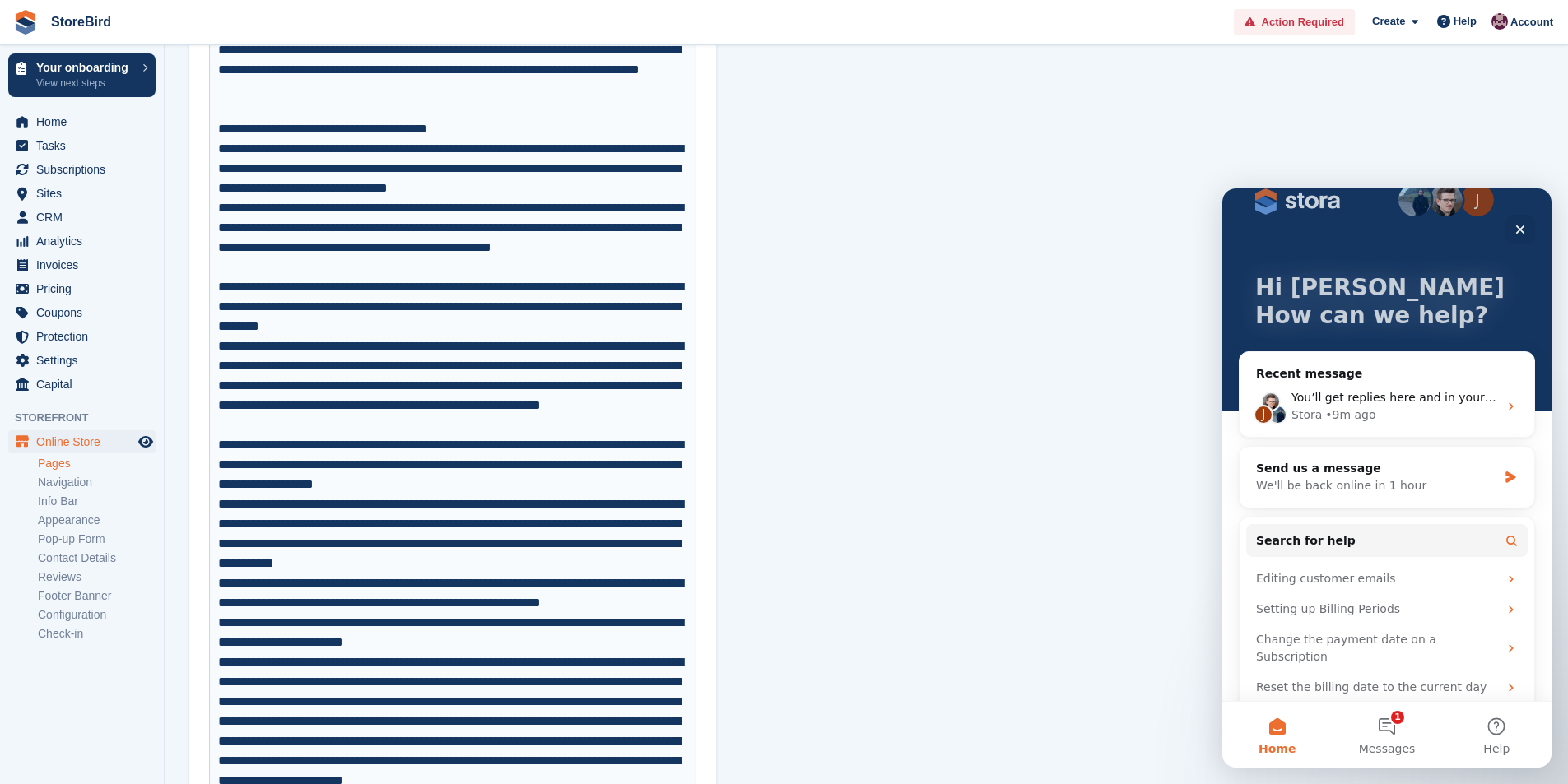
click at [1403, 709] on button "1 Messages" at bounding box center [1387, 734] width 109 height 66
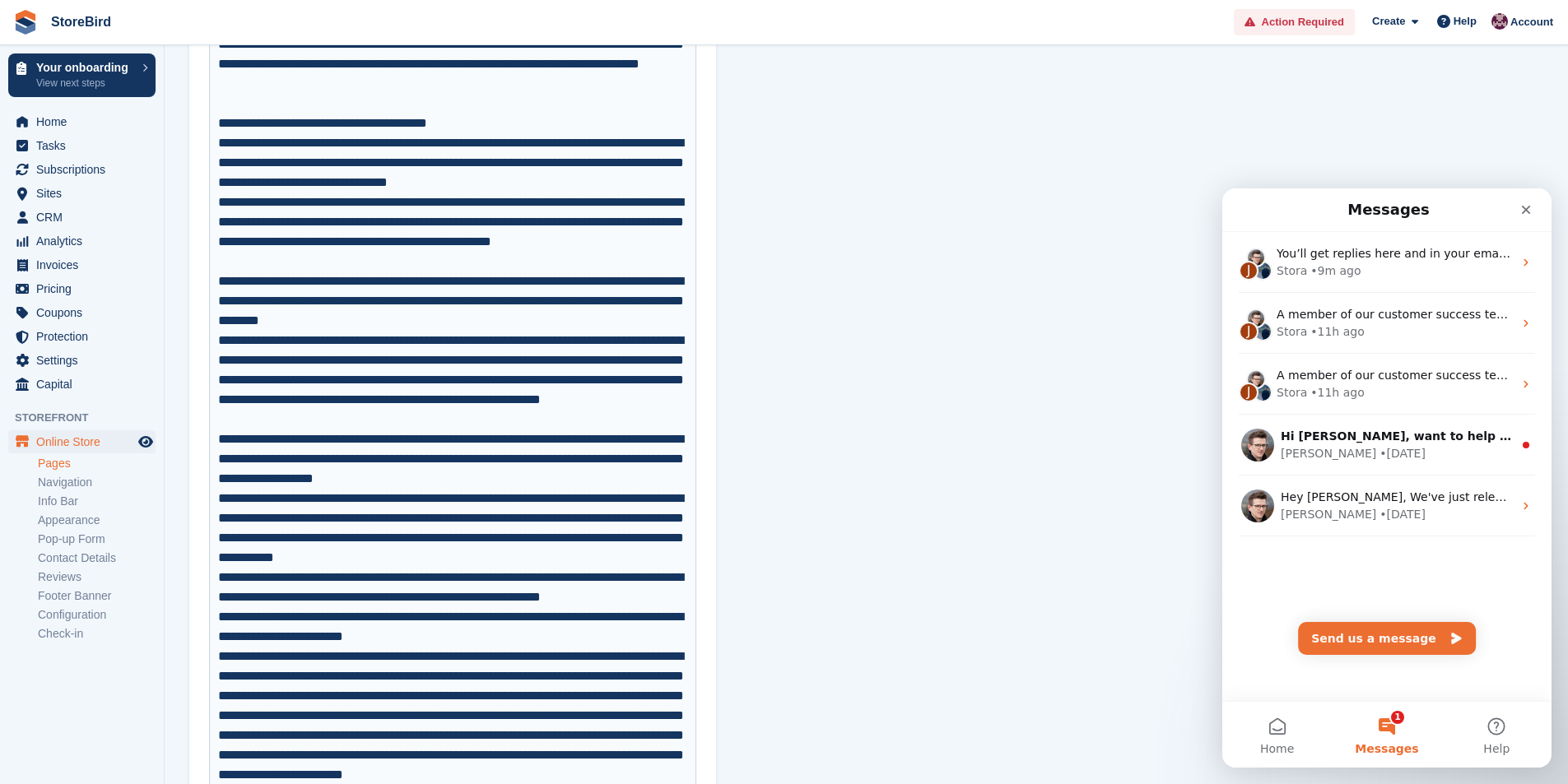
click at [1396, 359] on div "J A member of our customer success team will be in touch ASAP to sort out the C…" at bounding box center [1387, 384] width 330 height 61
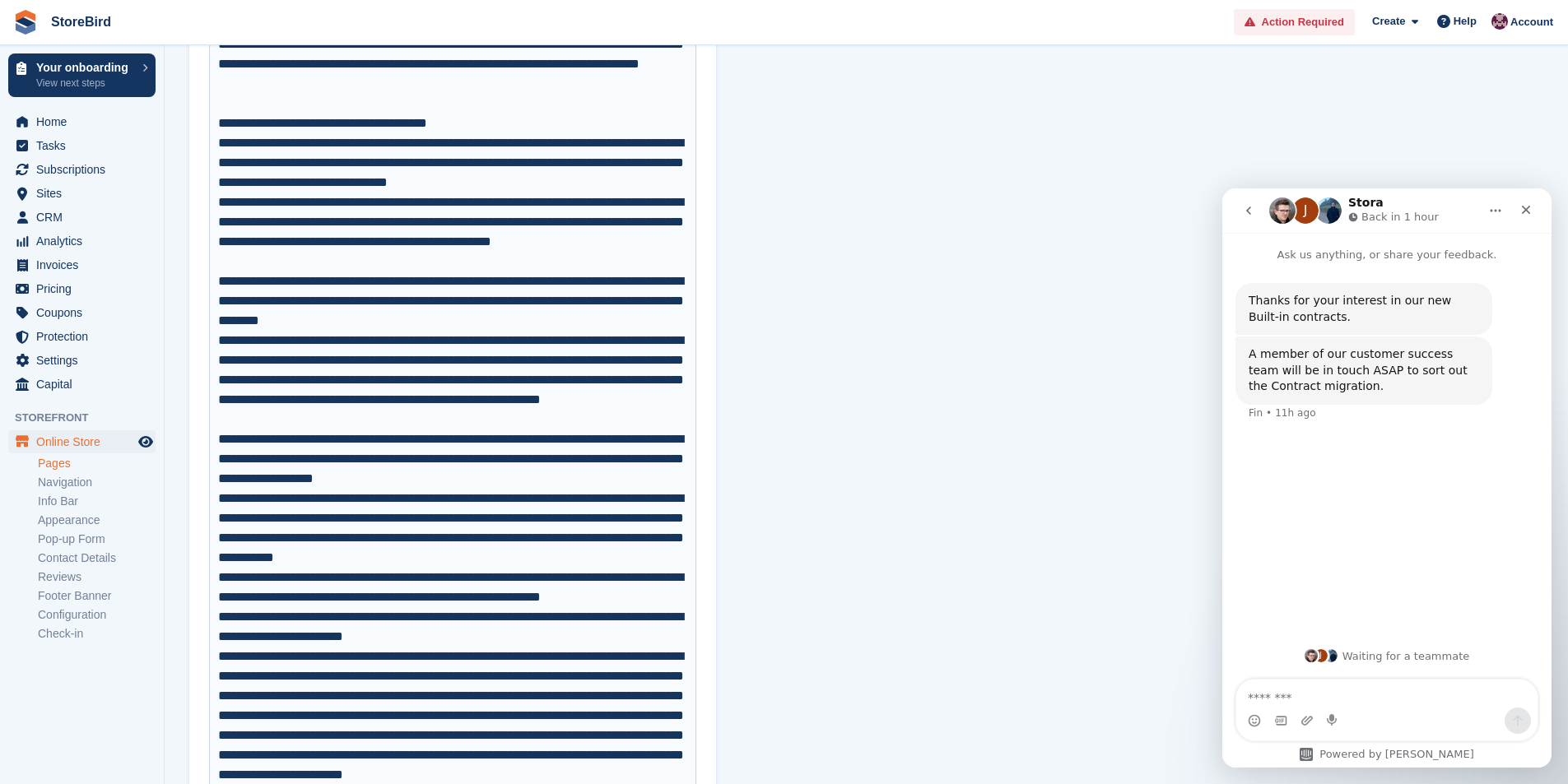
click at [1234, 211] on button "go back" at bounding box center [1249, 211] width 31 height 31
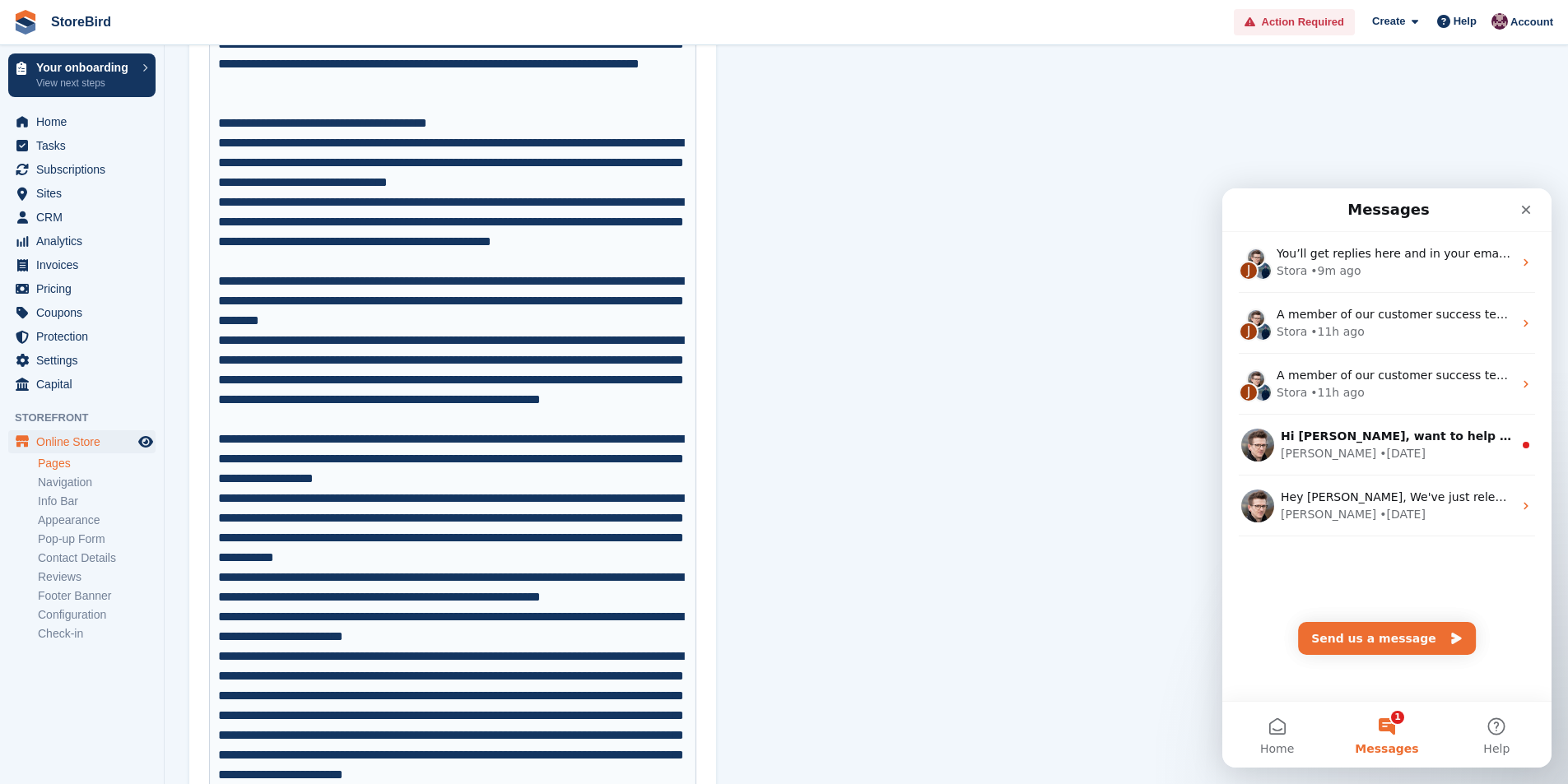
click at [1521, 222] on div "Close" at bounding box center [1525, 210] width 30 height 30
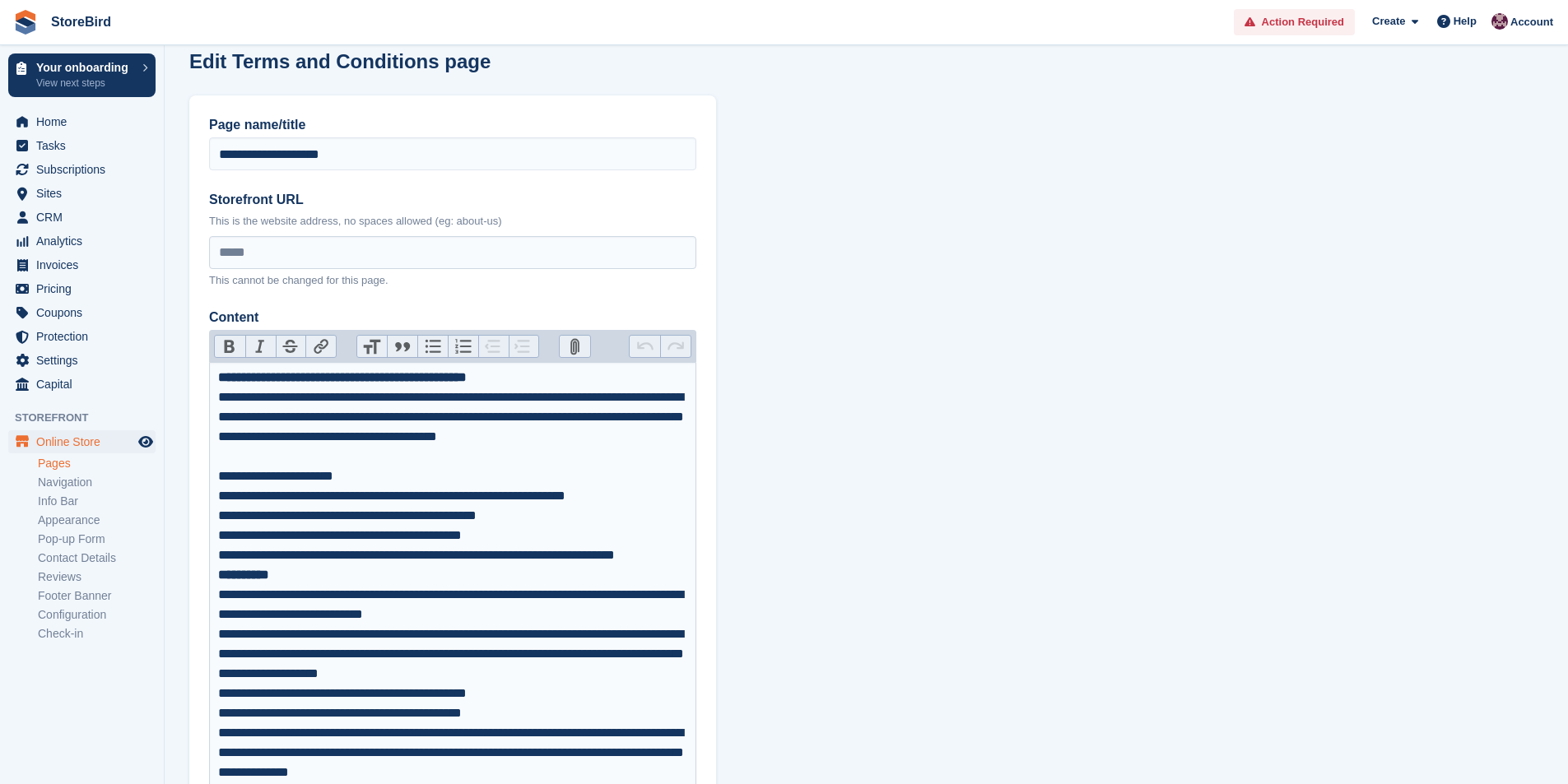
scroll to position [0, 0]
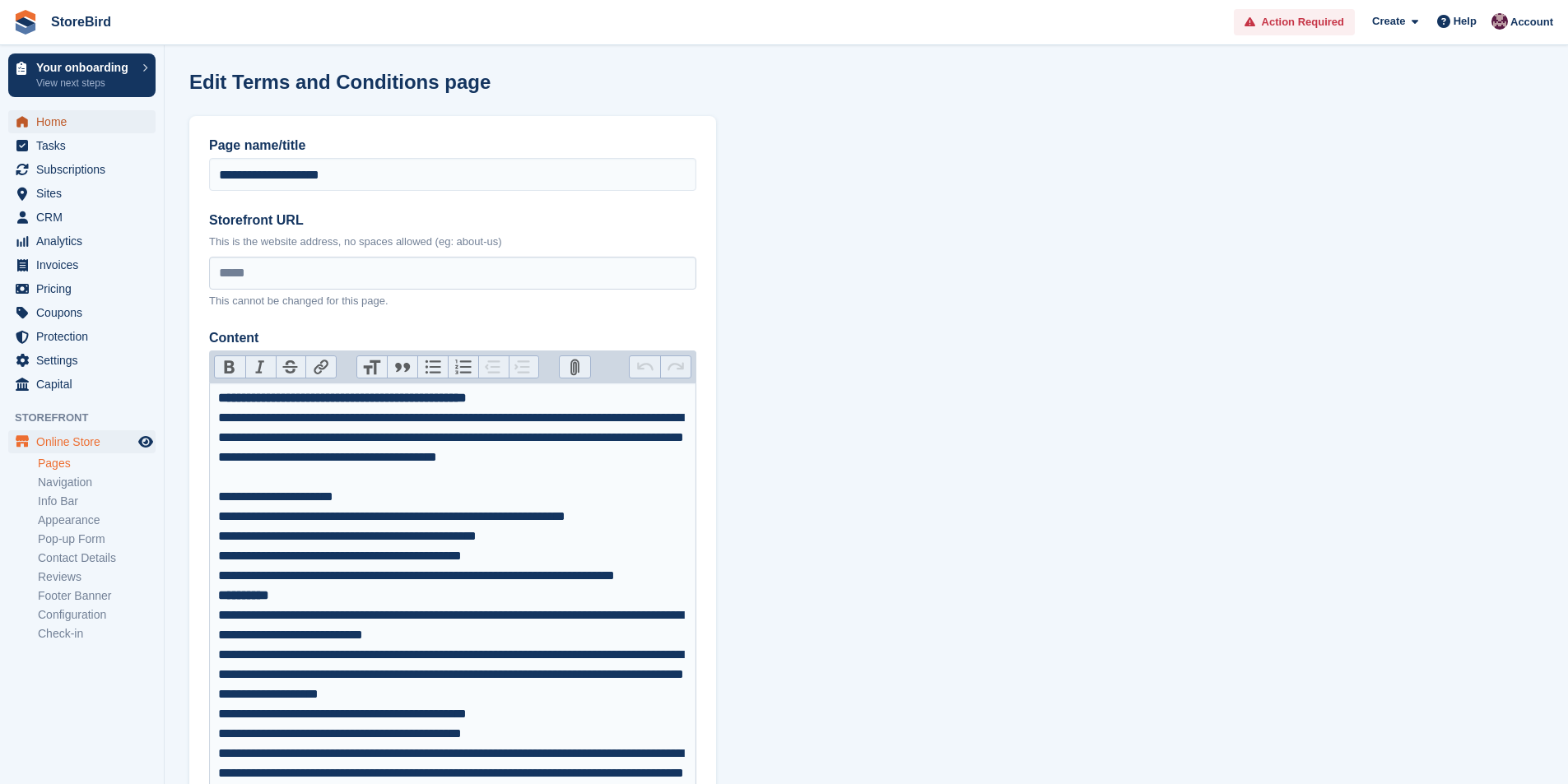
click at [83, 130] on span "Home" at bounding box center [85, 121] width 99 height 23
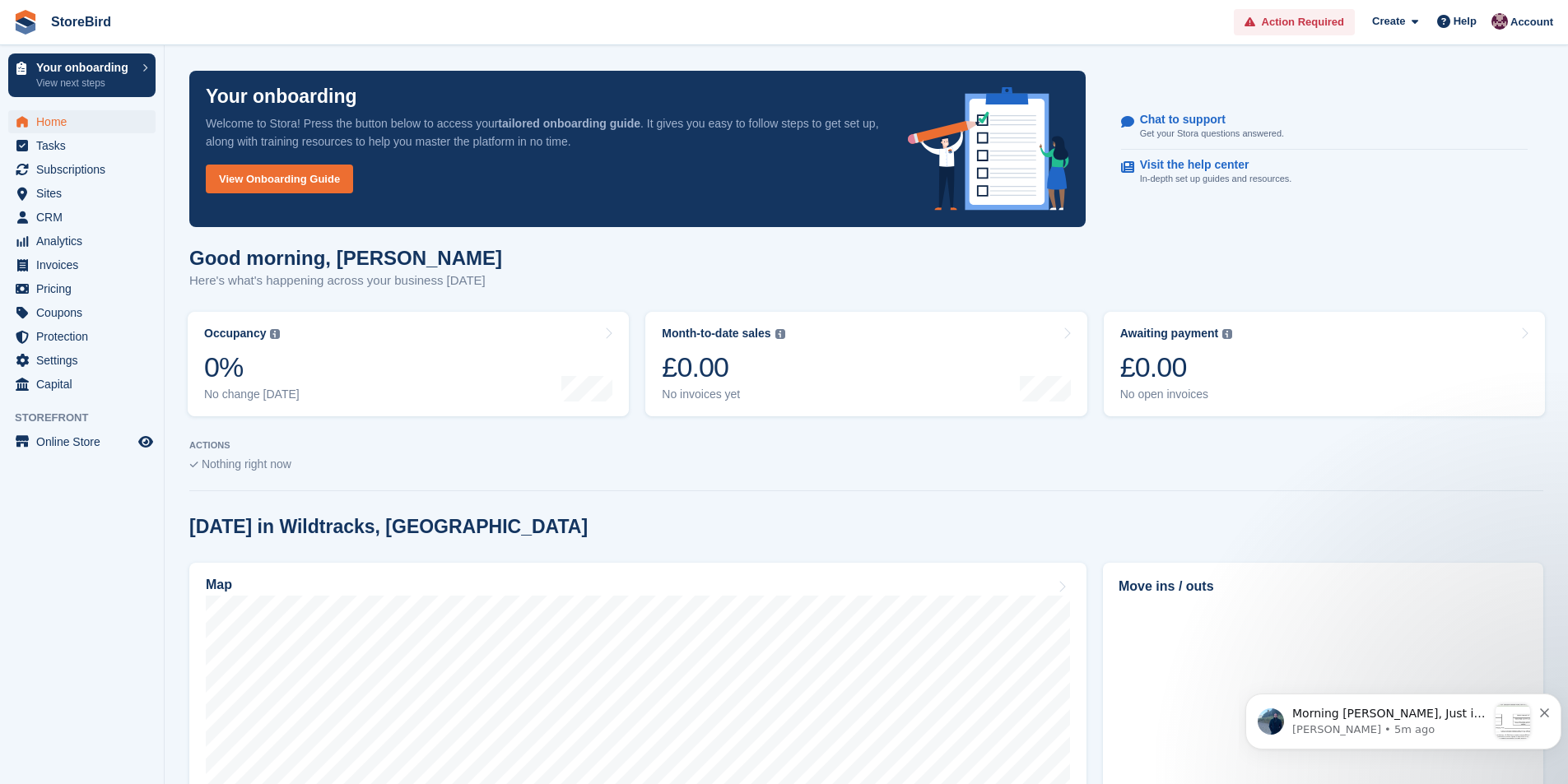
click at [1422, 724] on p "[PERSON_NAME] • 5m ago" at bounding box center [1389, 730] width 195 height 15
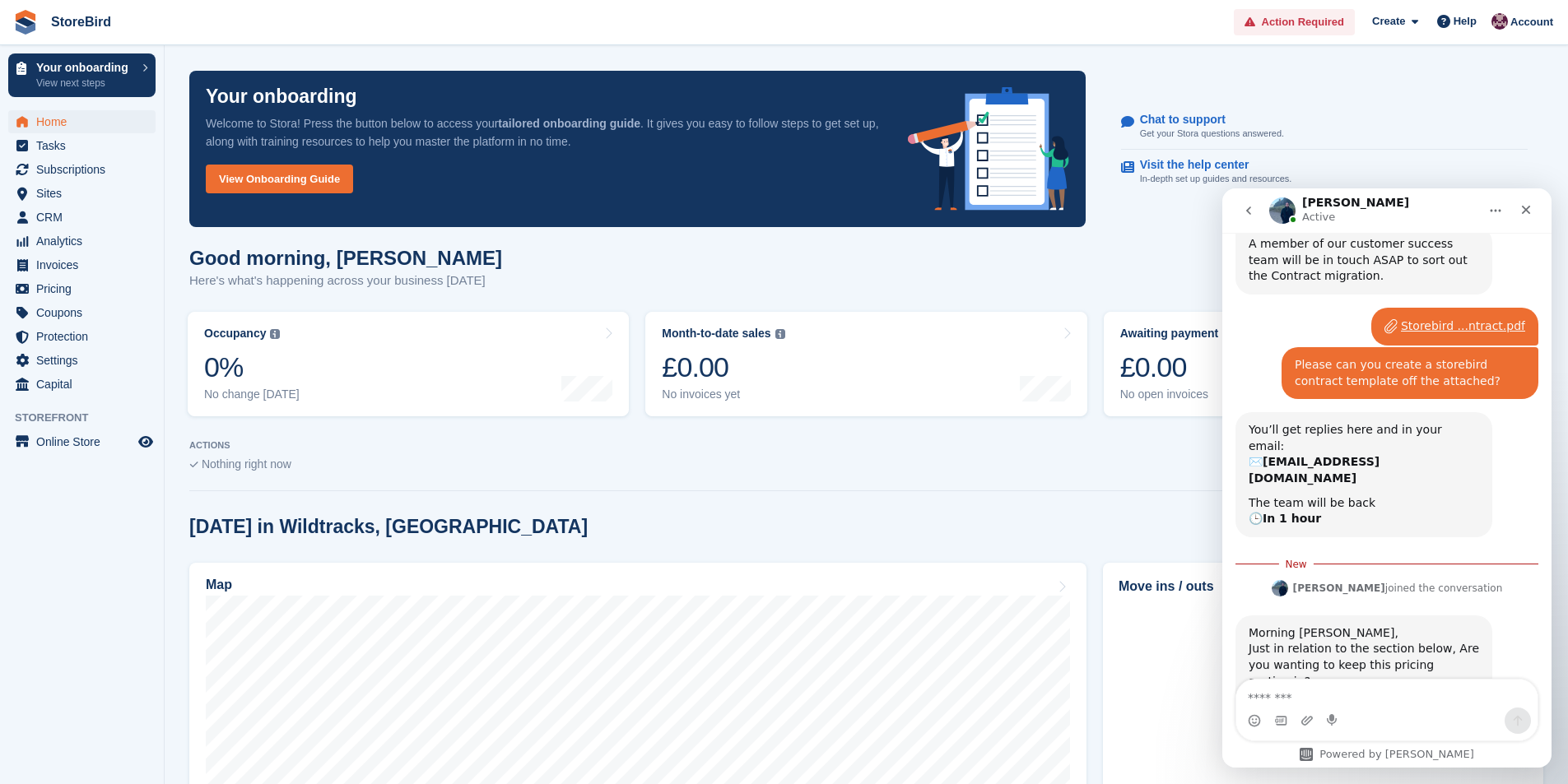
scroll to position [234, 0]
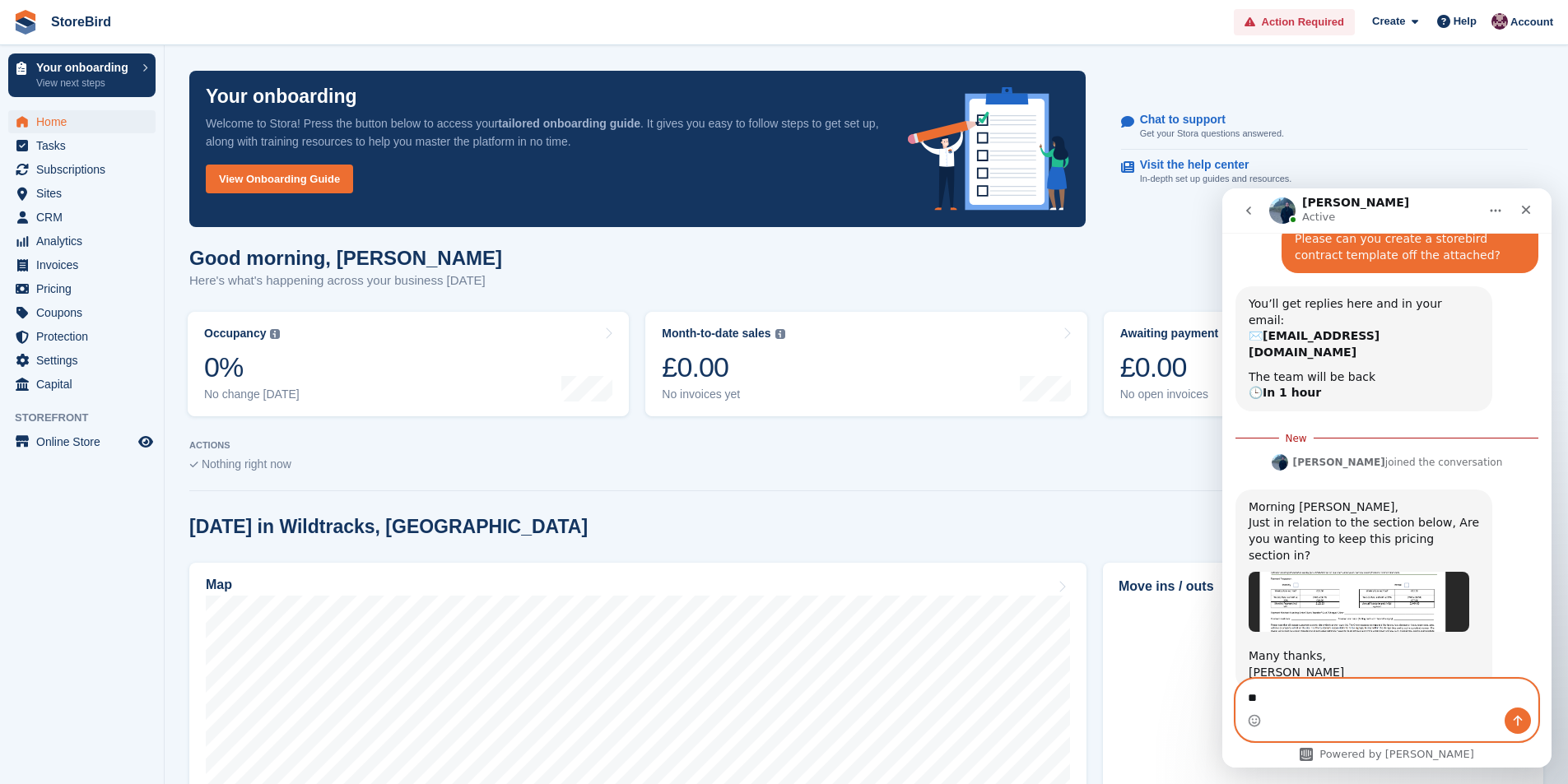
type textarea "*"
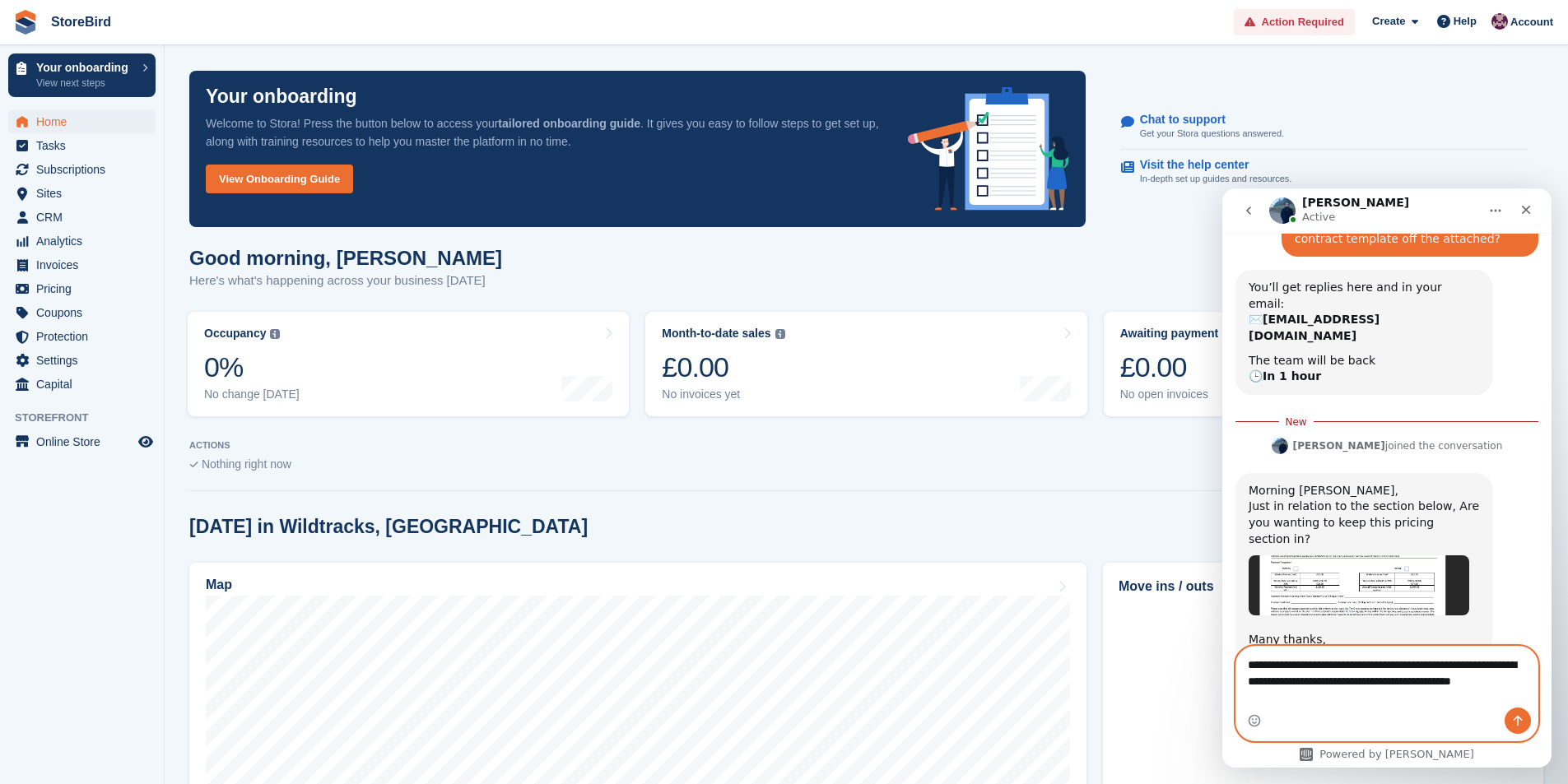
scroll to position [267, 0]
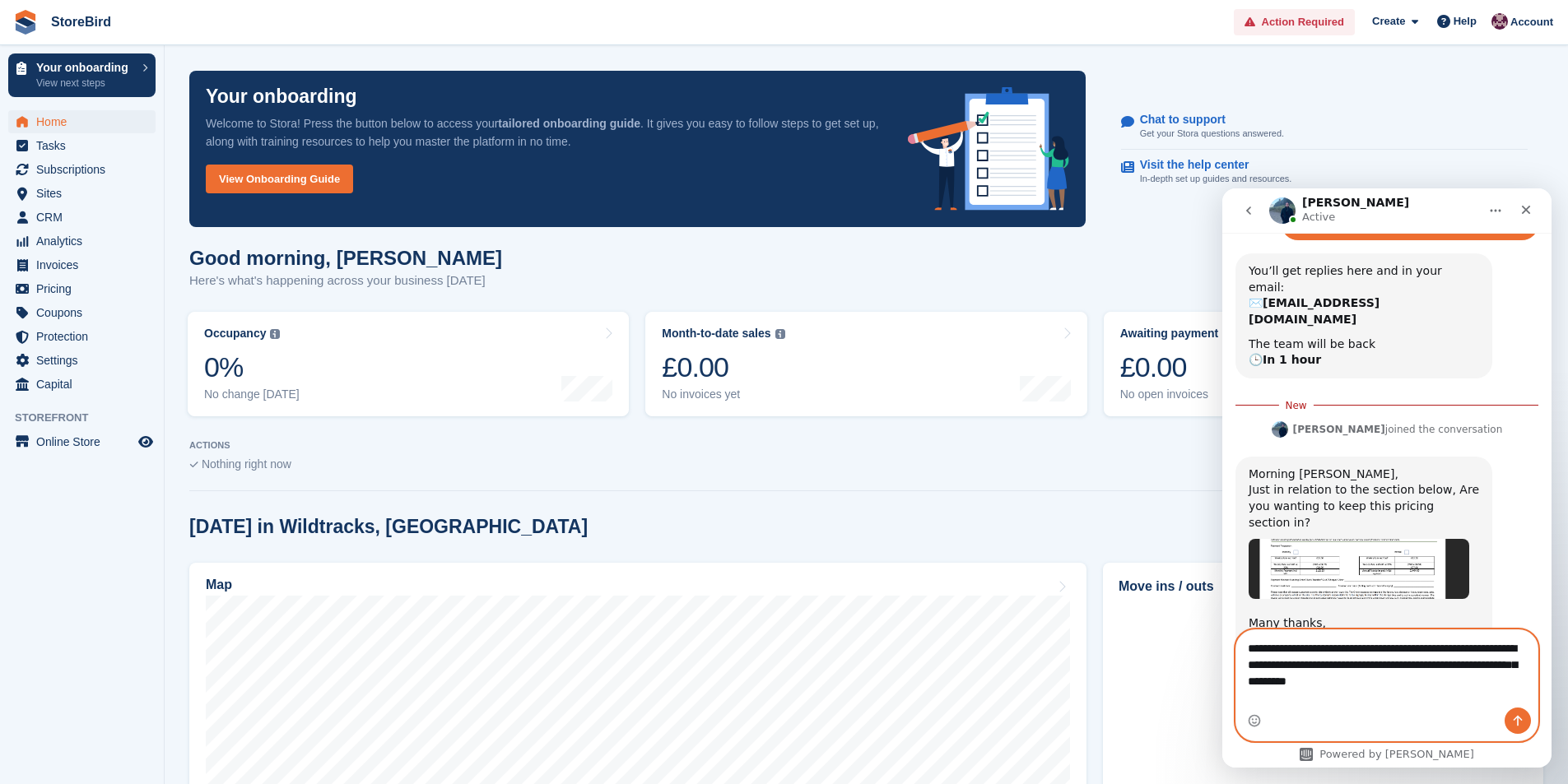
drag, startPoint x: 1429, startPoint y: 699, endPoint x: 1431, endPoint y: 671, distance: 28.1
click at [1431, 671] on textarea "**********" at bounding box center [1386, 661] width 301 height 61
click at [1428, 666] on textarea "**********" at bounding box center [1386, 661] width 301 height 61
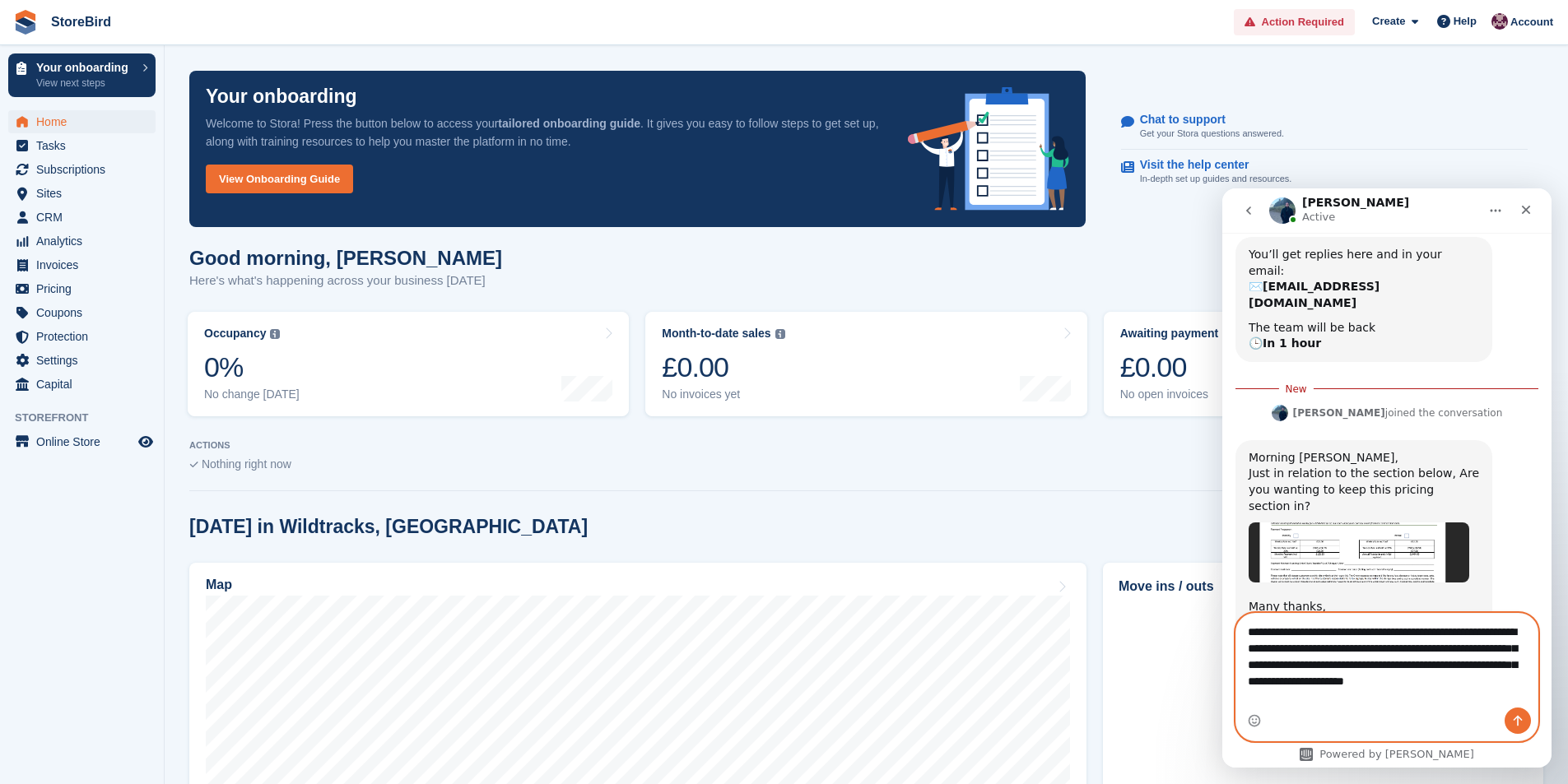
scroll to position [300, 0]
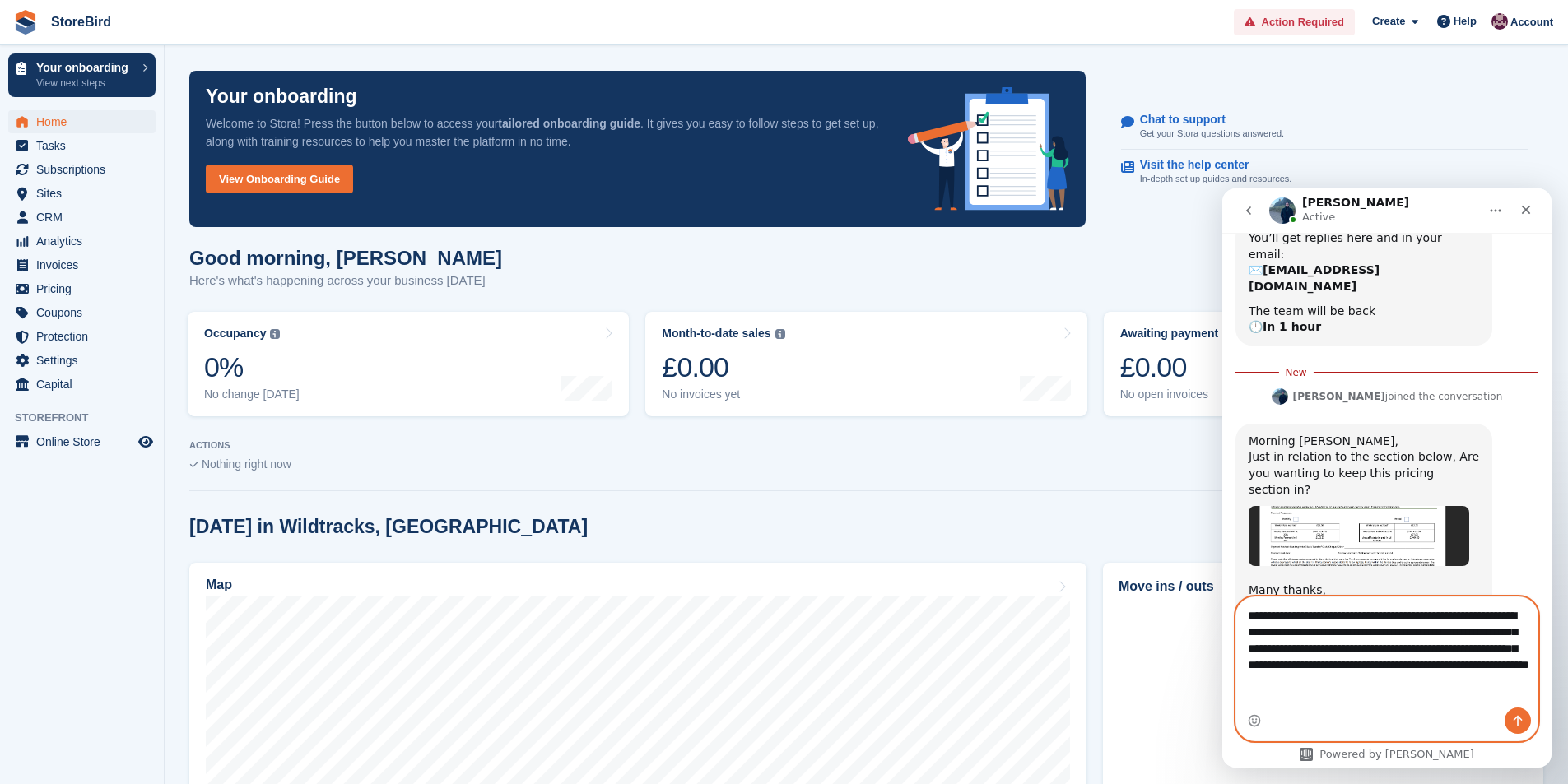
click at [1434, 675] on textarea "**********" at bounding box center [1386, 643] width 301 height 93
click at [1524, 681] on textarea "**********" at bounding box center [1386, 643] width 301 height 93
drag, startPoint x: 1467, startPoint y: 703, endPoint x: 1206, endPoint y: 702, distance: 261.0
click html "[PERSON_NAME] Active Ask us anything, or share your feedback. Thanks for your i…"
type textarea "**********"
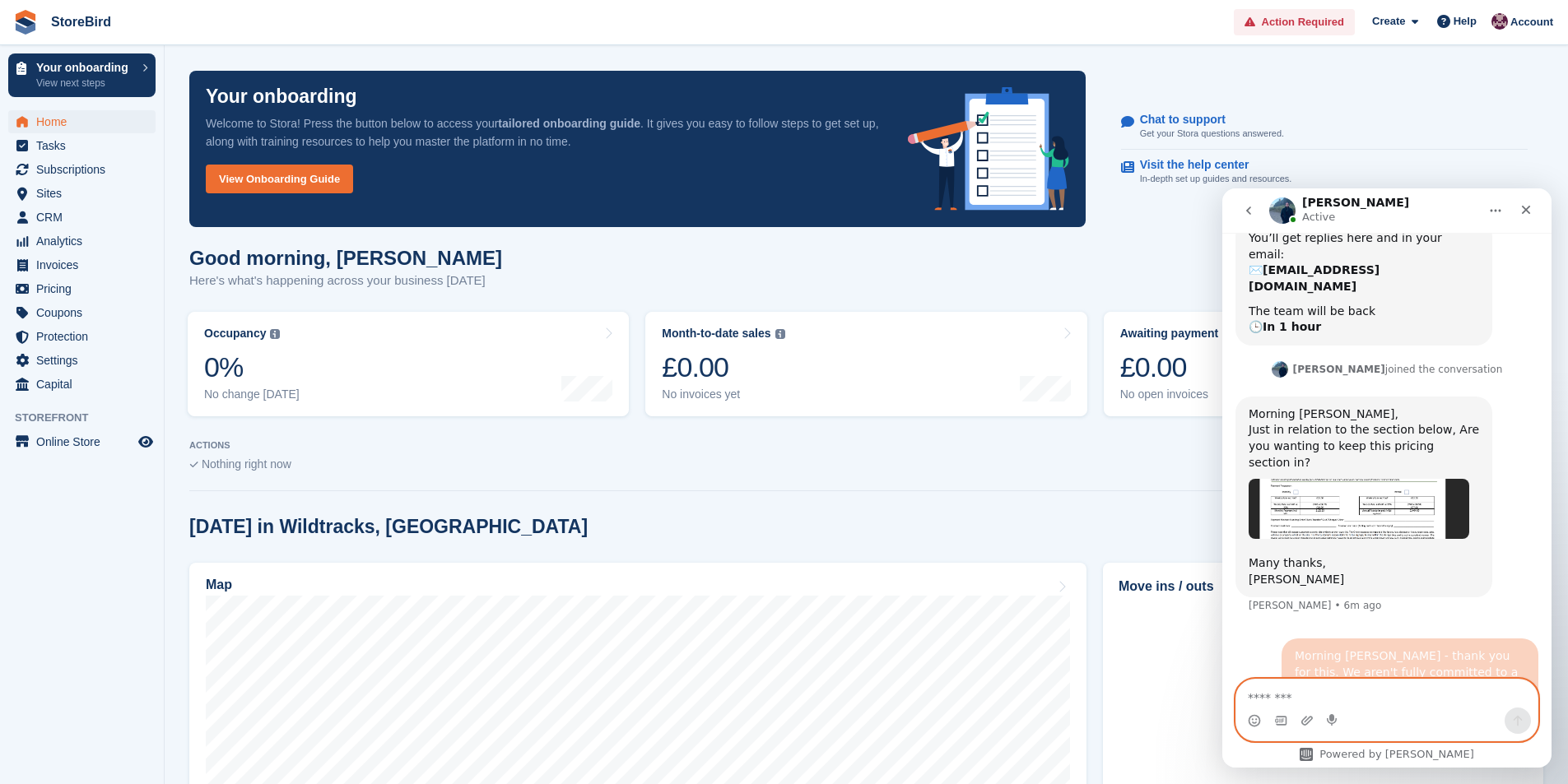
scroll to position [336, 0]
